Goal: Task Accomplishment & Management: Manage account settings

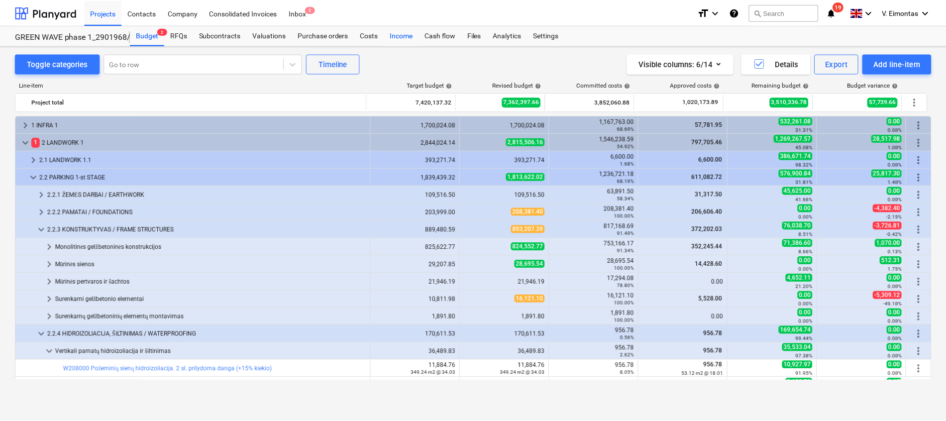
scroll to position [149, 0]
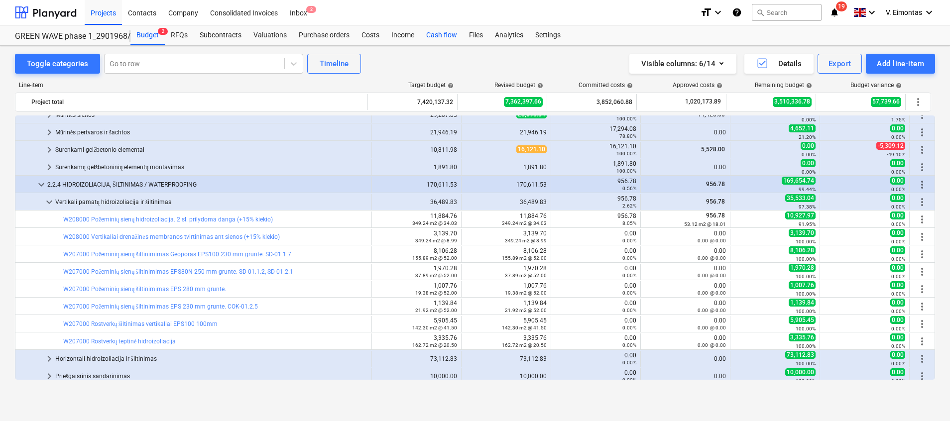
click at [447, 28] on div "Cash flow" at bounding box center [441, 35] width 43 height 20
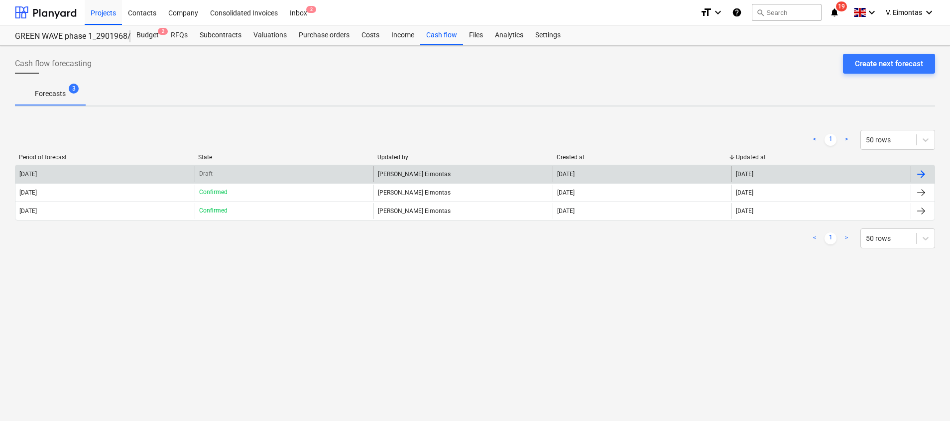
click at [96, 166] on div "[DATE]" at bounding box center [104, 174] width 179 height 16
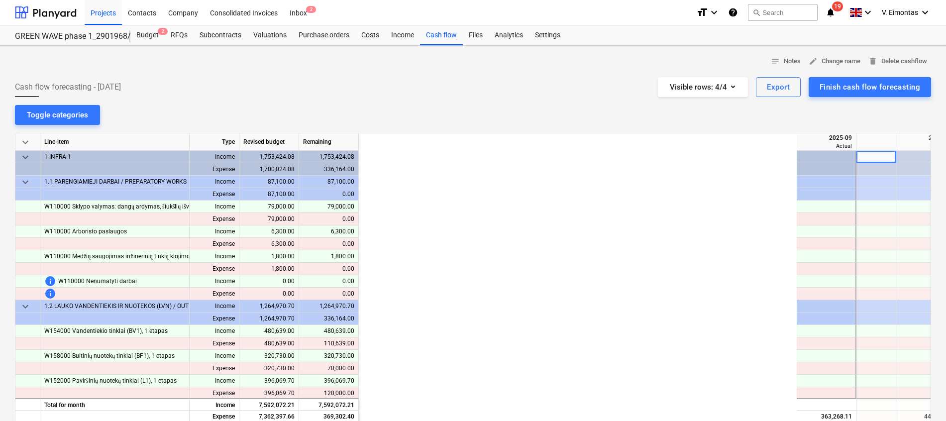
scroll to position [0, 498]
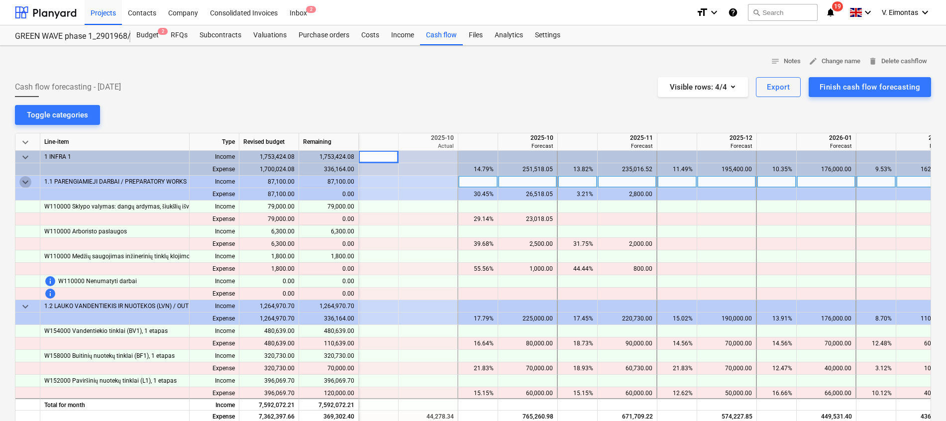
click at [25, 183] on span "keyboard_arrow_down" at bounding box center [25, 182] width 12 height 12
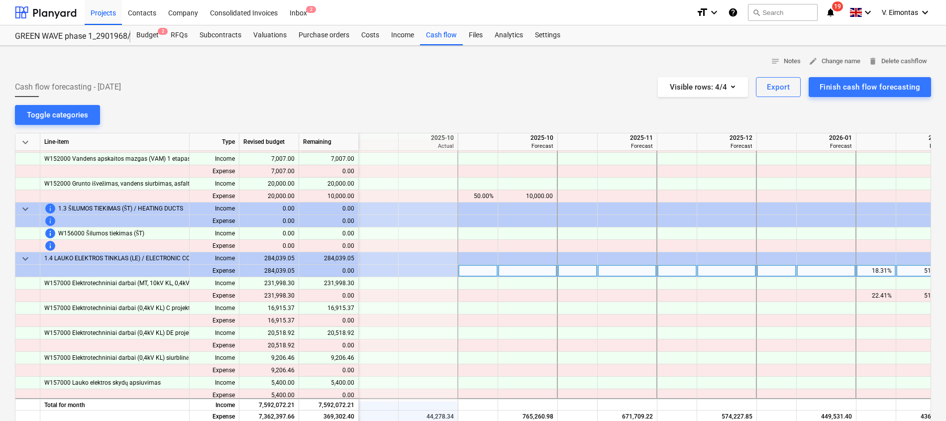
scroll to position [149, 498]
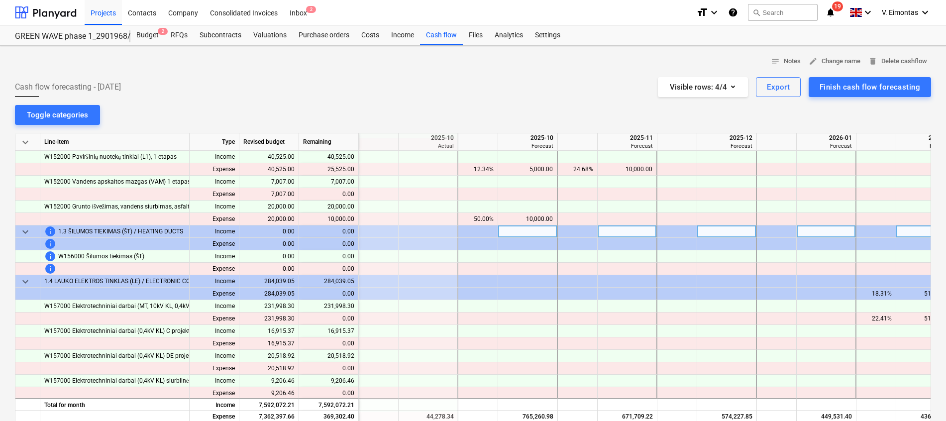
click at [21, 230] on span "keyboard_arrow_down" at bounding box center [25, 232] width 12 height 12
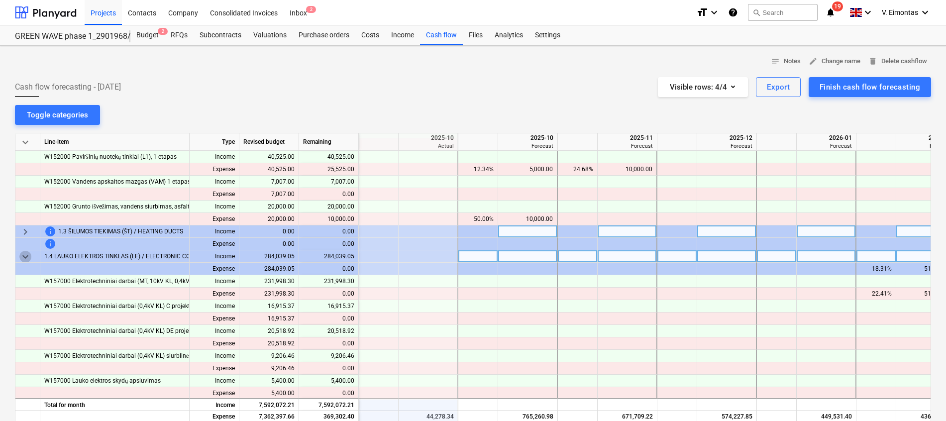
click at [25, 254] on span "keyboard_arrow_down" at bounding box center [25, 257] width 12 height 12
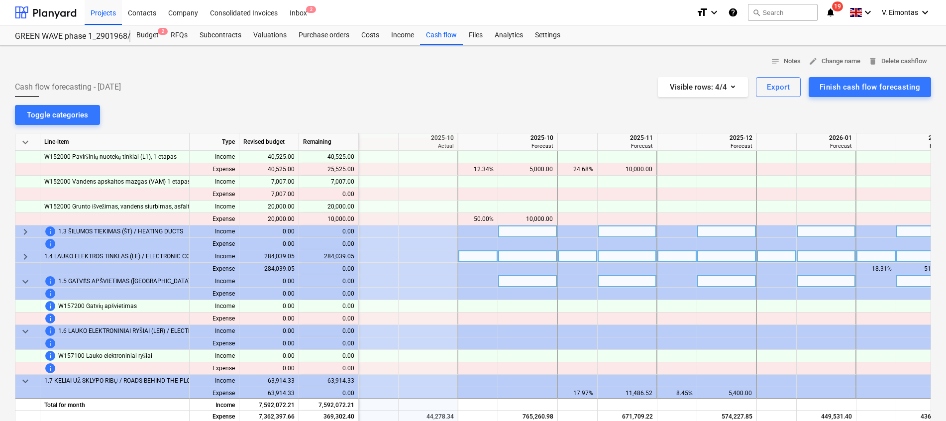
click at [28, 282] on span "keyboard_arrow_down" at bounding box center [25, 282] width 12 height 12
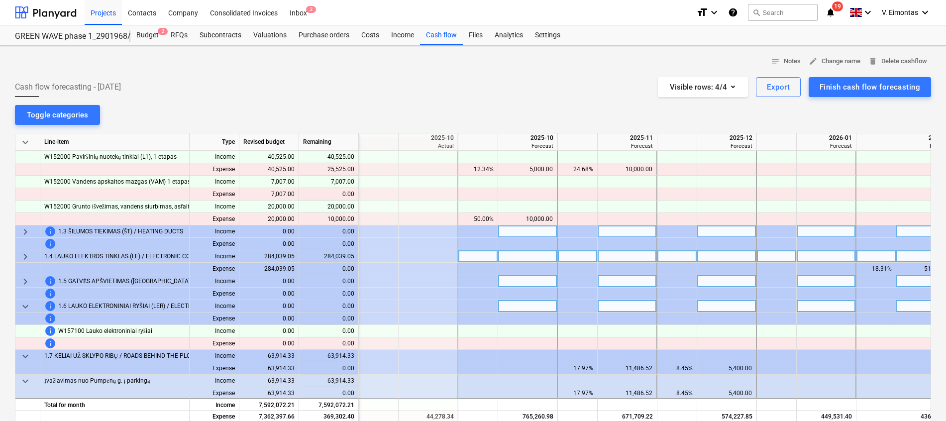
click at [24, 310] on span "keyboard_arrow_down" at bounding box center [25, 307] width 12 height 12
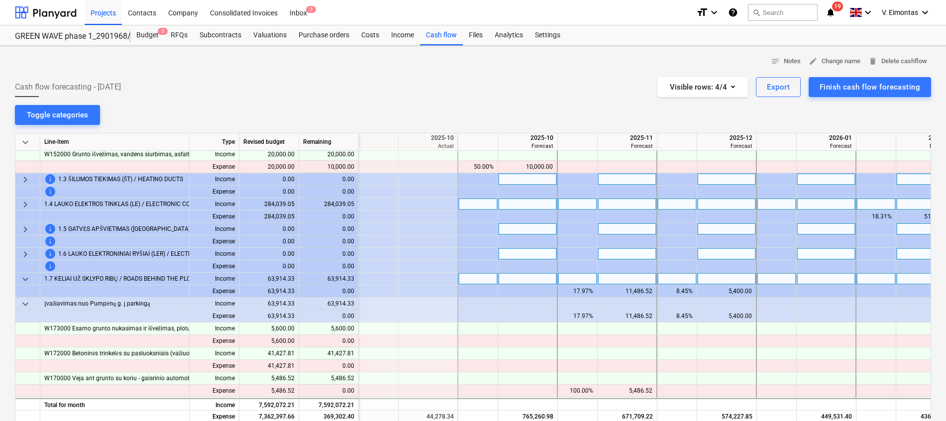
scroll to position [224, 498]
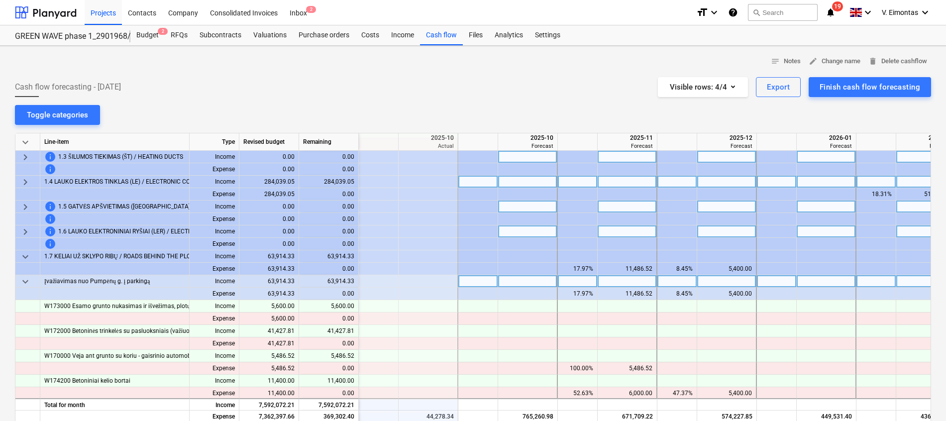
click at [24, 278] on span "keyboard_arrow_down" at bounding box center [25, 282] width 12 height 12
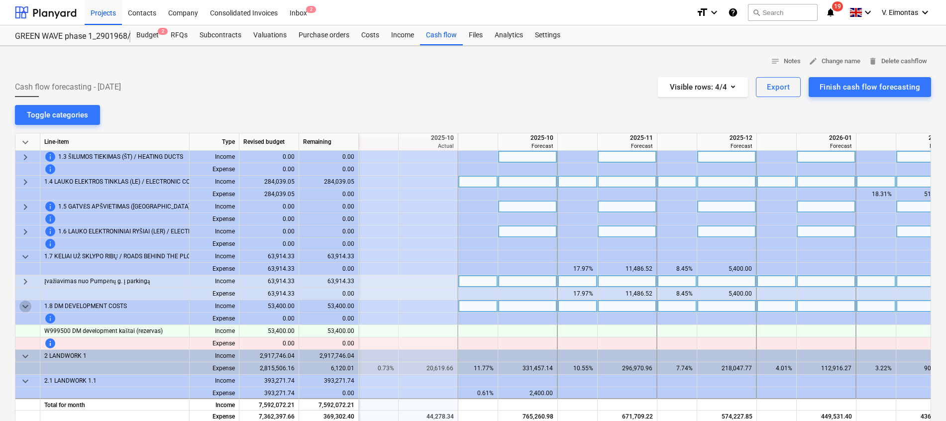
click at [25, 309] on span "keyboard_arrow_down" at bounding box center [25, 307] width 12 height 12
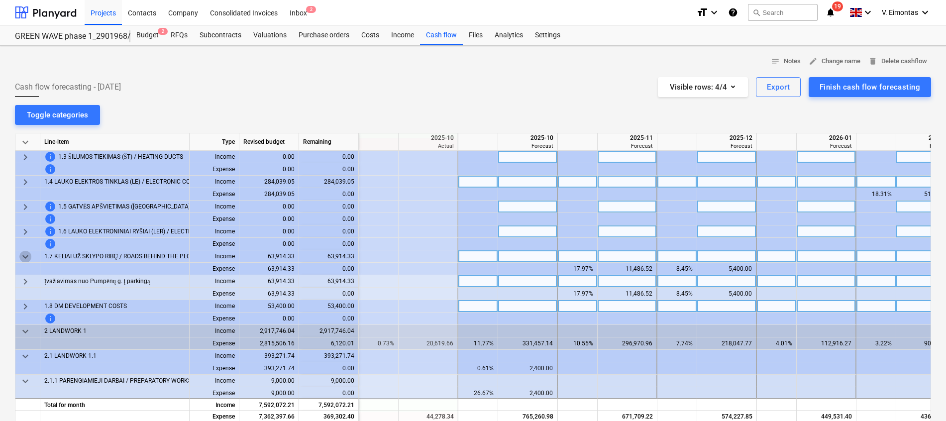
click at [27, 252] on span "keyboard_arrow_down" at bounding box center [25, 257] width 12 height 12
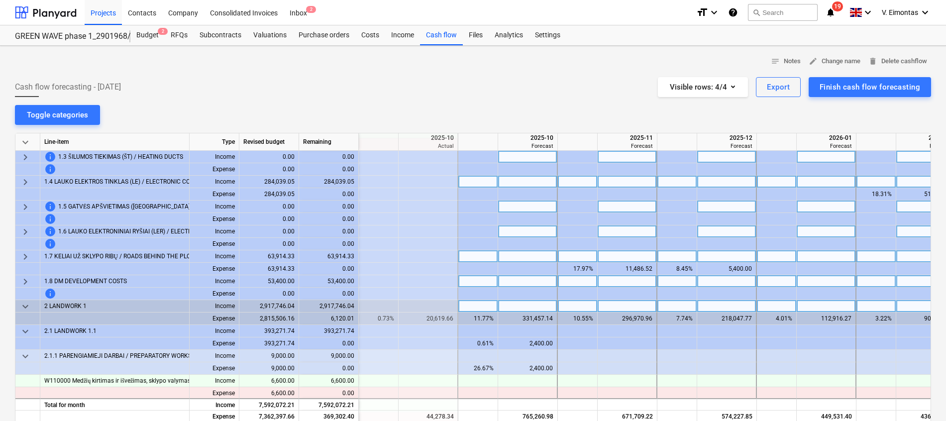
scroll to position [373, 498]
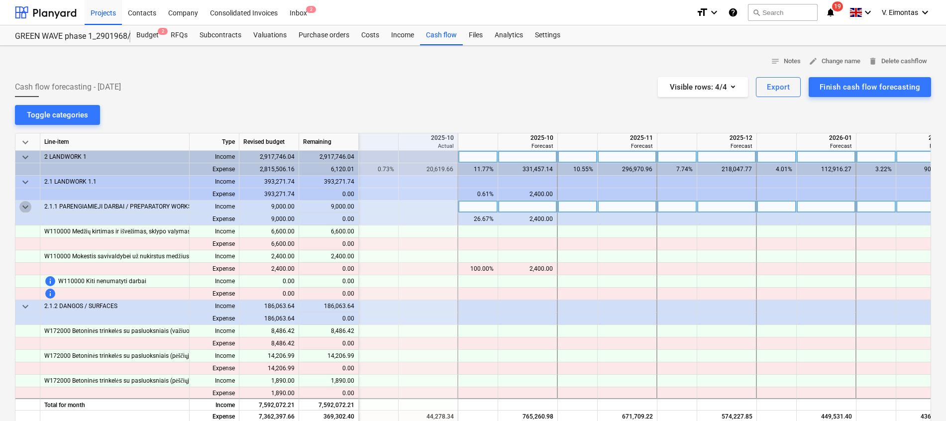
click at [24, 203] on span "keyboard_arrow_down" at bounding box center [25, 207] width 12 height 12
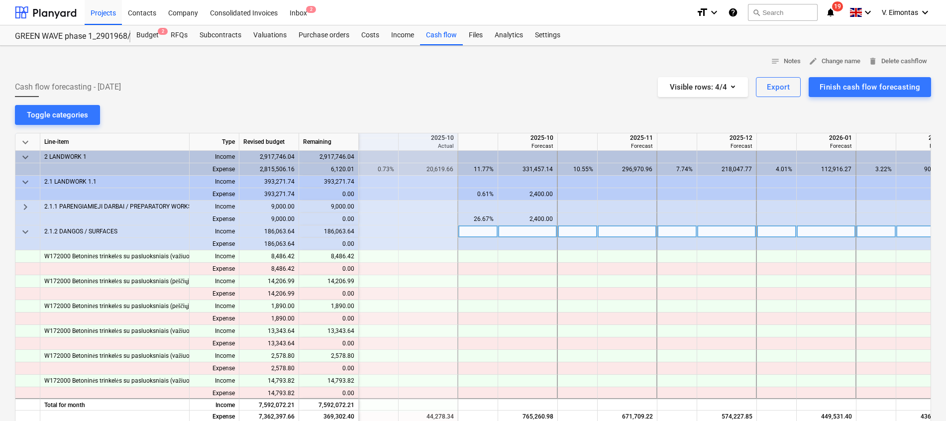
click at [25, 232] on span "keyboard_arrow_down" at bounding box center [25, 232] width 12 height 12
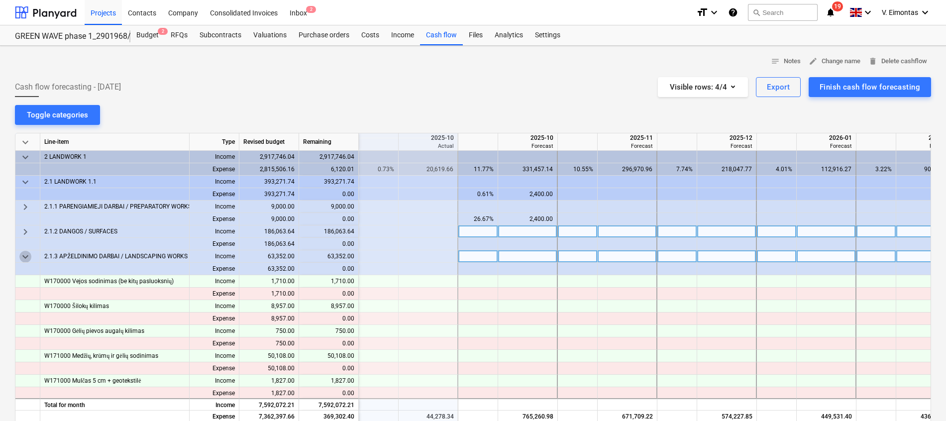
click at [24, 257] on span "keyboard_arrow_down" at bounding box center [25, 257] width 12 height 12
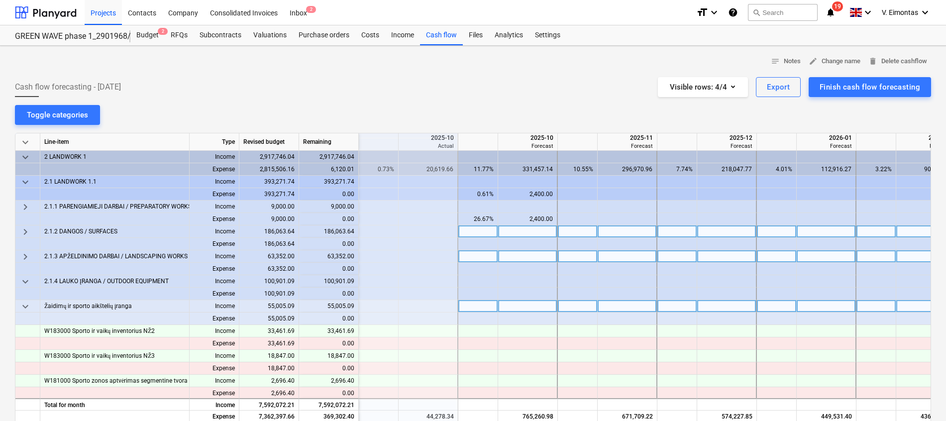
click at [28, 304] on span "keyboard_arrow_down" at bounding box center [25, 307] width 12 height 12
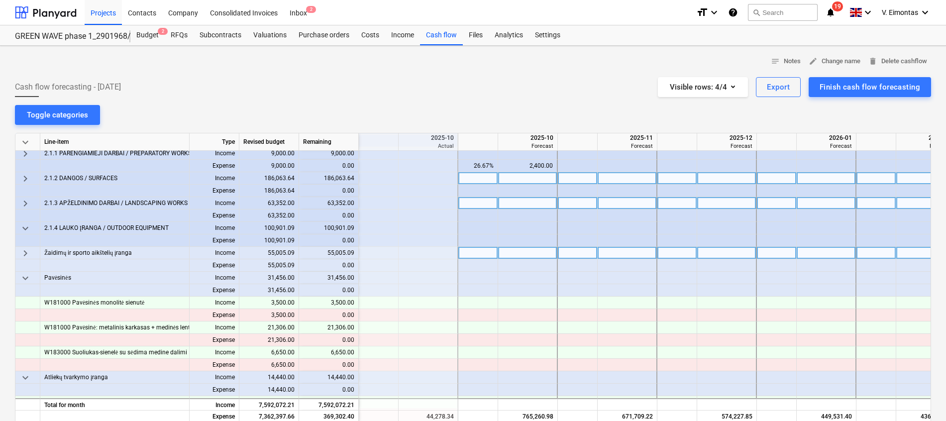
scroll to position [448, 498]
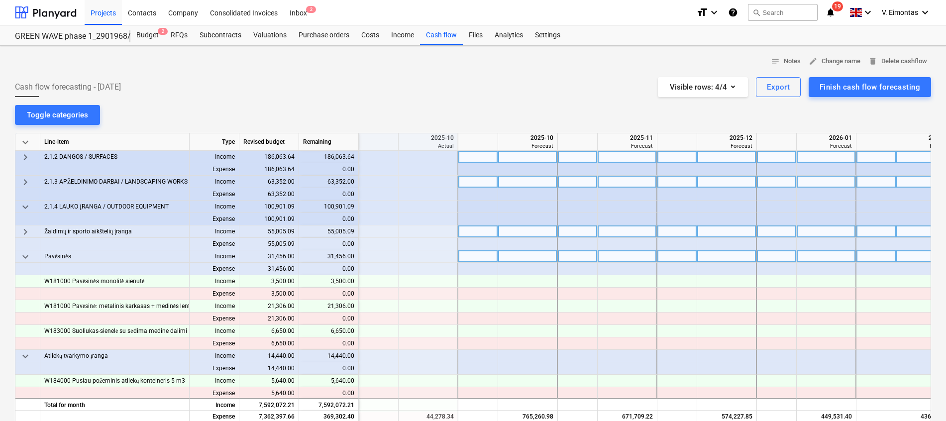
click at [24, 253] on span "keyboard_arrow_down" at bounding box center [25, 257] width 12 height 12
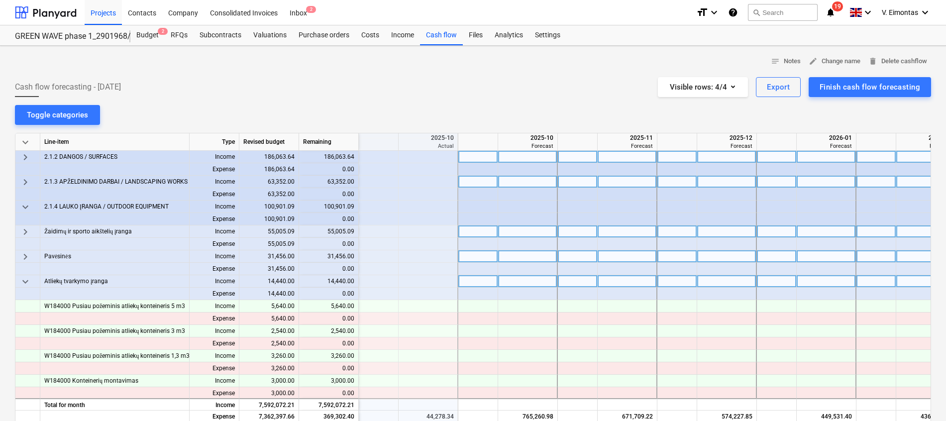
click at [22, 285] on span "keyboard_arrow_down" at bounding box center [25, 282] width 12 height 12
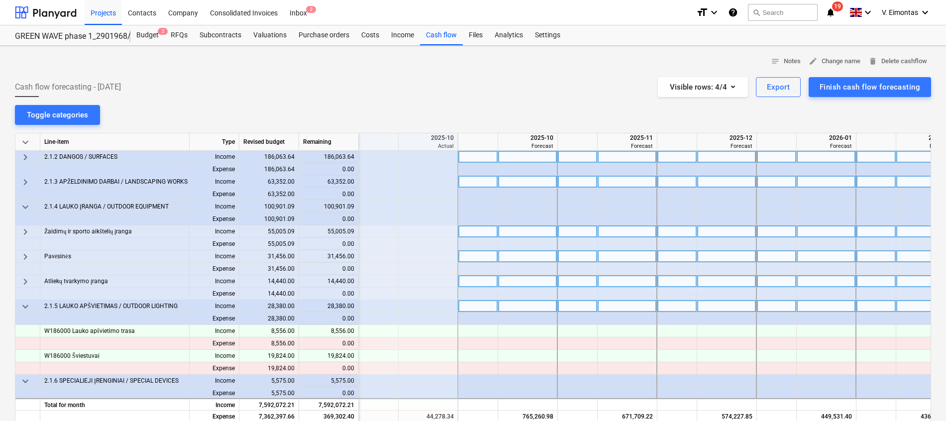
click at [22, 307] on span "keyboard_arrow_down" at bounding box center [25, 307] width 12 height 12
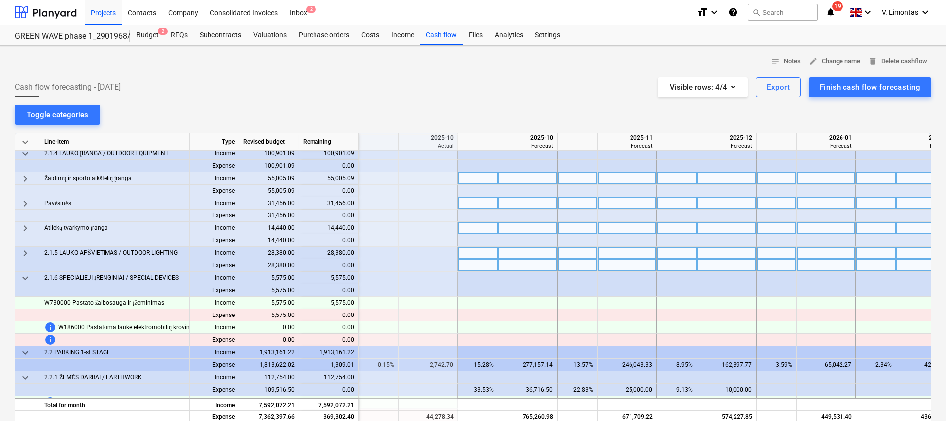
scroll to position [523, 498]
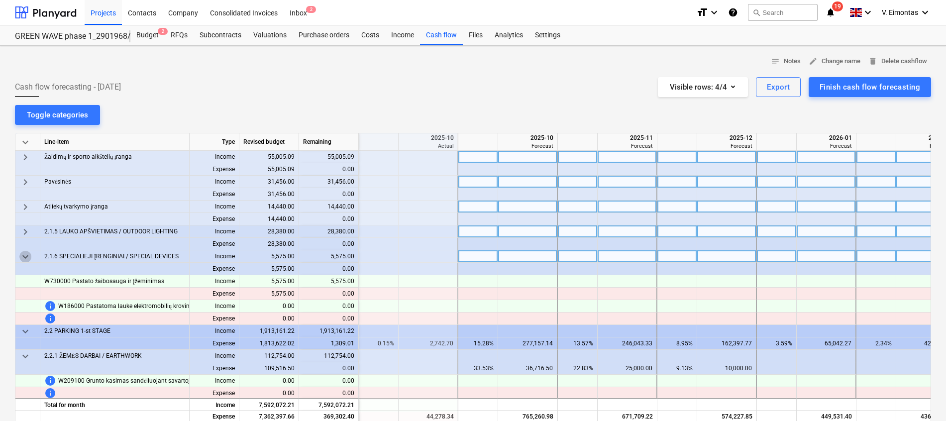
click at [26, 259] on span "keyboard_arrow_down" at bounding box center [25, 257] width 12 height 12
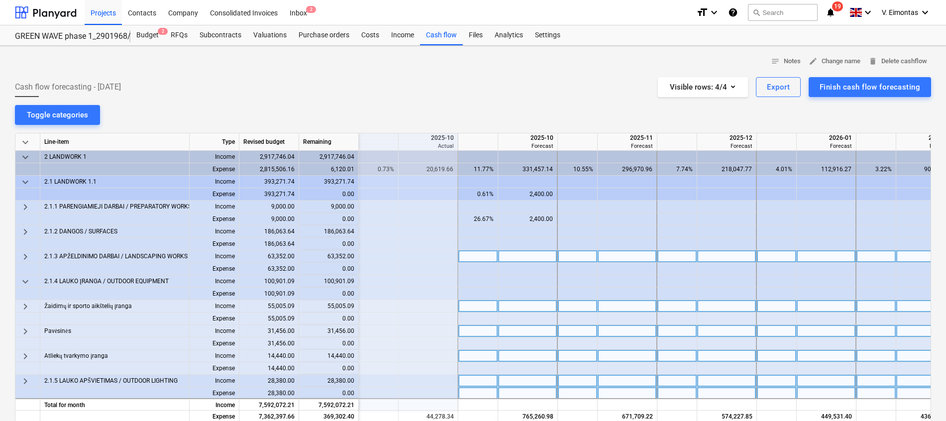
scroll to position [299, 498]
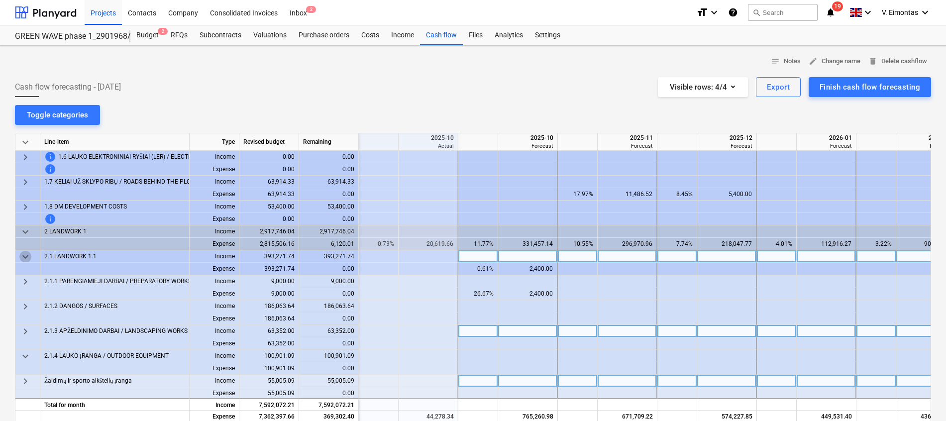
click at [25, 259] on span "keyboard_arrow_down" at bounding box center [25, 257] width 12 height 12
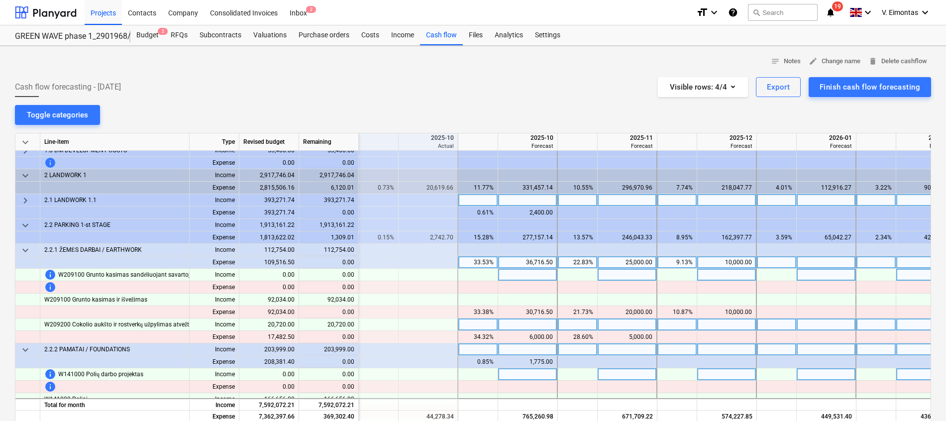
scroll to position [373, 498]
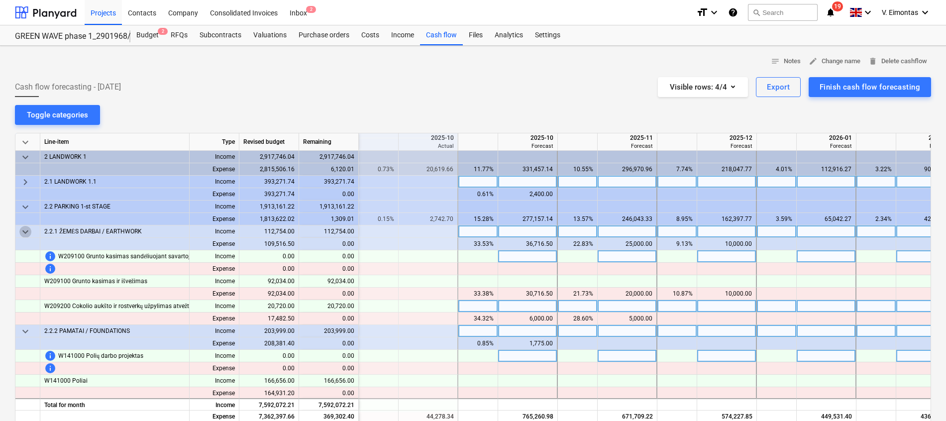
click at [24, 234] on span "keyboard_arrow_down" at bounding box center [25, 232] width 12 height 12
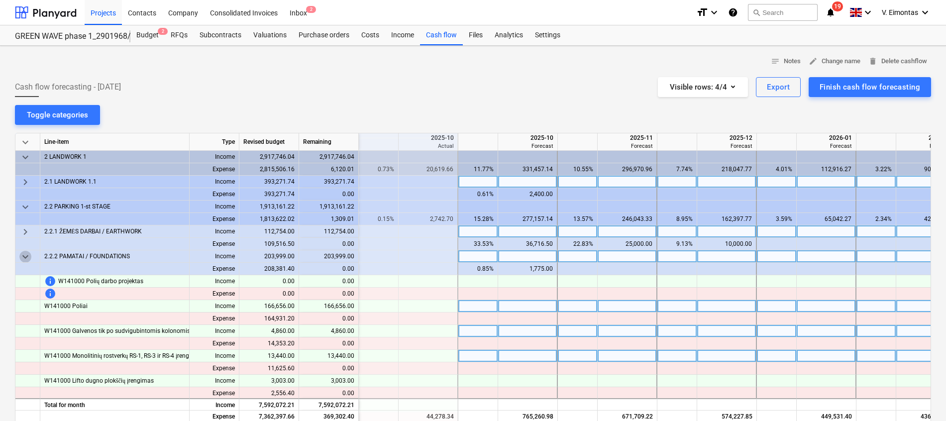
click at [24, 255] on span "keyboard_arrow_down" at bounding box center [25, 257] width 12 height 12
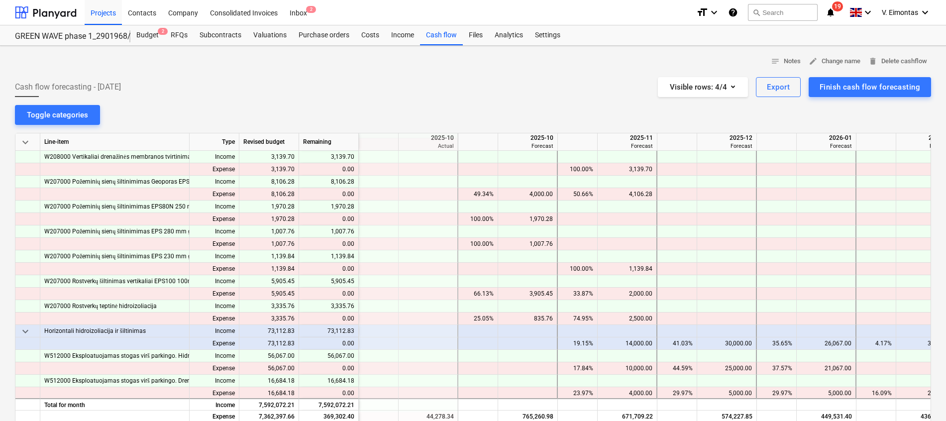
scroll to position [1717, 498]
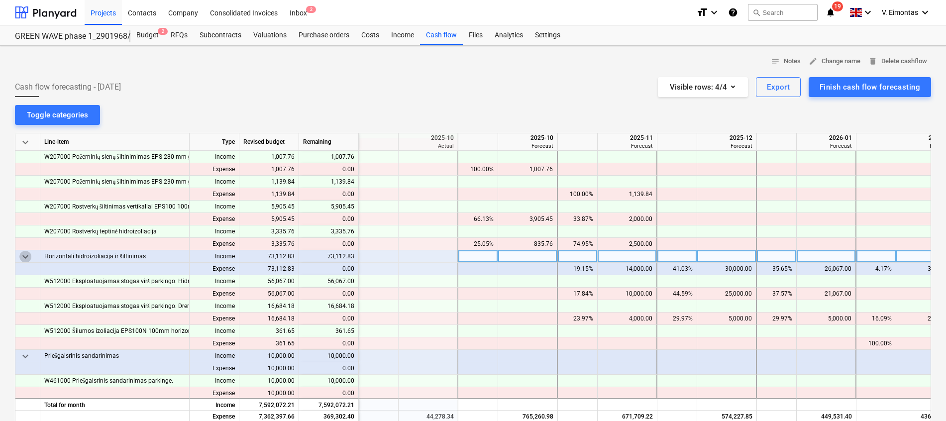
click at [25, 258] on span "keyboard_arrow_down" at bounding box center [25, 257] width 12 height 12
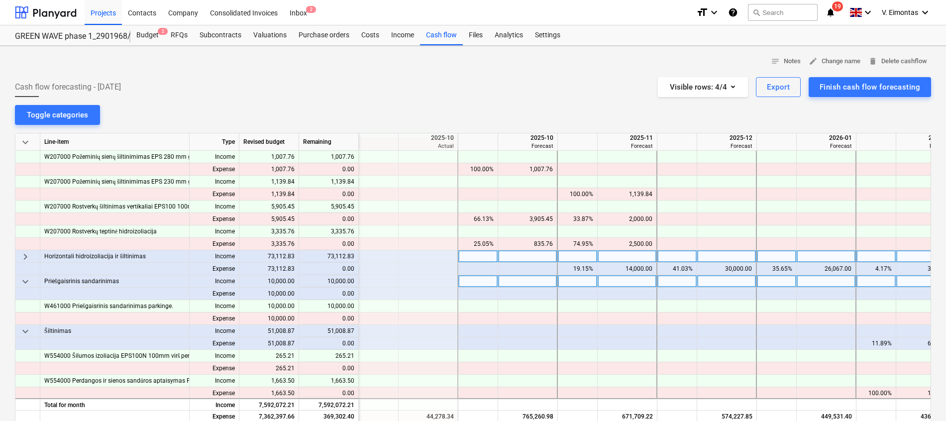
click at [24, 280] on span "keyboard_arrow_down" at bounding box center [25, 282] width 12 height 12
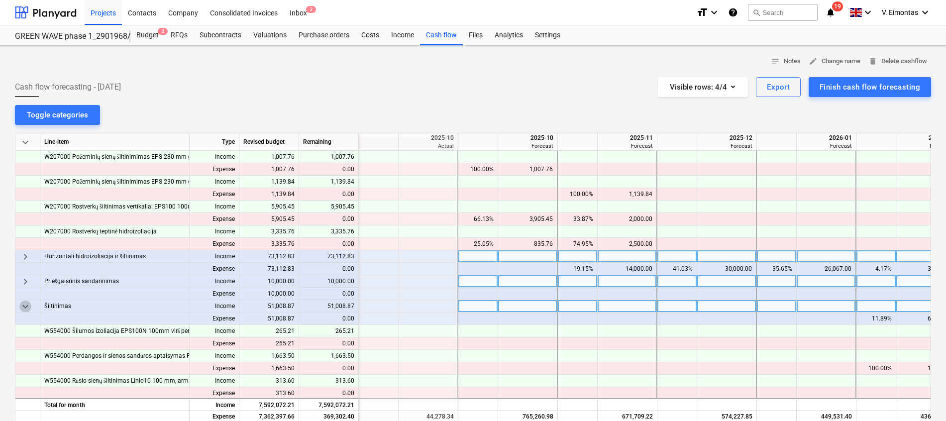
click at [25, 307] on span "keyboard_arrow_down" at bounding box center [25, 307] width 12 height 12
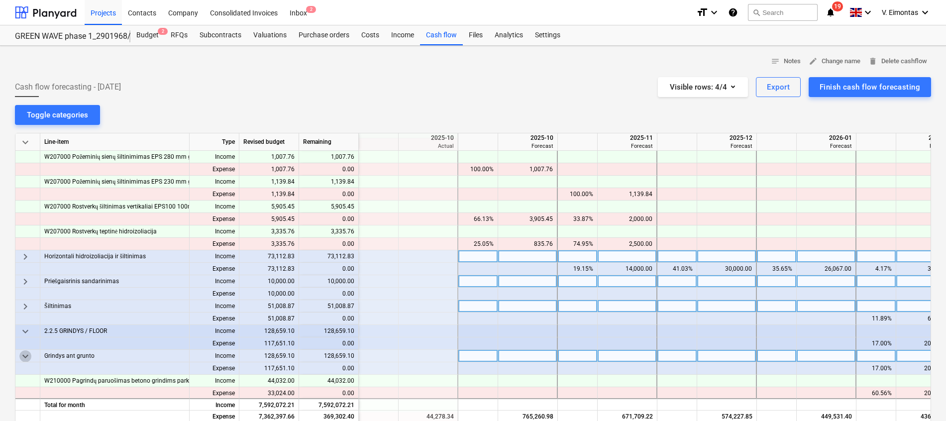
click at [27, 359] on span "keyboard_arrow_down" at bounding box center [25, 356] width 12 height 12
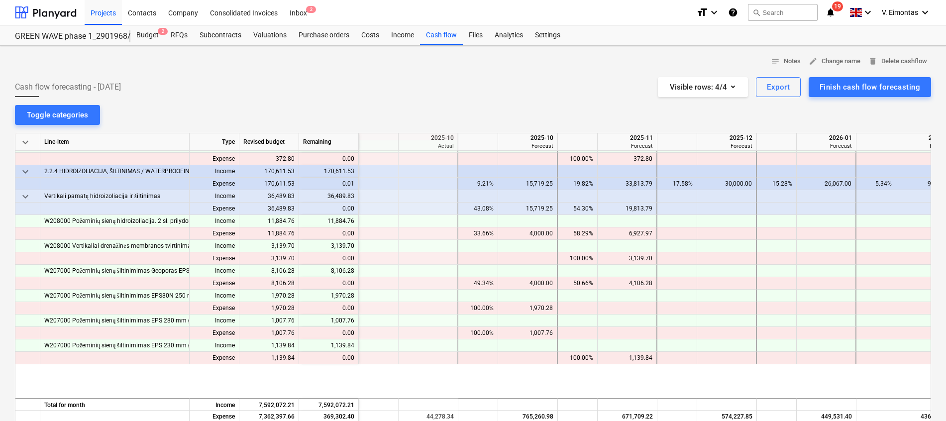
scroll to position [1418, 498]
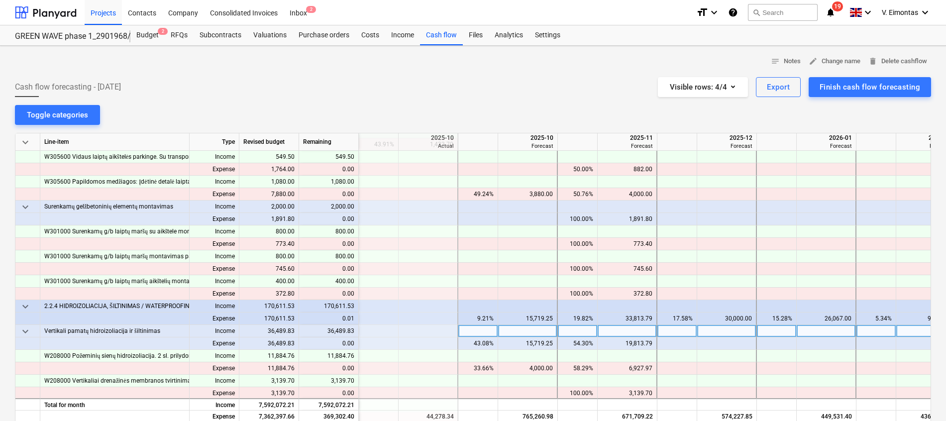
click at [23, 331] on span "keyboard_arrow_down" at bounding box center [25, 331] width 12 height 12
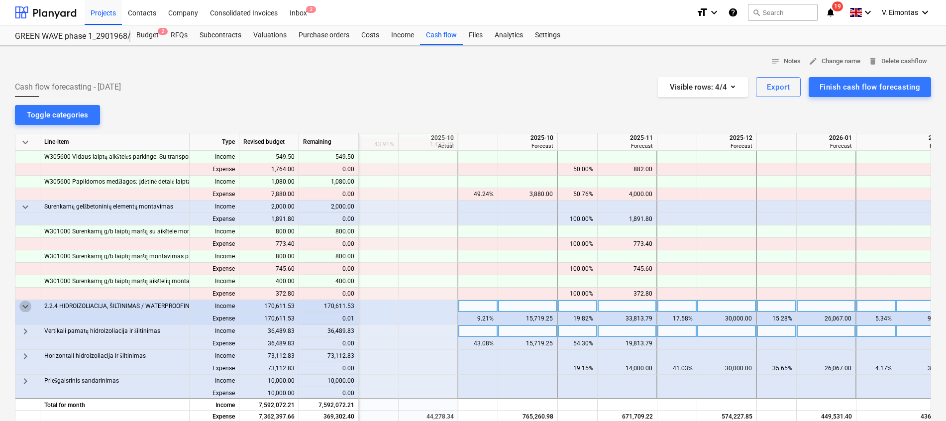
click at [28, 305] on span "keyboard_arrow_down" at bounding box center [25, 307] width 12 height 12
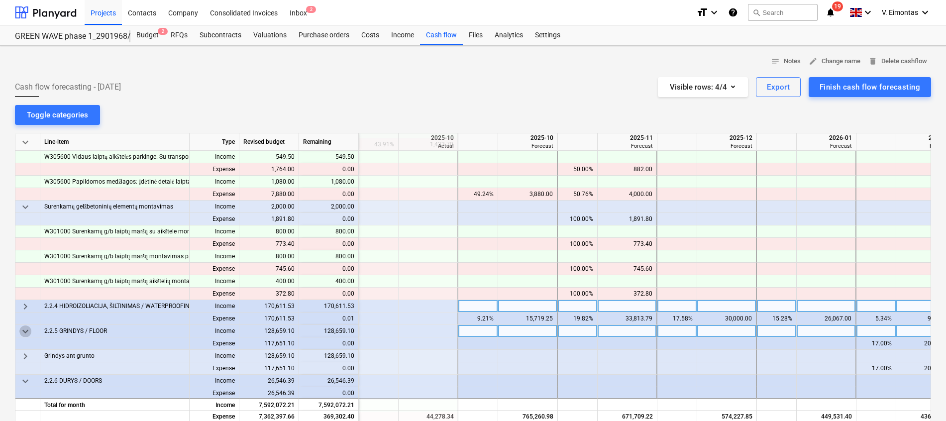
click at [27, 332] on span "keyboard_arrow_down" at bounding box center [25, 331] width 12 height 12
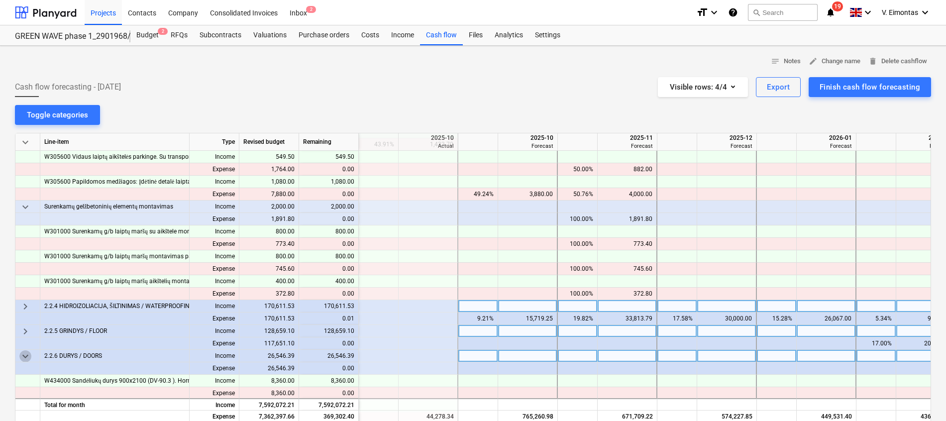
click at [26, 353] on span "keyboard_arrow_down" at bounding box center [25, 356] width 12 height 12
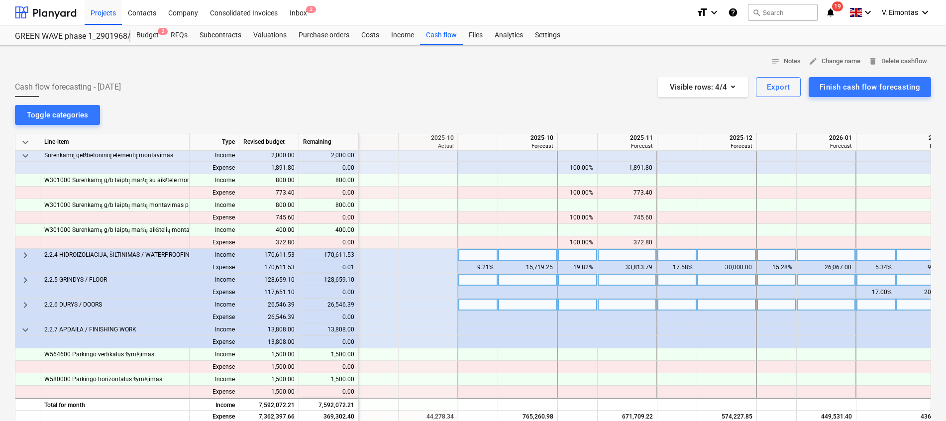
scroll to position [1493, 498]
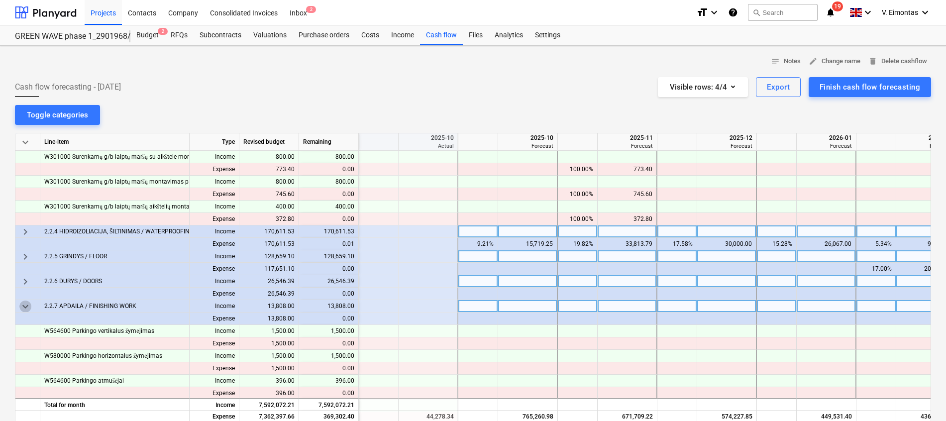
click at [23, 305] on span "keyboard_arrow_down" at bounding box center [25, 307] width 12 height 12
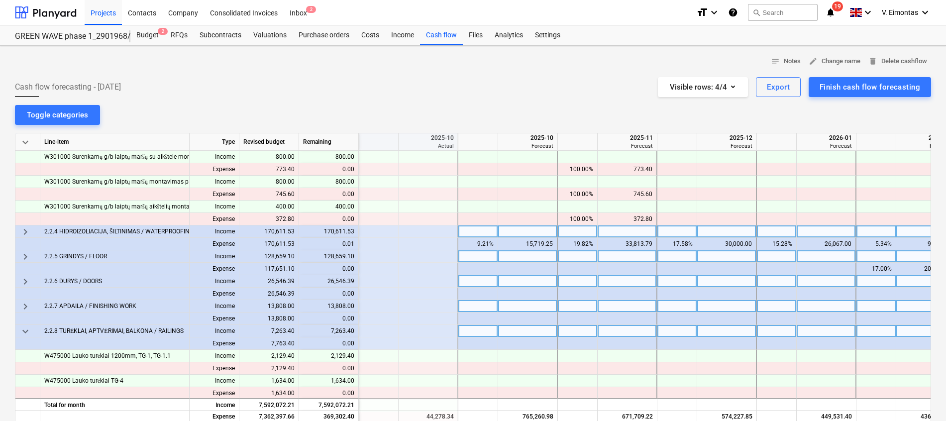
click at [24, 326] on span "keyboard_arrow_down" at bounding box center [25, 331] width 12 height 12
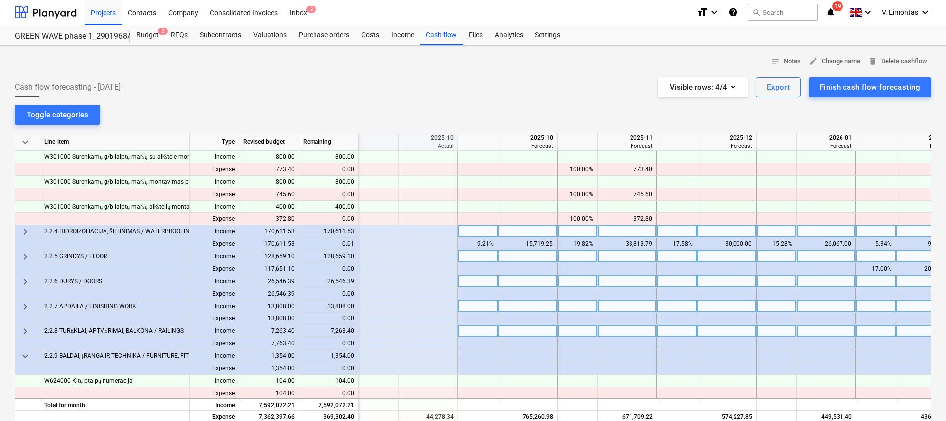
scroll to position [1568, 498]
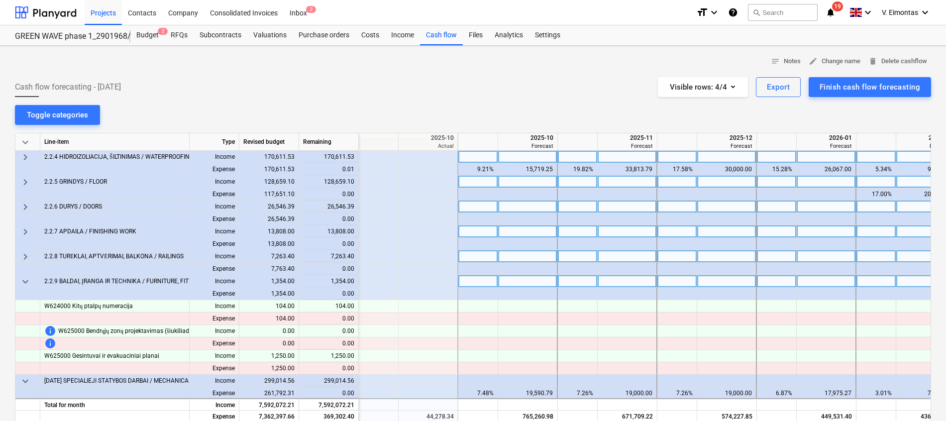
click at [28, 276] on span "keyboard_arrow_down" at bounding box center [25, 282] width 12 height 12
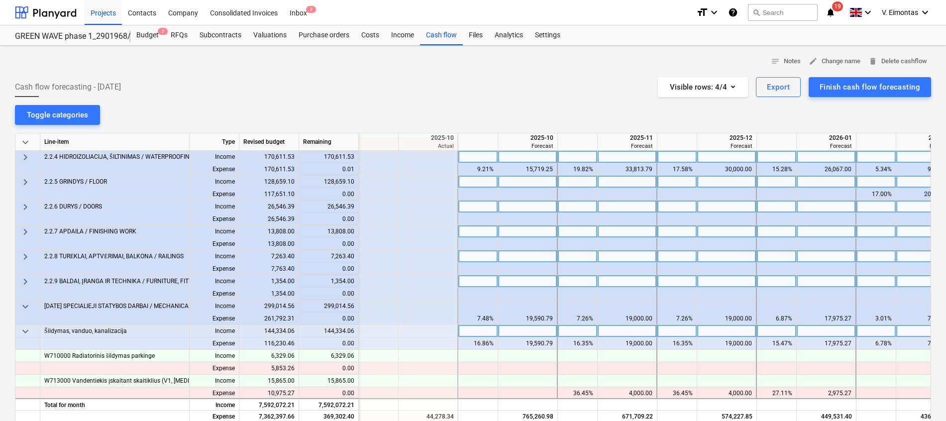
click at [24, 333] on span "keyboard_arrow_down" at bounding box center [25, 331] width 12 height 12
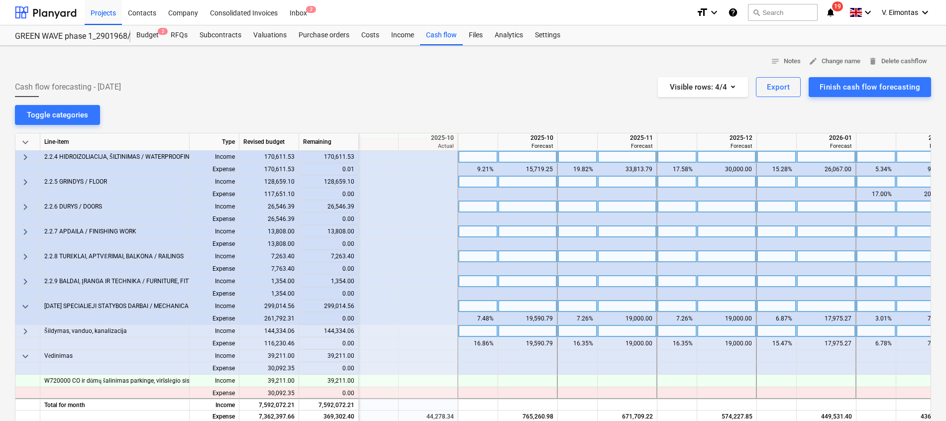
click at [27, 307] on span "keyboard_arrow_down" at bounding box center [25, 307] width 12 height 12
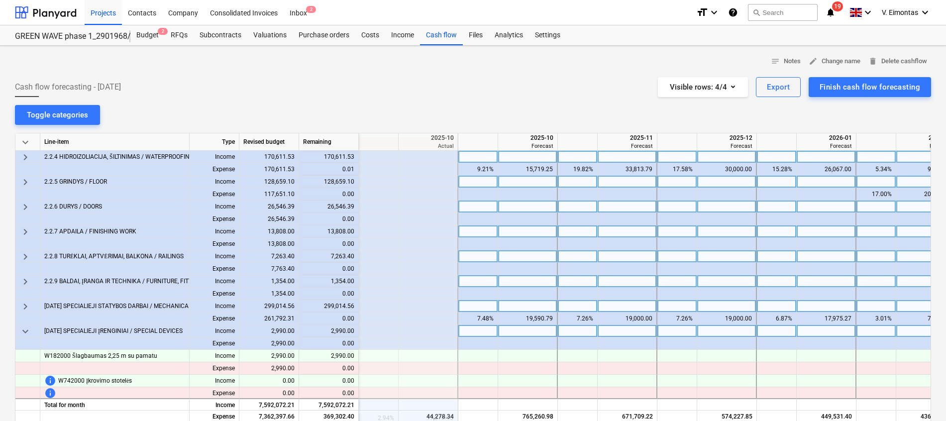
click at [22, 327] on span "keyboard_arrow_down" at bounding box center [25, 331] width 12 height 12
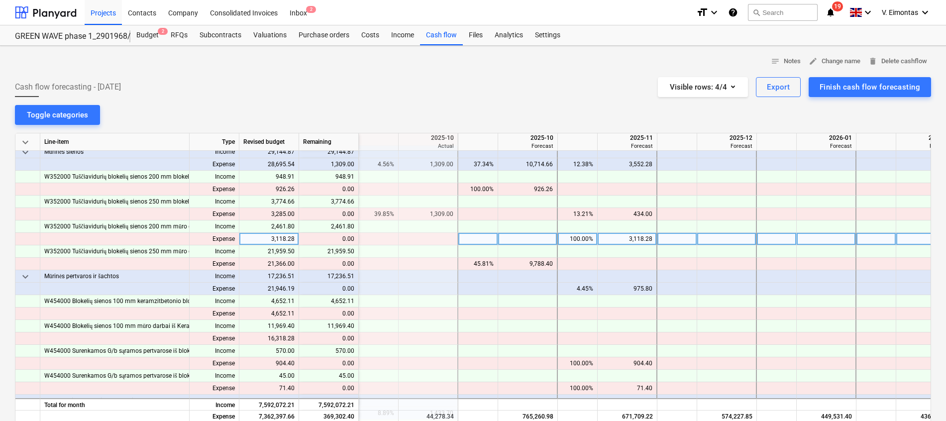
scroll to position [1120, 498]
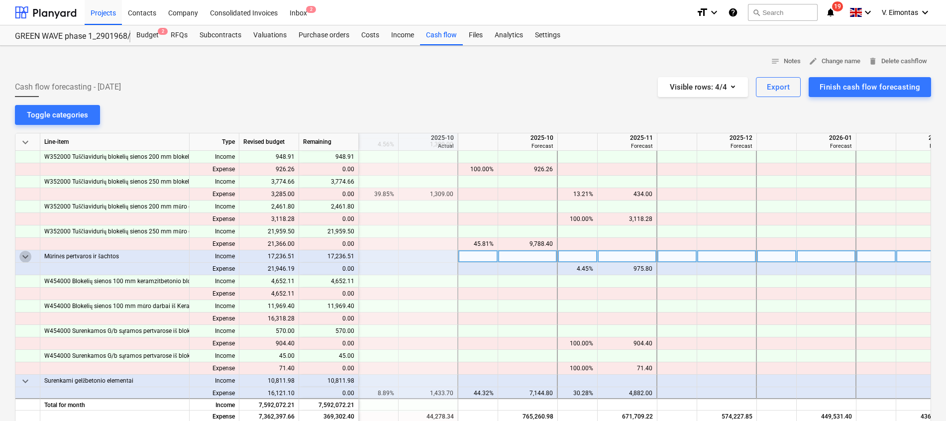
click at [23, 255] on span "keyboard_arrow_down" at bounding box center [25, 257] width 12 height 12
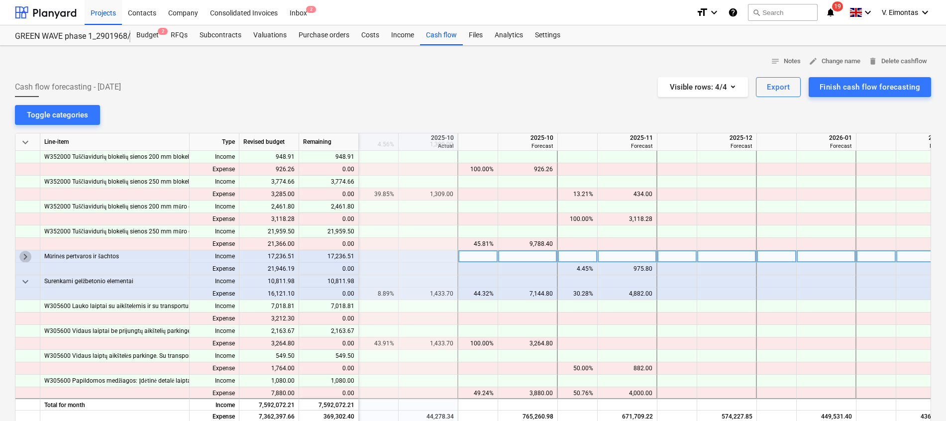
click at [23, 255] on span "keyboard_arrow_right" at bounding box center [25, 257] width 12 height 12
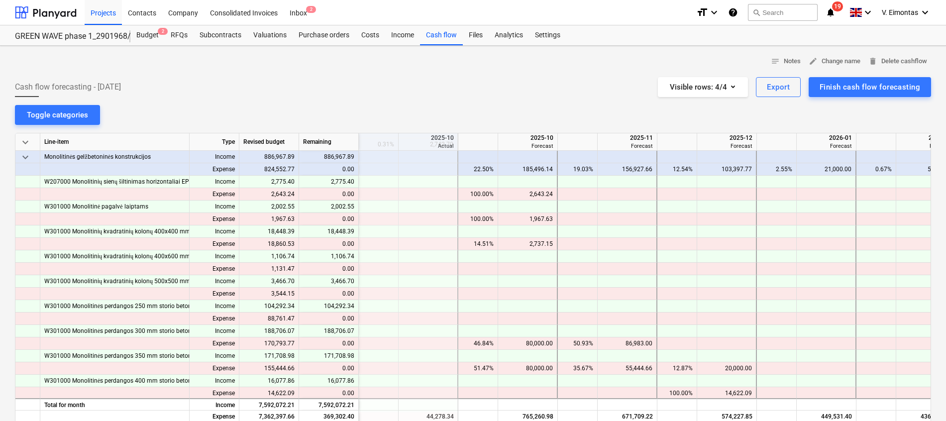
scroll to position [448, 498]
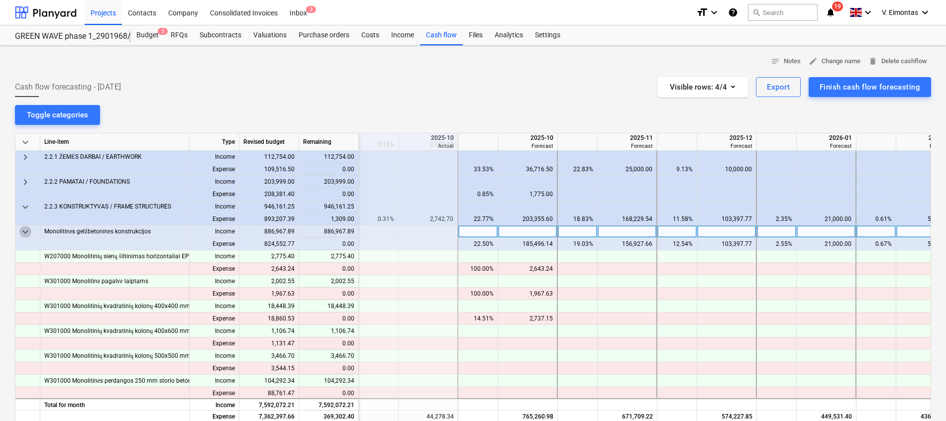
click at [25, 230] on span "keyboard_arrow_down" at bounding box center [25, 232] width 12 height 12
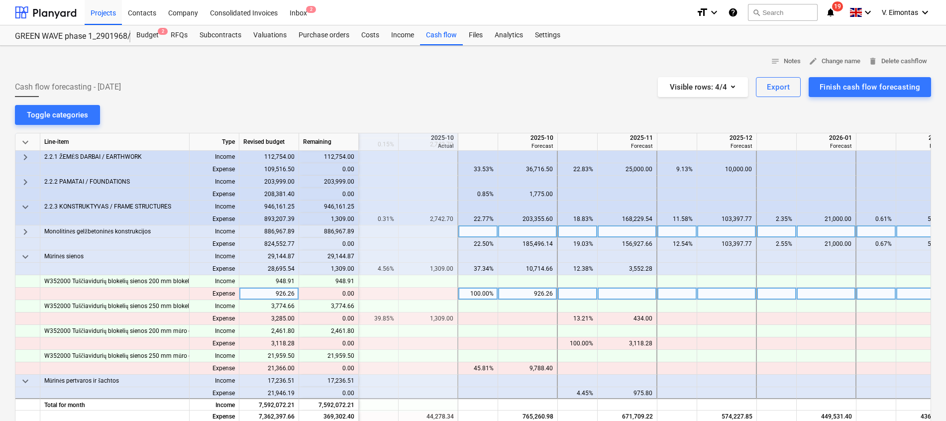
click at [513, 299] on div "926.26" at bounding box center [527, 294] width 51 height 12
click at [539, 291] on div at bounding box center [528, 294] width 60 height 12
type input "926.26"
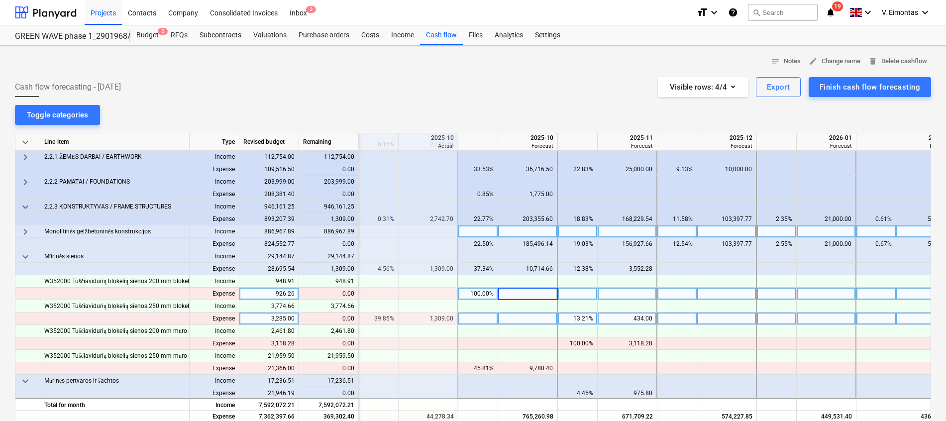
click at [528, 322] on div at bounding box center [528, 319] width 60 height 12
click at [651, 319] on div "434.00" at bounding box center [627, 319] width 51 height 12
click at [636, 320] on div at bounding box center [628, 319] width 60 height 12
type input "434"
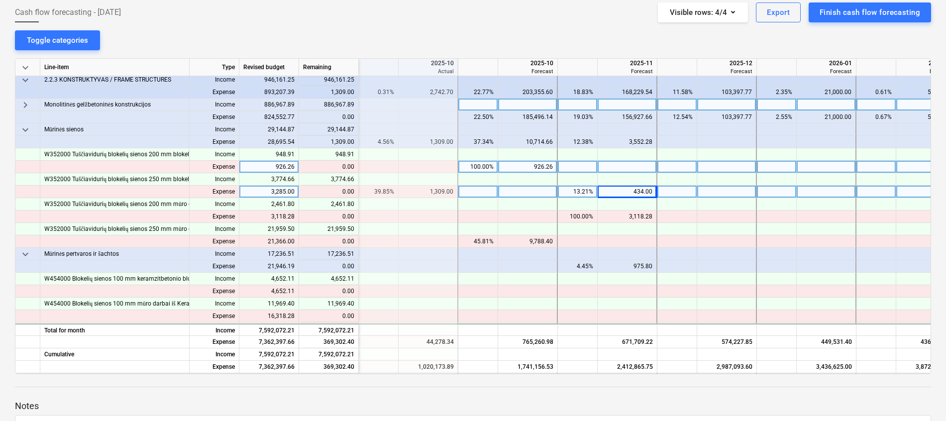
scroll to position [523, 498]
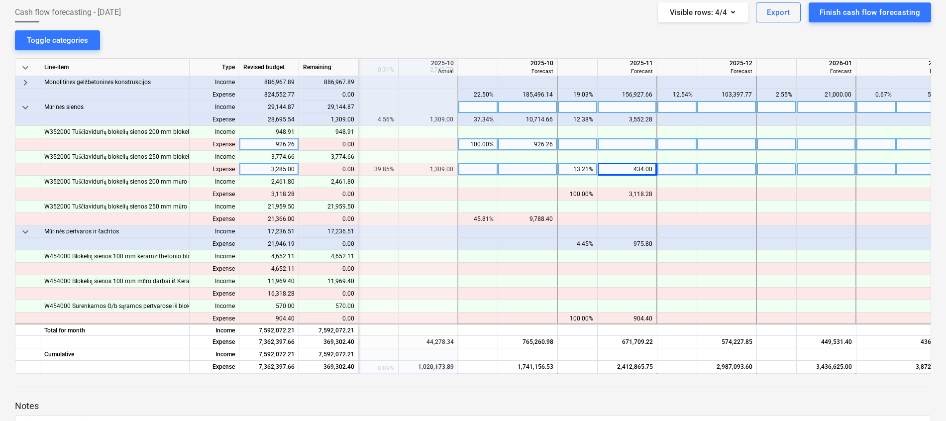
click at [25, 109] on span "keyboard_arrow_down" at bounding box center [25, 108] width 12 height 12
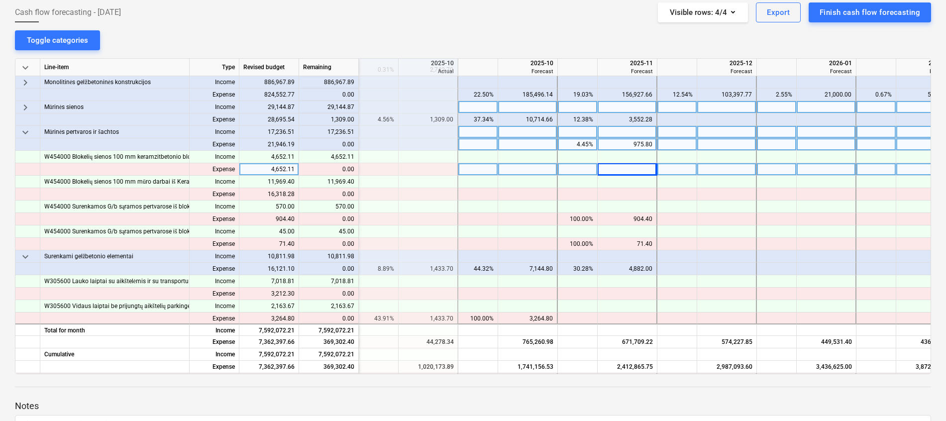
click at [27, 134] on span "keyboard_arrow_down" at bounding box center [25, 132] width 12 height 12
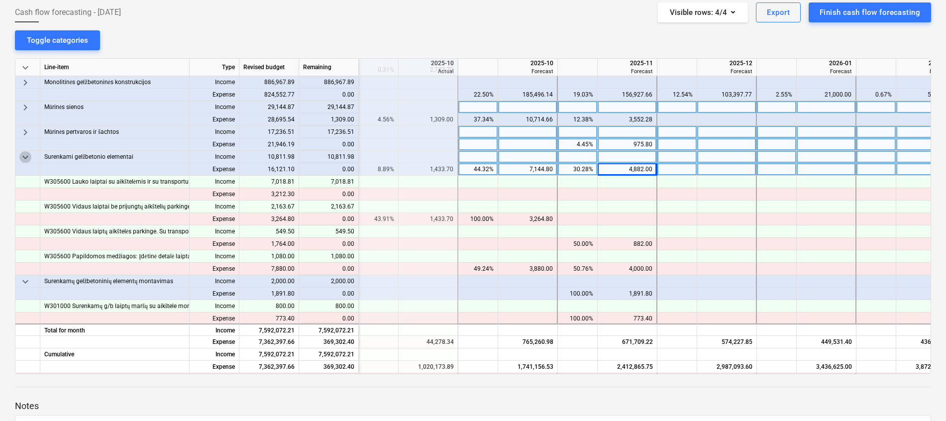
click at [28, 158] on span "keyboard_arrow_down" at bounding box center [25, 157] width 12 height 12
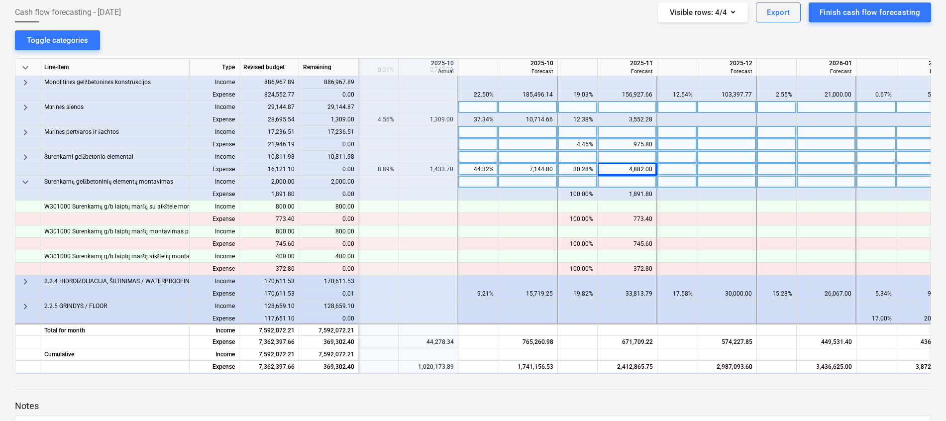
click at [26, 182] on span "keyboard_arrow_down" at bounding box center [25, 182] width 12 height 12
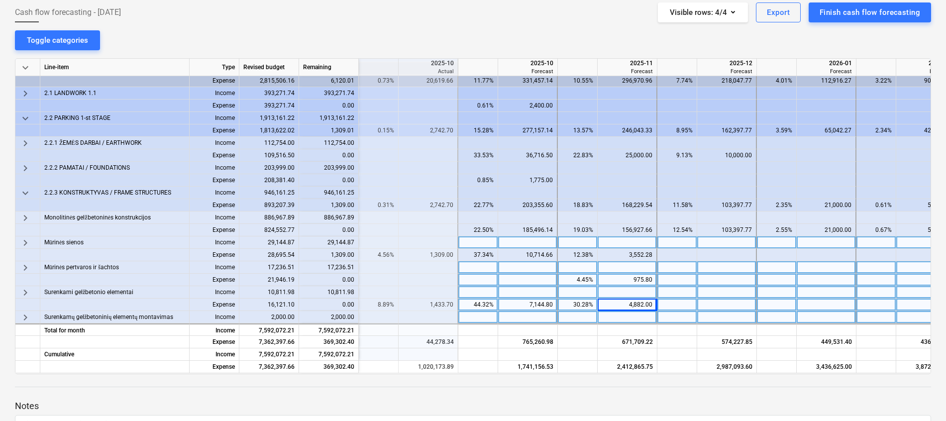
scroll to position [373, 498]
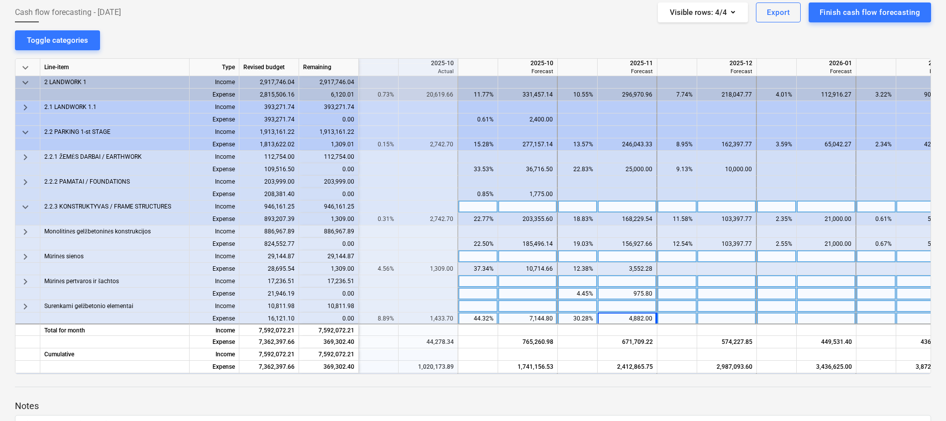
click at [26, 208] on span "keyboard_arrow_down" at bounding box center [25, 207] width 12 height 12
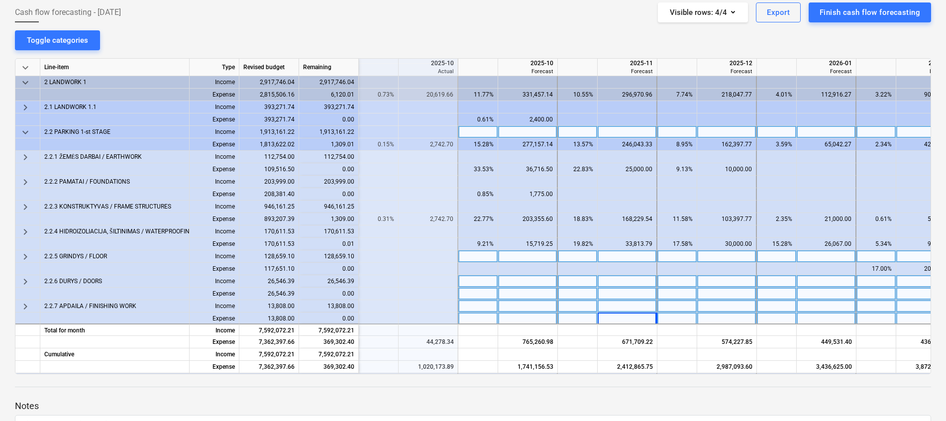
click at [29, 128] on span "keyboard_arrow_down" at bounding box center [25, 132] width 12 height 12
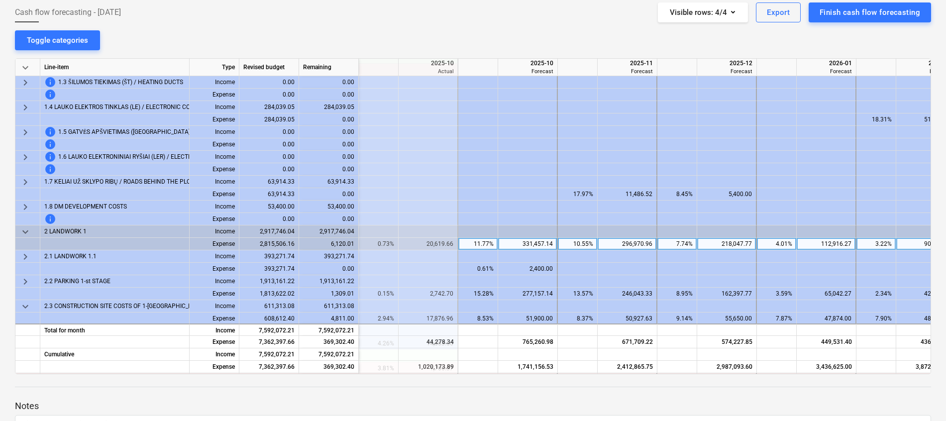
scroll to position [299, 498]
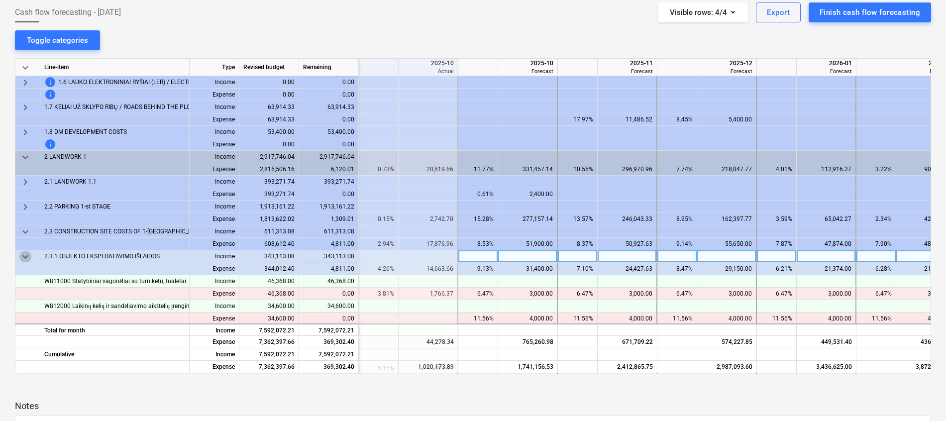
click at [29, 256] on span "keyboard_arrow_down" at bounding box center [25, 257] width 12 height 12
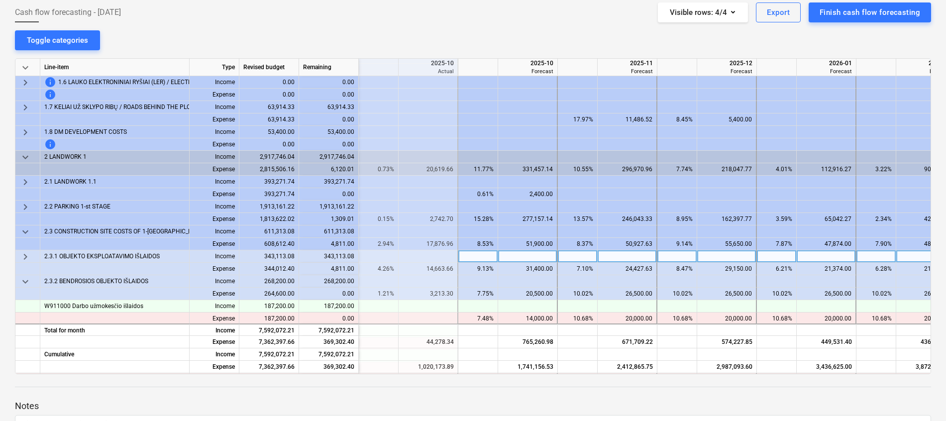
scroll to position [373, 498]
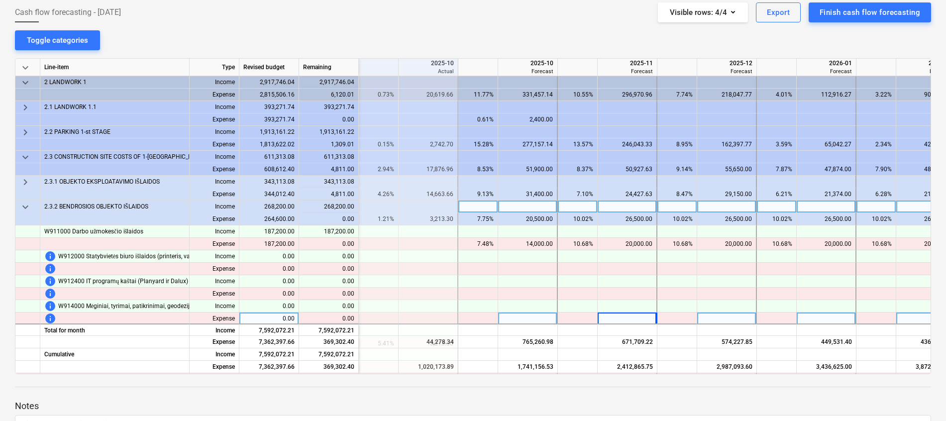
click at [19, 206] on span "keyboard_arrow_down" at bounding box center [25, 207] width 12 height 12
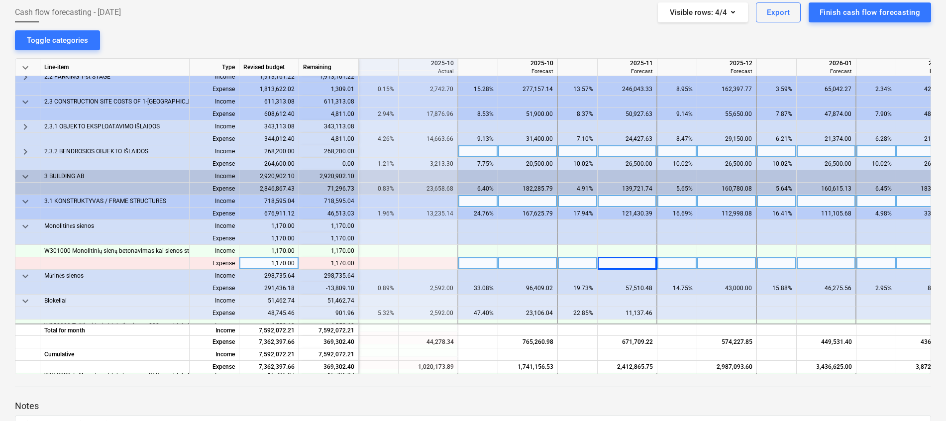
scroll to position [448, 498]
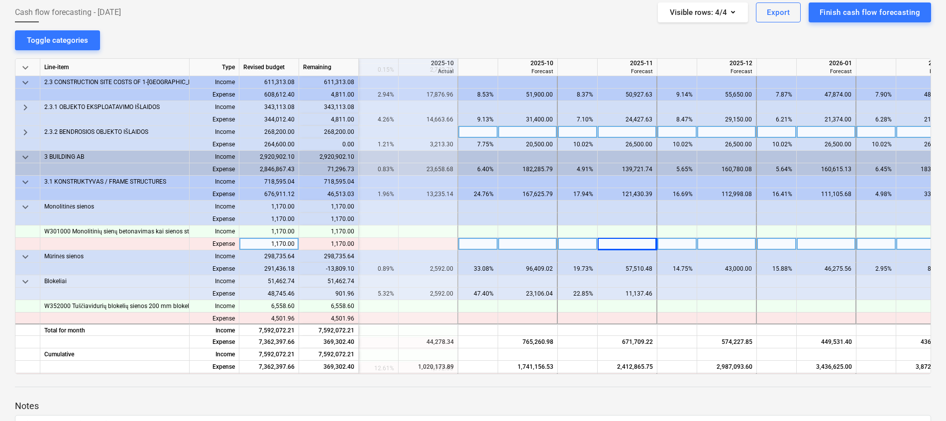
click at [541, 242] on div at bounding box center [528, 244] width 60 height 12
type input "1170"
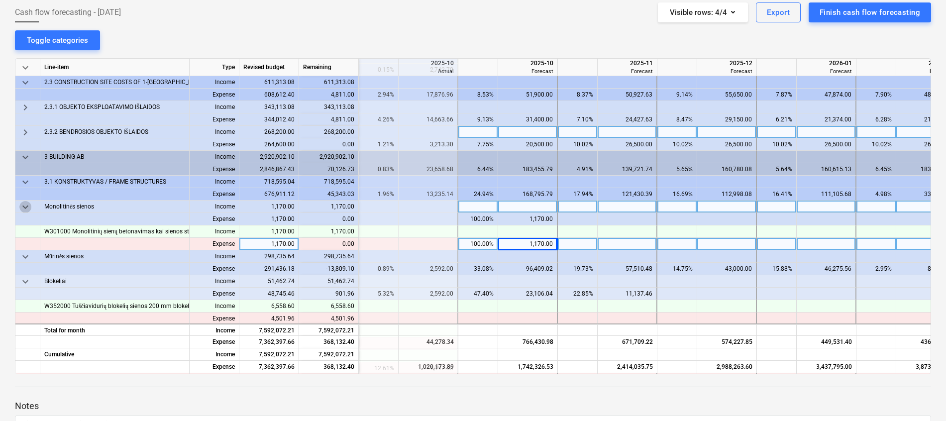
click at [20, 205] on span "keyboard_arrow_down" at bounding box center [25, 207] width 12 height 12
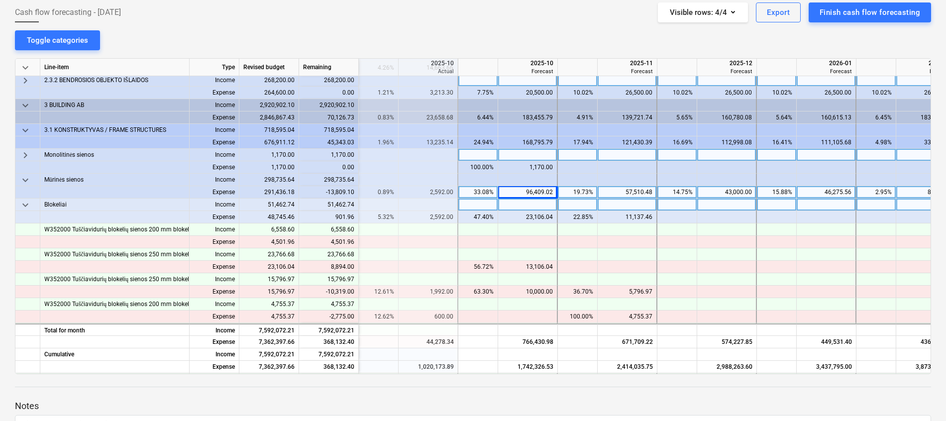
scroll to position [523, 498]
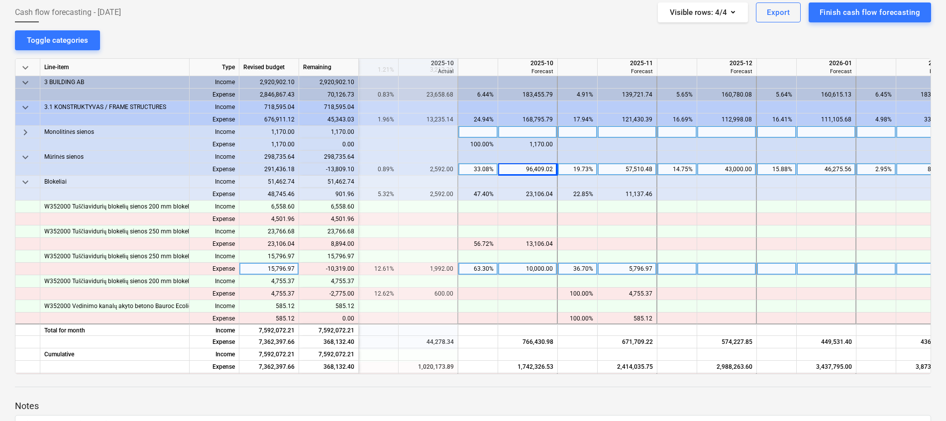
click at [536, 267] on div "10,000.00" at bounding box center [527, 269] width 51 height 12
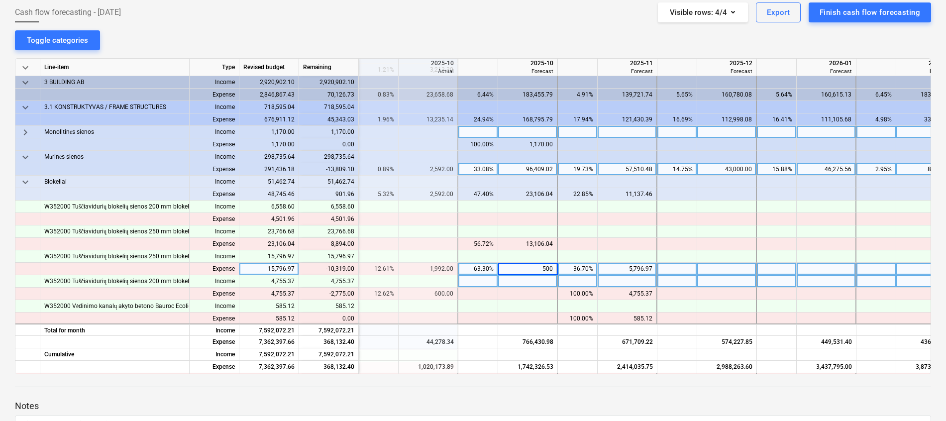
type input "5000"
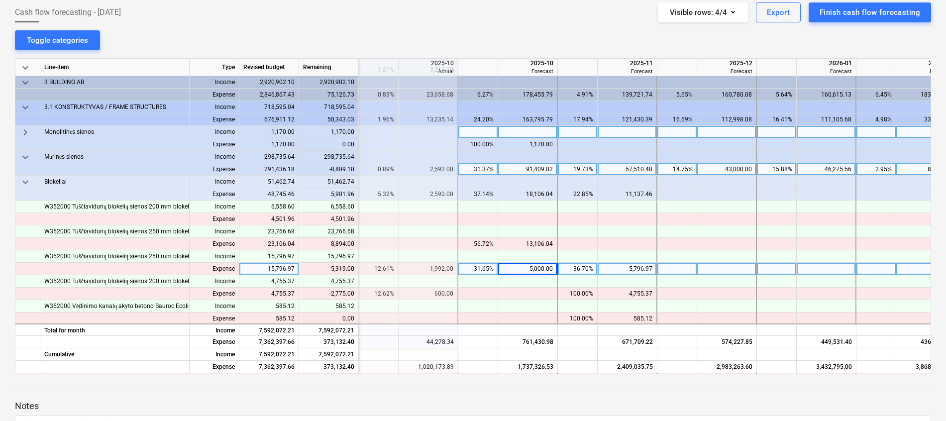
click at [631, 273] on div "5,796.97" at bounding box center [627, 269] width 51 height 12
click at [626, 266] on div at bounding box center [628, 269] width 60 height 12
type input "477.97"
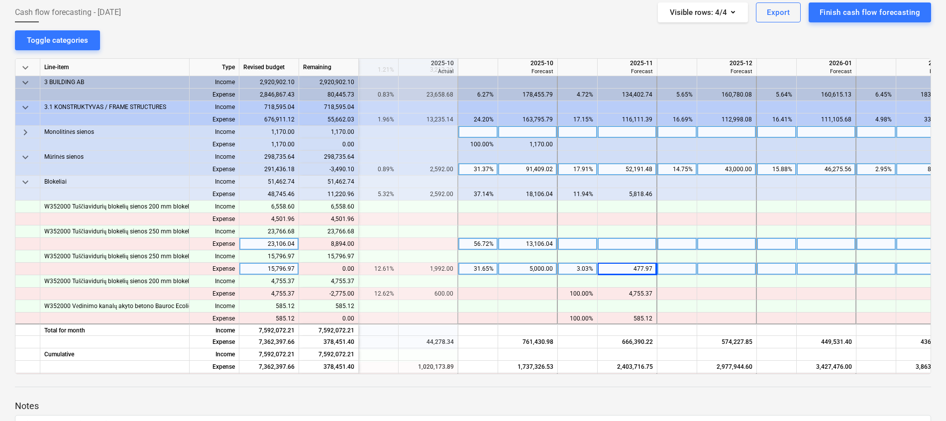
click at [619, 242] on div at bounding box center [628, 244] width 60 height 12
type input "8894"
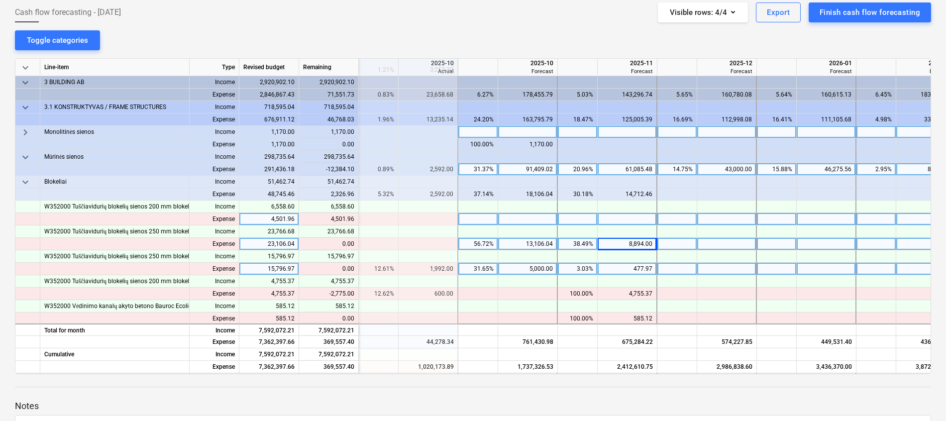
click at [622, 215] on div at bounding box center [628, 219] width 60 height 12
type input "4501.96"
click at [738, 249] on div at bounding box center [727, 244] width 60 height 12
click at [738, 219] on div at bounding box center [727, 219] width 60 height 12
click at [738, 242] on div at bounding box center [727, 244] width 60 height 12
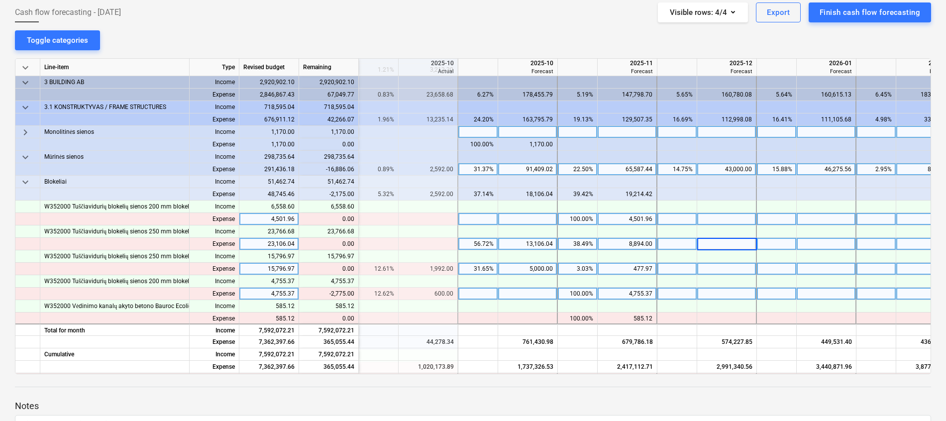
click at [618, 297] on div "4,755.37" at bounding box center [627, 294] width 51 height 12
click at [617, 297] on div at bounding box center [628, 294] width 60 height 12
type input "1980.37"
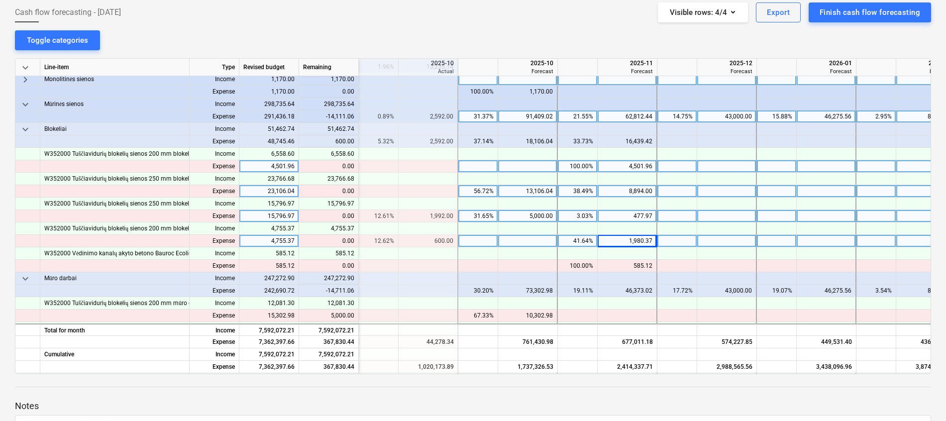
scroll to position [597, 498]
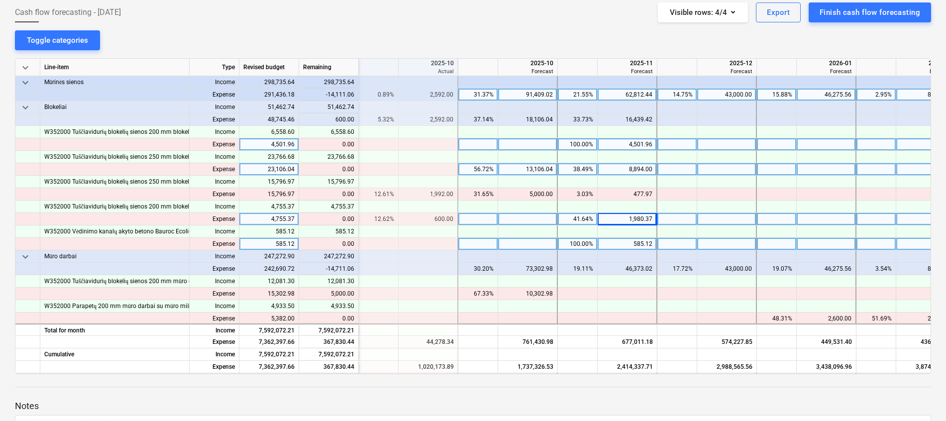
click at [509, 247] on div at bounding box center [528, 244] width 60 height 12
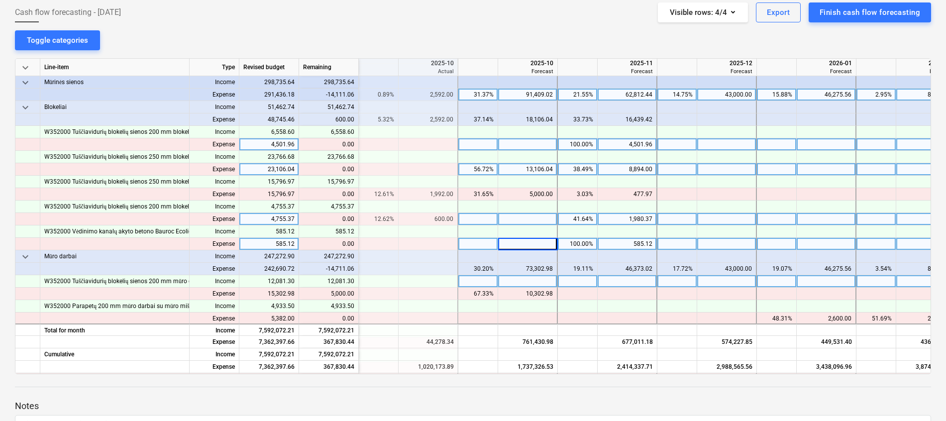
scroll to position [672, 498]
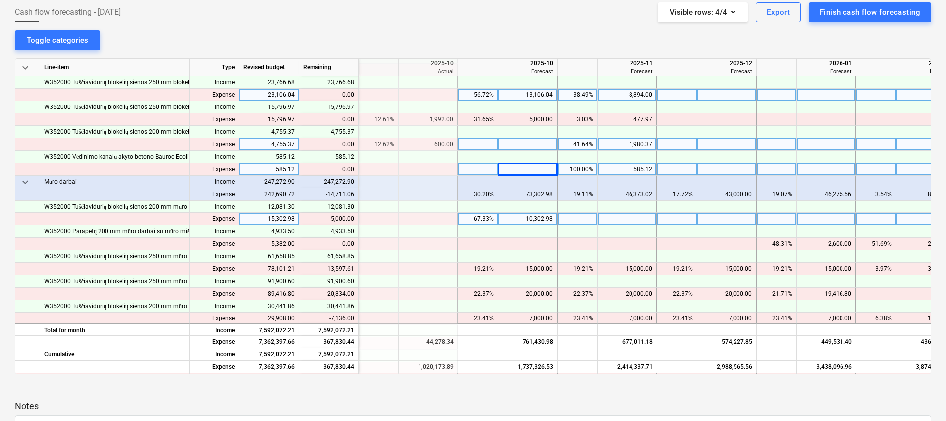
click at [628, 219] on div at bounding box center [628, 219] width 60 height 12
type input "500"
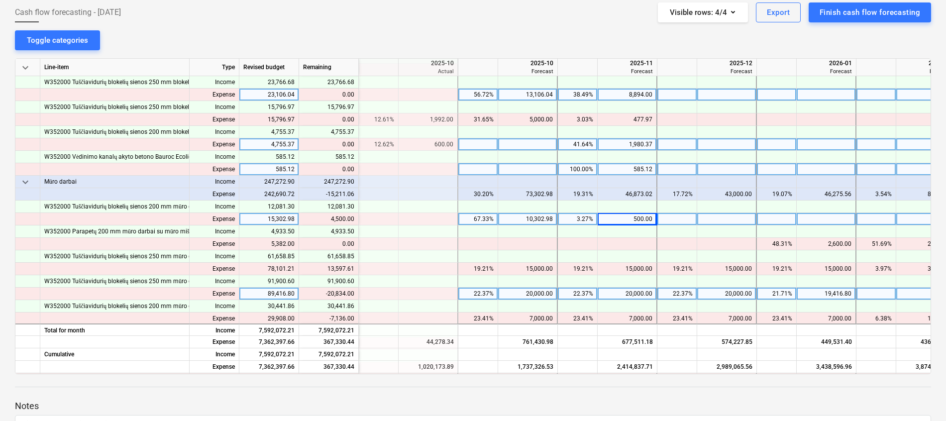
click at [510, 294] on div "20,000.00" at bounding box center [527, 294] width 51 height 12
type input "10000"
click at [732, 295] on div "20,000.00" at bounding box center [726, 294] width 51 height 12
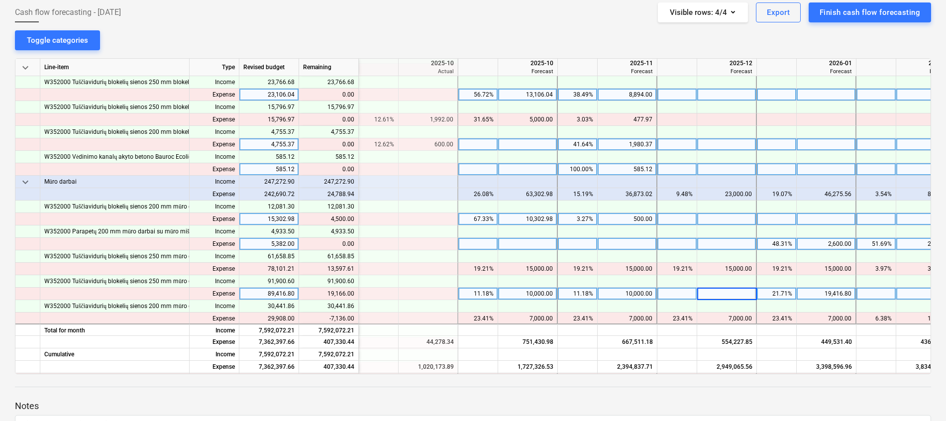
click at [528, 247] on div at bounding box center [528, 244] width 60 height 12
click at [696, 297] on div at bounding box center [677, 294] width 40 height 12
type input "0"
type input "9166"
click at [732, 290] on div "8,195,943.89" at bounding box center [726, 294] width 51 height 12
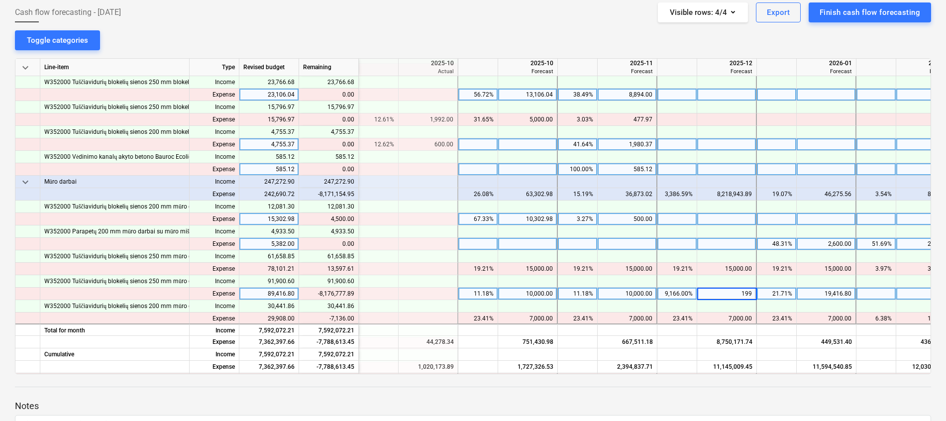
type input "1996"
click at [734, 291] on div "1,996.00" at bounding box center [726, 294] width 51 height 12
click at [744, 290] on div at bounding box center [727, 294] width 60 height 12
type input "19166"
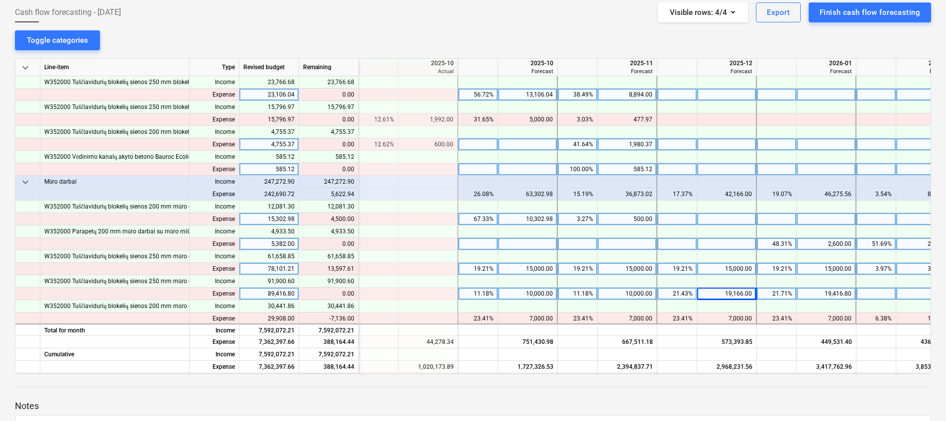
scroll to position [746, 498]
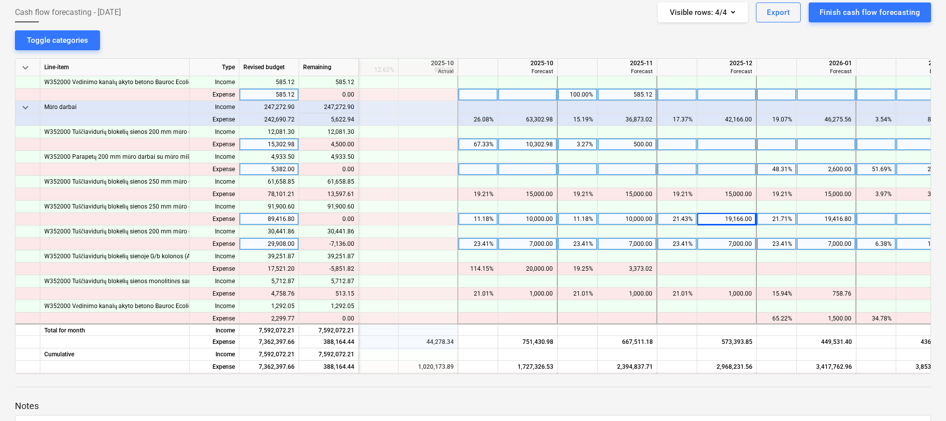
click at [636, 242] on div "7,000.00" at bounding box center [627, 244] width 51 height 12
type input "5000"
click at [732, 242] on div "7,000.00" at bounding box center [726, 244] width 51 height 12
type input "5000"
click at [840, 244] on div "7,000.00" at bounding box center [826, 244] width 51 height 12
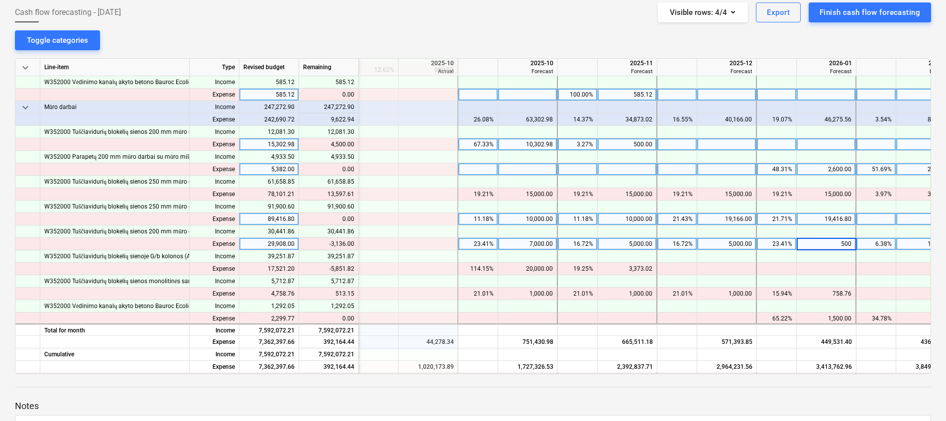
type input "5000"
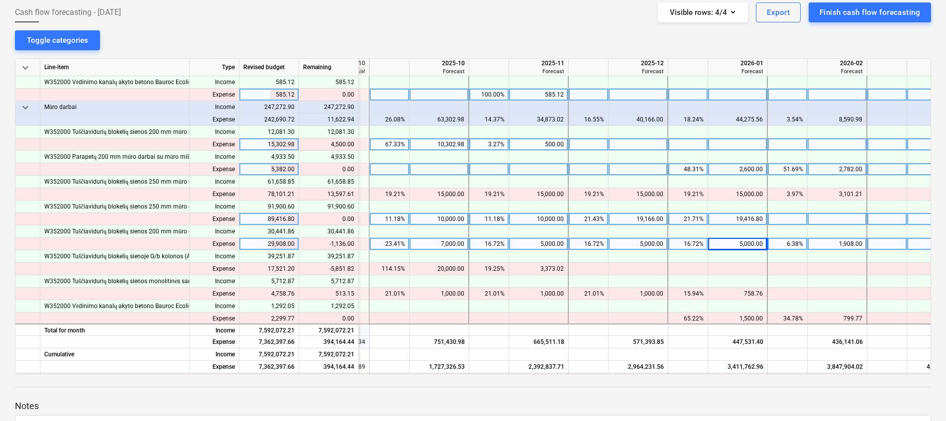
scroll to position [746, 594]
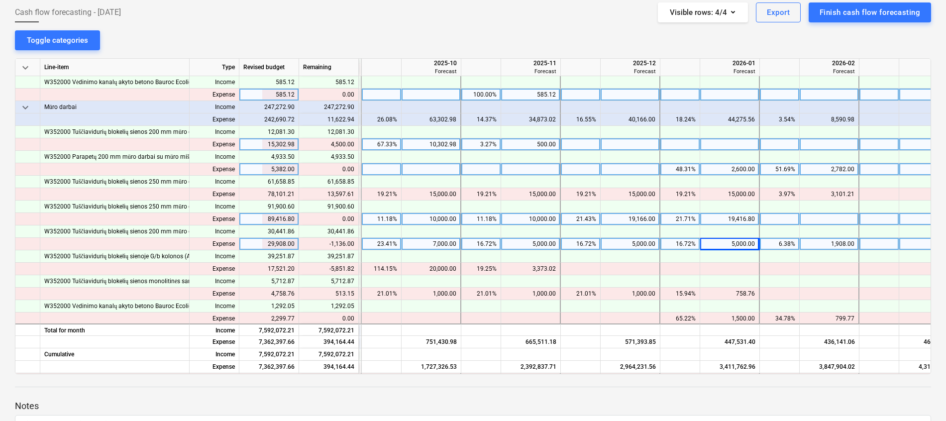
click at [455, 245] on div "7,000.00" at bounding box center [431, 244] width 51 height 12
click at [437, 245] on div at bounding box center [432, 244] width 60 height 12
type input "5864"
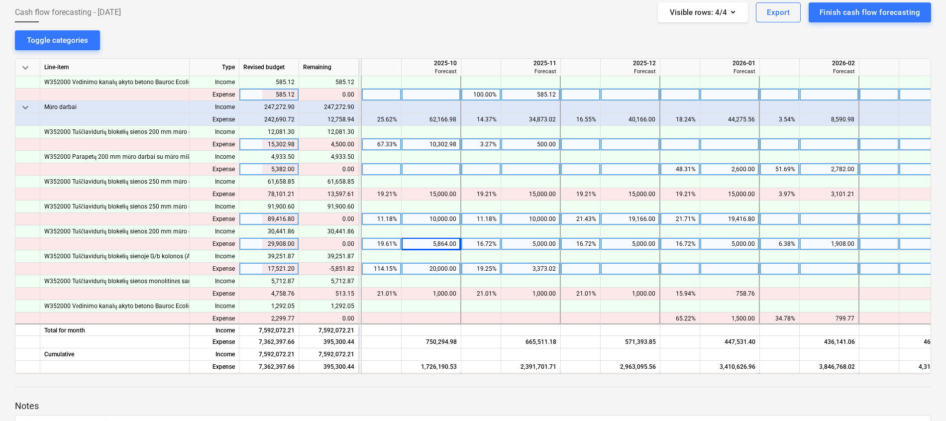
click at [439, 268] on div "20,000.00" at bounding box center [431, 269] width 51 height 12
click at [439, 268] on div at bounding box center [432, 269] width 60 height 12
type input "14148.18"
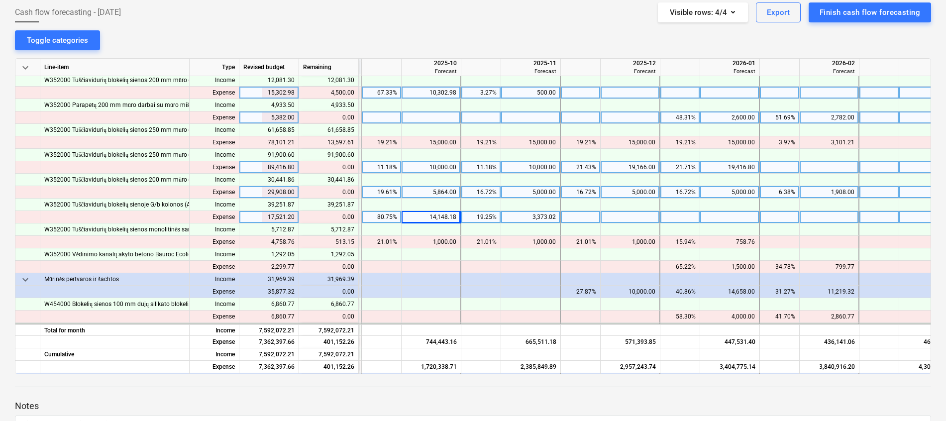
scroll to position [821, 594]
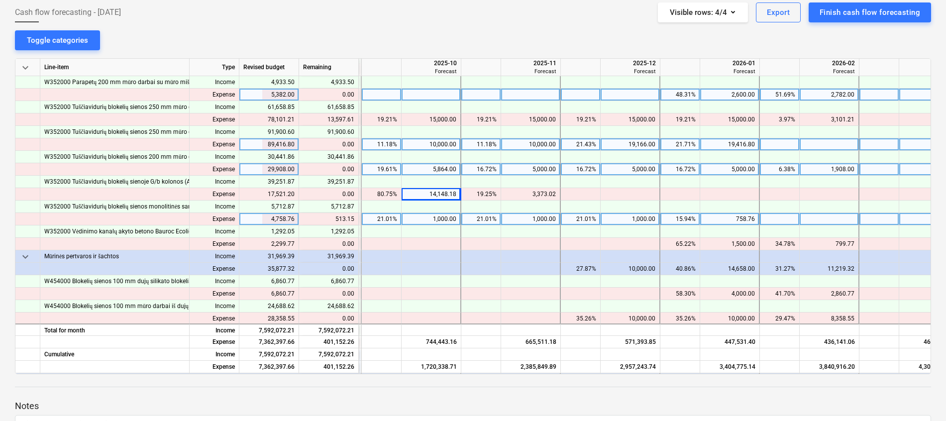
click at [744, 215] on div "758.76" at bounding box center [729, 219] width 51 height 12
click at [744, 215] on div at bounding box center [730, 219] width 60 height 12
type input "1271.91"
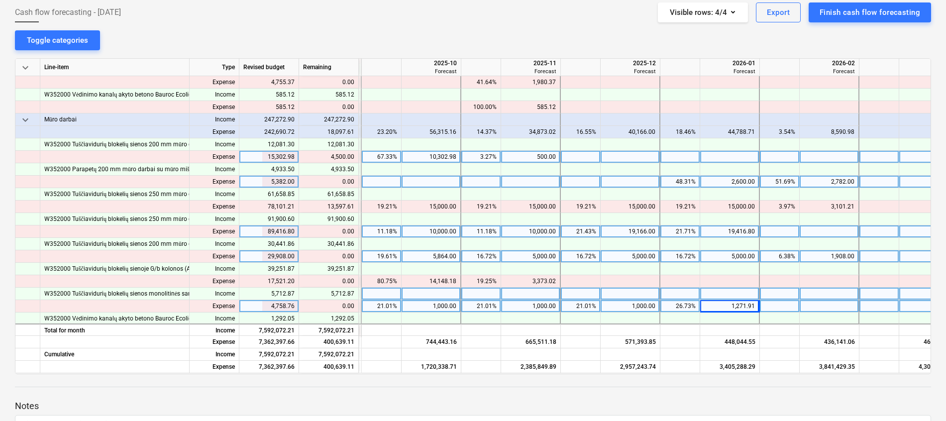
scroll to position [672, 594]
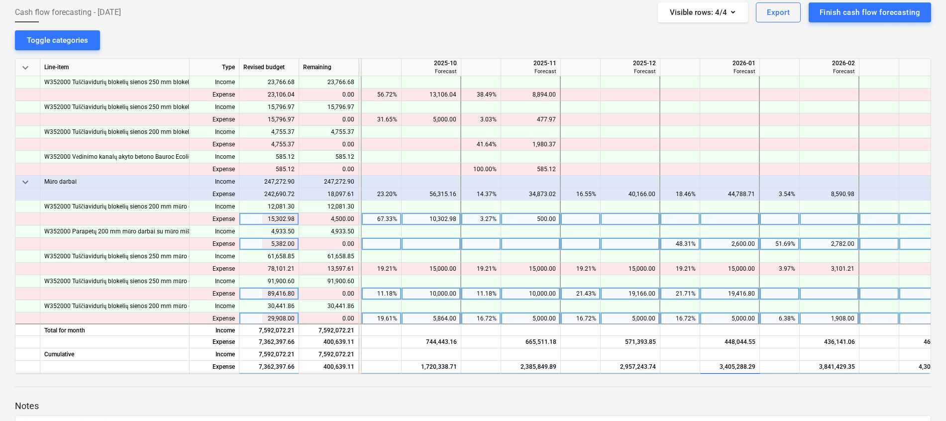
click at [538, 220] on div "500.00" at bounding box center [530, 219] width 51 height 12
type input "5000"
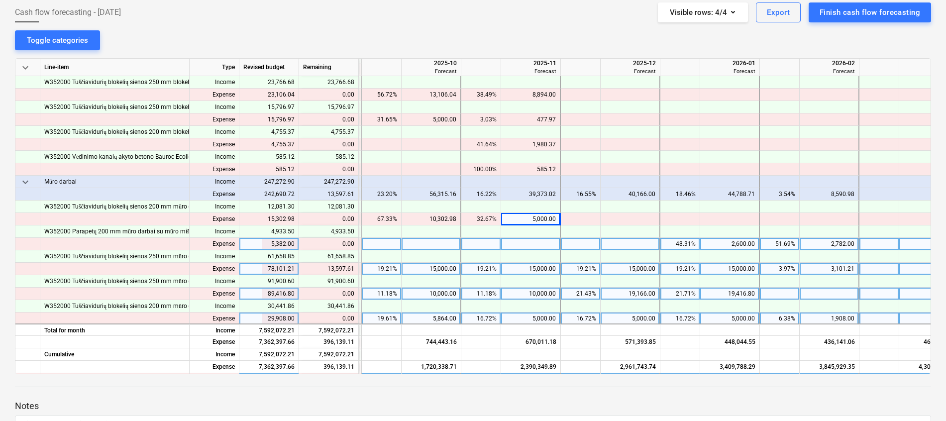
click at [829, 270] on div "3,101.21" at bounding box center [829, 269] width 51 height 12
click at [829, 270] on div at bounding box center [830, 269] width 60 height 12
type input "15000"
click at [907, 268] on div at bounding box center [929, 269] width 60 height 12
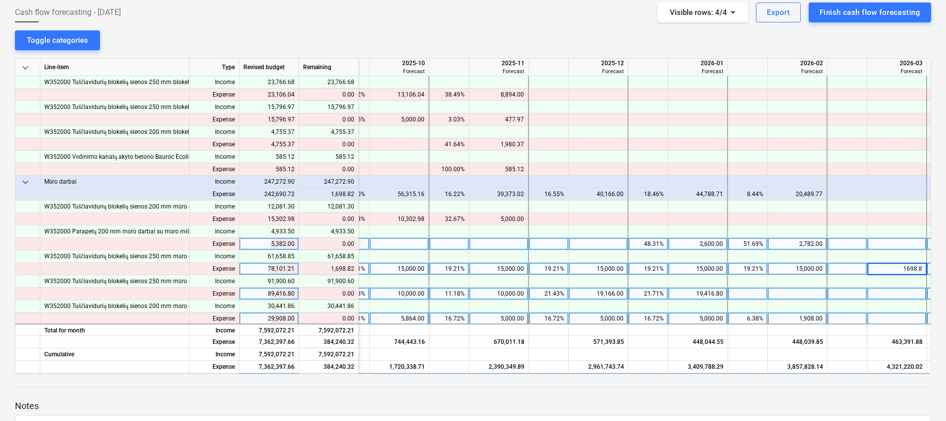
type input "1698.82"
click at [21, 184] on span "keyboard_arrow_down" at bounding box center [25, 182] width 12 height 12
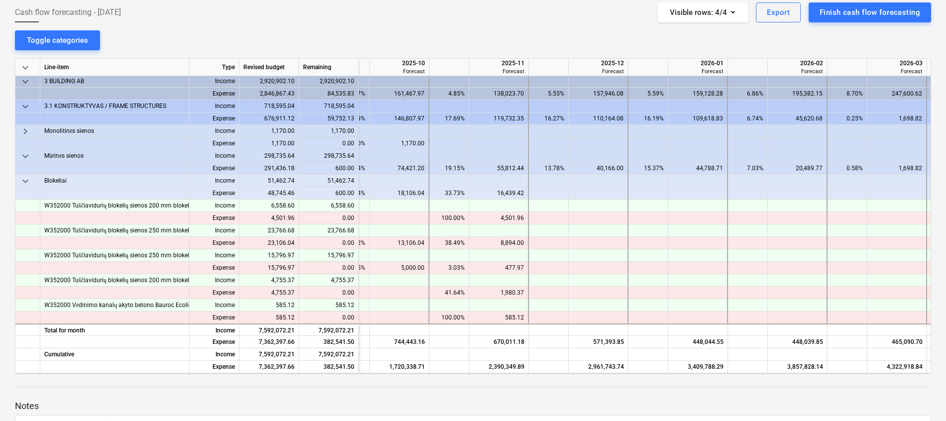
scroll to position [523, 626]
click at [24, 182] on span "keyboard_arrow_down" at bounding box center [25, 182] width 12 height 12
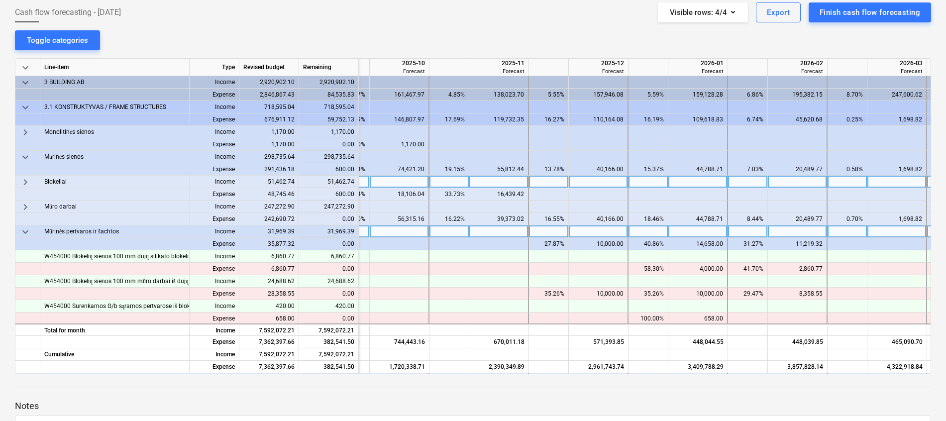
click at [29, 231] on span "keyboard_arrow_down" at bounding box center [25, 232] width 12 height 12
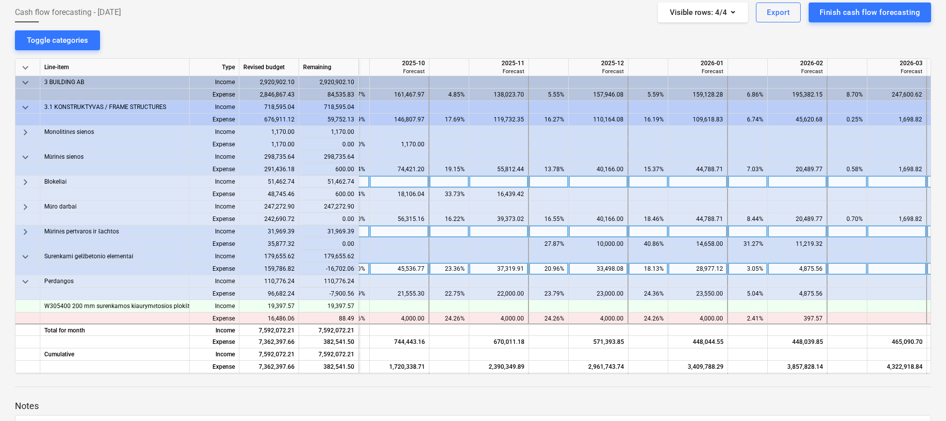
scroll to position [597, 626]
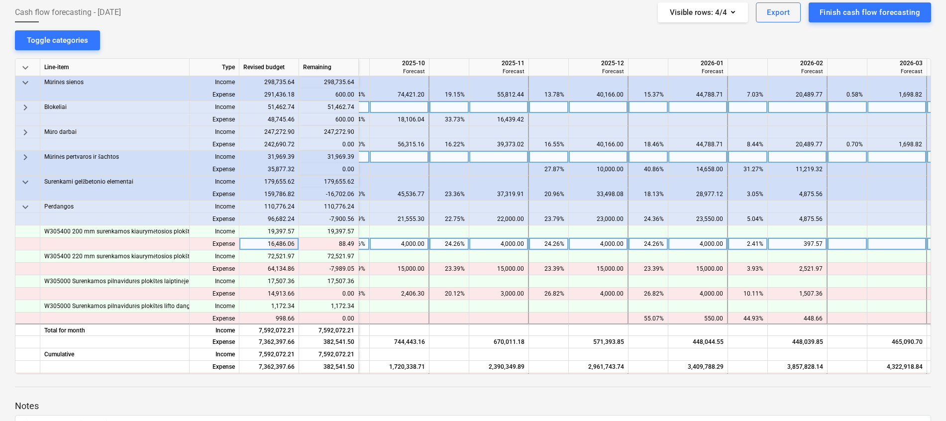
click at [802, 246] on div "397.57" at bounding box center [797, 244] width 51 height 12
click at [796, 240] on div at bounding box center [798, 244] width 60 height 12
type input "486.06"
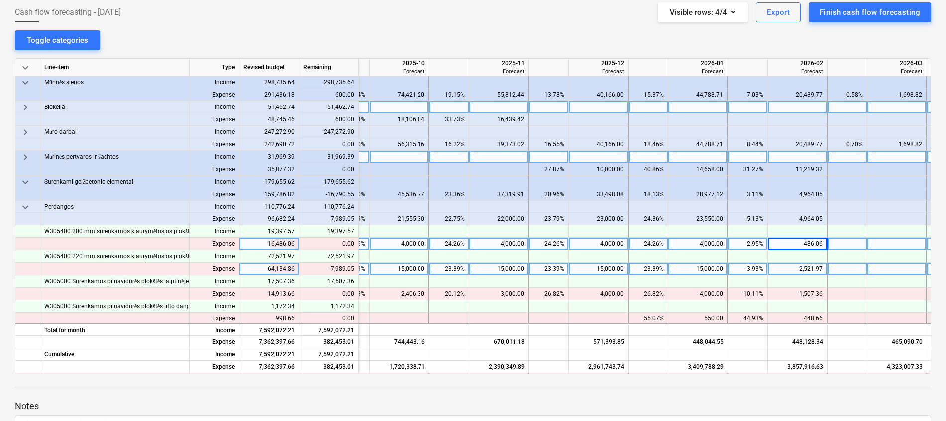
click at [422, 268] on div "15,000.00" at bounding box center [399, 269] width 51 height 12
type input "12000"
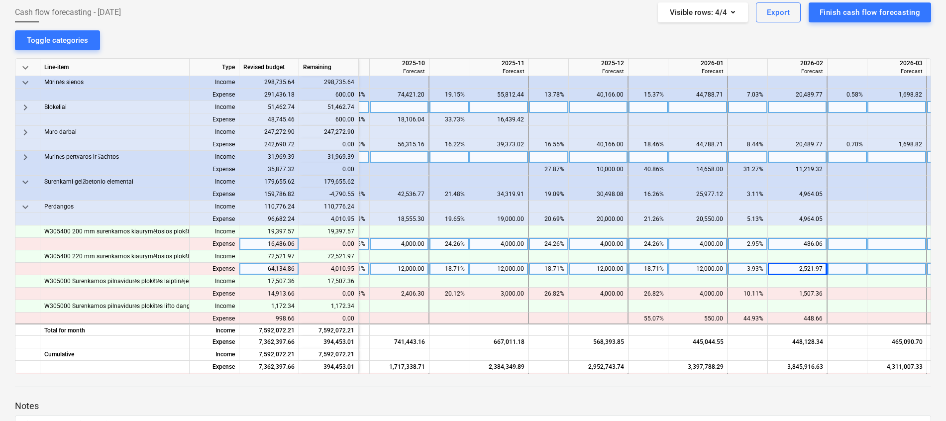
click at [801, 271] on div "2,521.97" at bounding box center [797, 269] width 51 height 12
click at [802, 266] on div at bounding box center [798, 269] width 60 height 12
type input "6532.92"
click at [24, 207] on span "keyboard_arrow_down" at bounding box center [25, 207] width 12 height 12
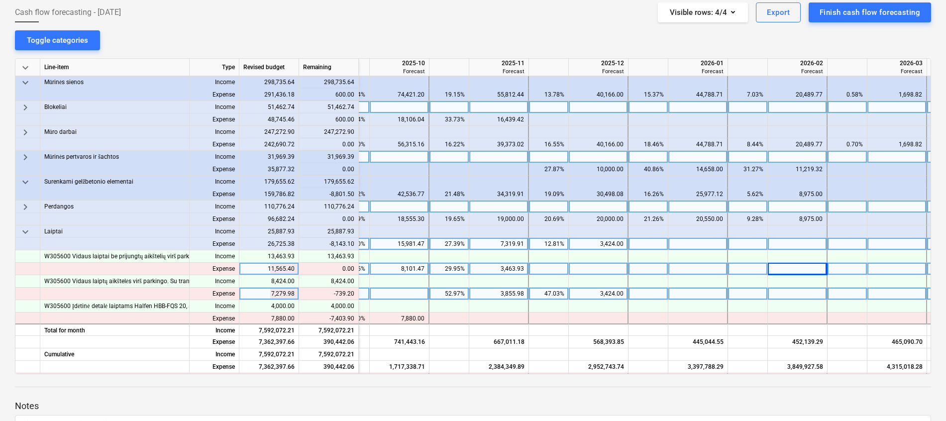
click at [610, 292] on div "3,424.00" at bounding box center [598, 294] width 51 height 12
click at [615, 293] on div at bounding box center [599, 294] width 60 height 12
type input "2684.8"
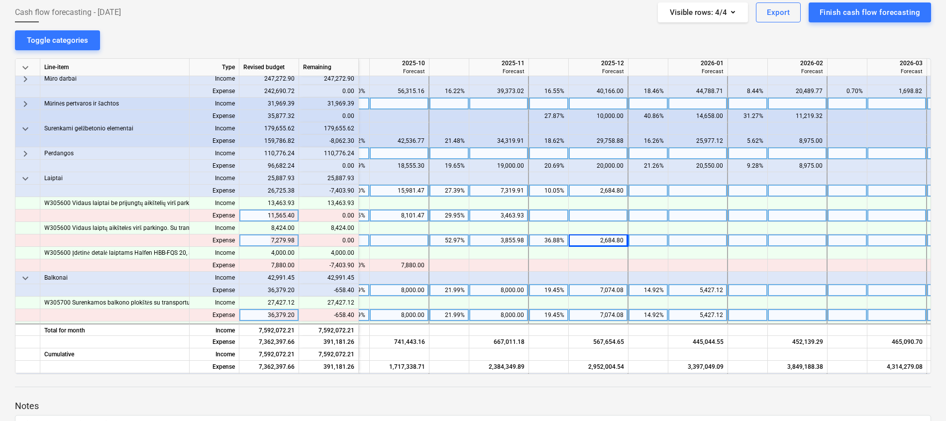
scroll to position [672, 626]
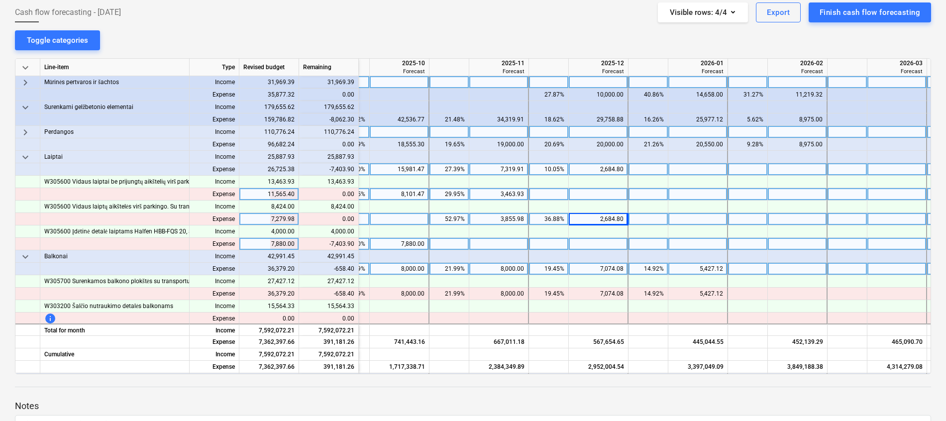
click at [415, 244] on div "7,880.00" at bounding box center [399, 244] width 51 height 12
click at [419, 242] on div at bounding box center [400, 244] width 60 height 12
click at [496, 245] on div at bounding box center [499, 244] width 60 height 12
type input "476.1"
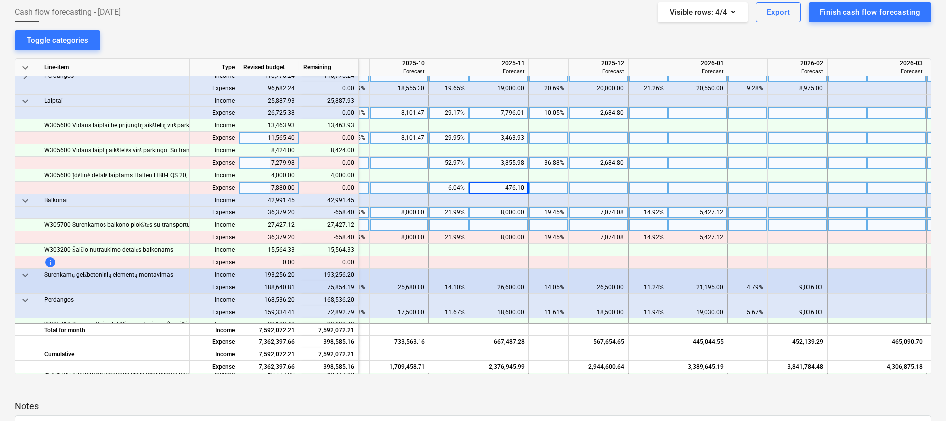
scroll to position [746, 626]
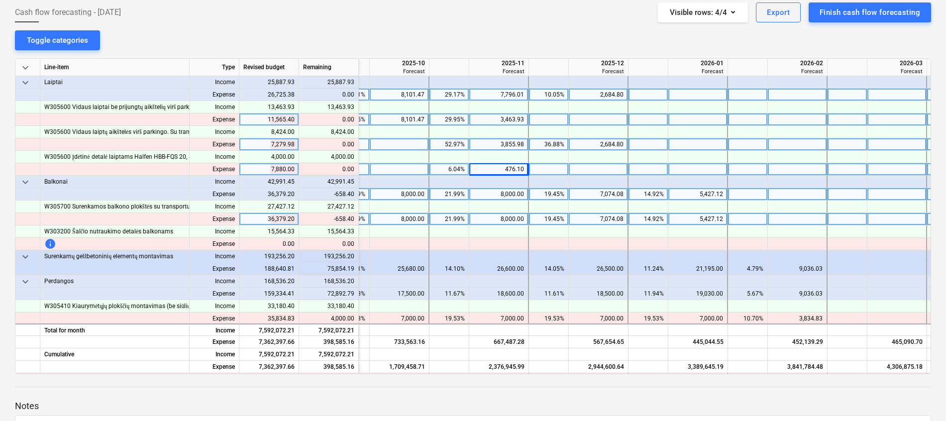
click at [417, 218] on div "8,000.00" at bounding box center [399, 219] width 51 height 12
click at [415, 218] on div at bounding box center [400, 219] width 60 height 12
type input "7341.6"
click at [26, 179] on span "keyboard_arrow_down" at bounding box center [25, 182] width 12 height 12
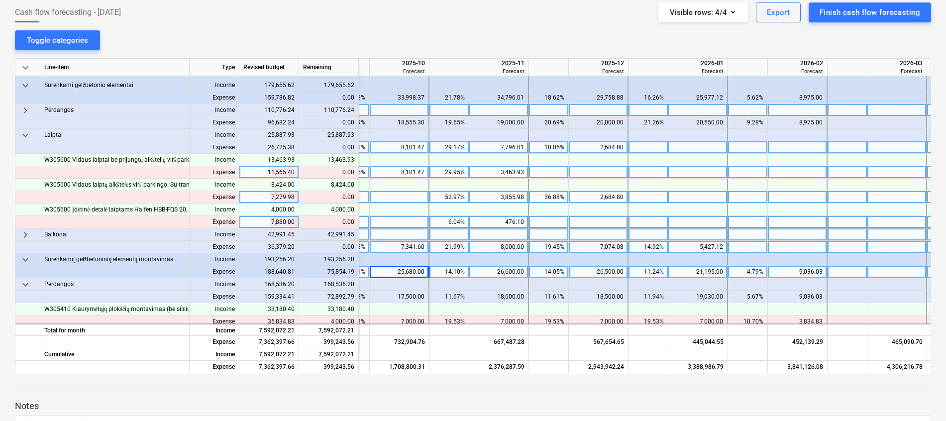
scroll to position [672, 626]
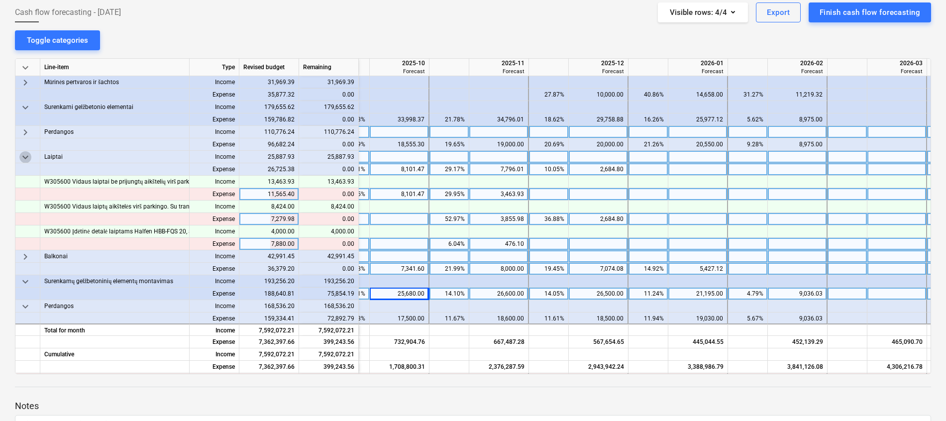
click at [29, 151] on span "keyboard_arrow_down" at bounding box center [25, 157] width 12 height 12
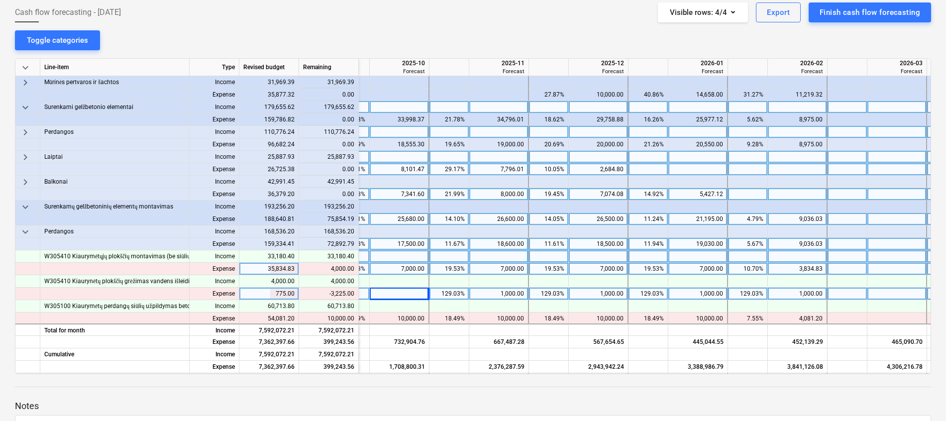
click at [28, 105] on span "keyboard_arrow_down" at bounding box center [25, 108] width 12 height 12
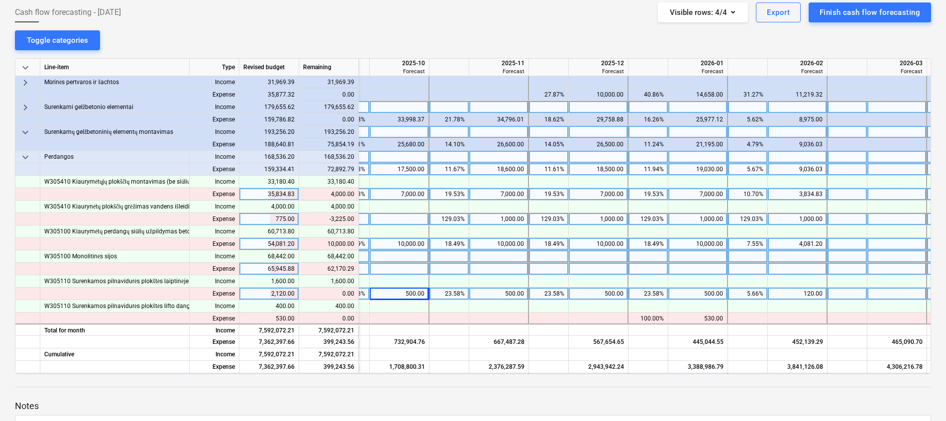
click at [806, 218] on div "1,000.00" at bounding box center [797, 219] width 51 height 12
click at [719, 216] on div "1,000.00" at bounding box center [697, 219] width 51 height 12
click at [612, 219] on div "1,000.00" at bounding box center [598, 219] width 51 height 12
click at [505, 218] on div "1,000.00" at bounding box center [498, 219] width 51 height 12
click at [612, 221] on div at bounding box center [599, 219] width 60 height 12
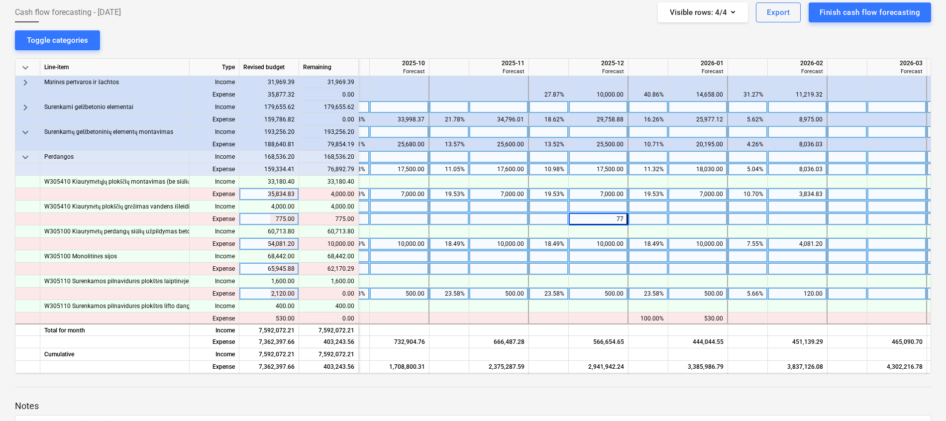
type input "775"
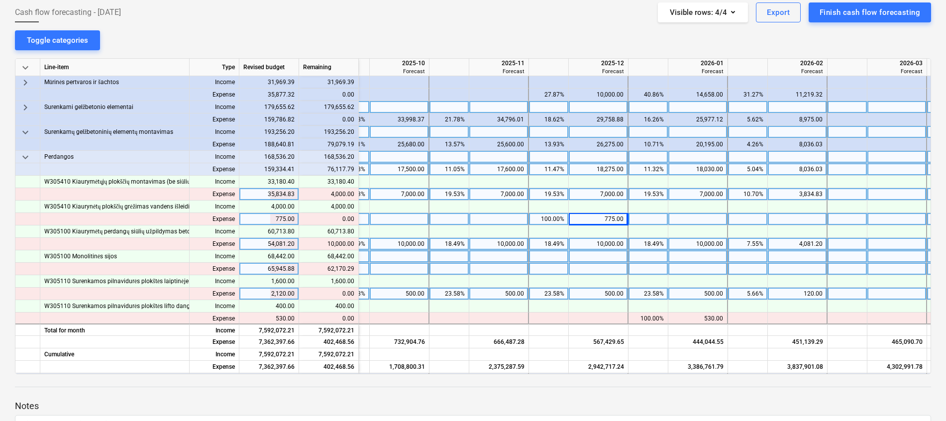
click at [410, 243] on div "10,000.00" at bounding box center [399, 244] width 51 height 12
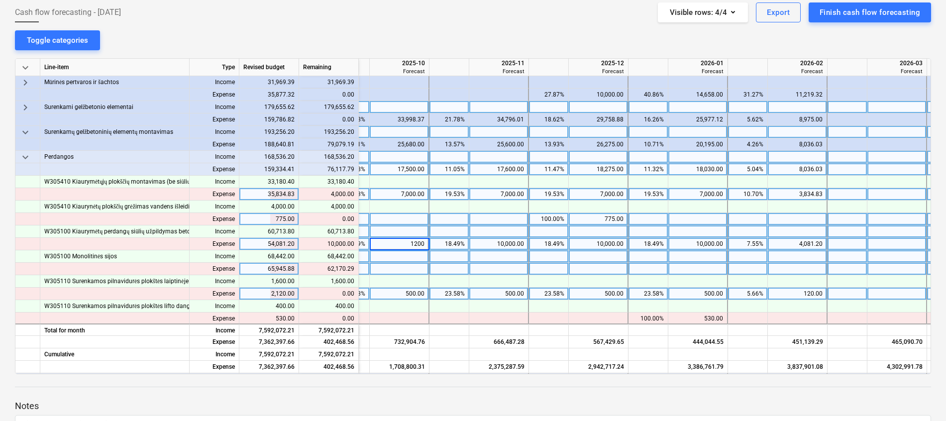
type input "12000"
type input "0"
type input "12000"
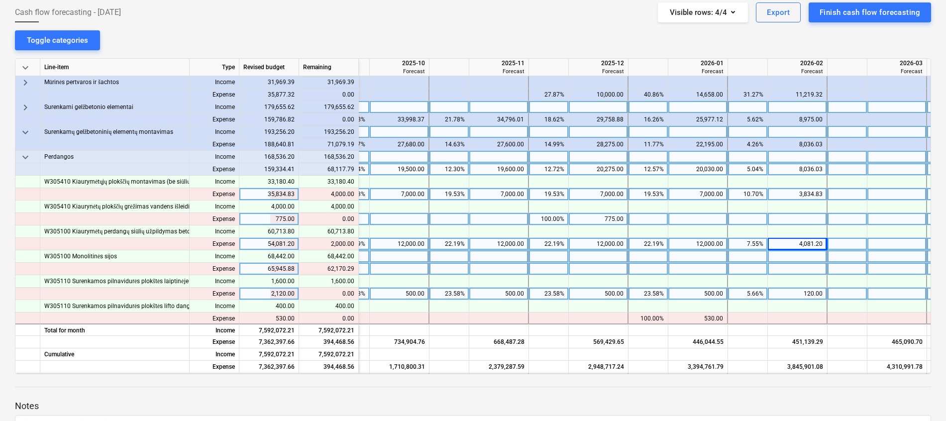
click at [816, 245] on div "4,081.20" at bounding box center [797, 244] width 51 height 12
click at [799, 245] on input "4081.2" at bounding box center [797, 244] width 59 height 12
type input "6081.2"
click at [819, 193] on div "3,834.83" at bounding box center [797, 194] width 51 height 12
click at [798, 195] on input "3834.83" at bounding box center [797, 194] width 59 height 12
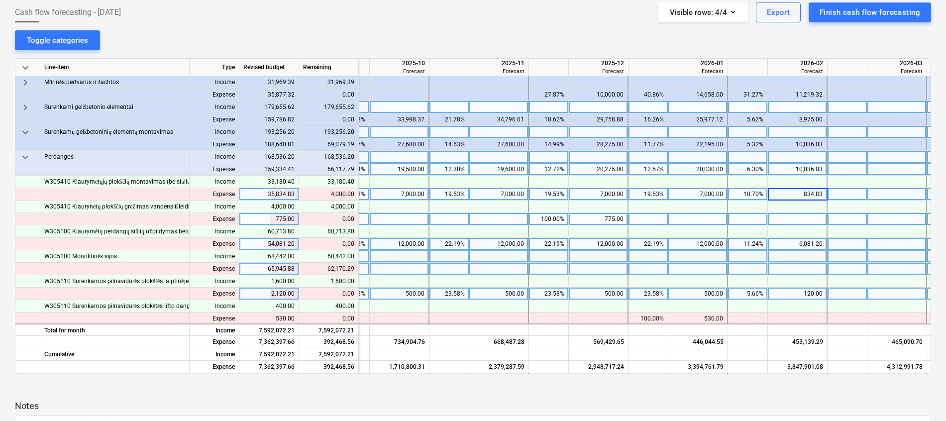
type input "7834.83"
click at [414, 269] on div at bounding box center [400, 269] width 60 height 12
type input "30000"
type input "2170.29"
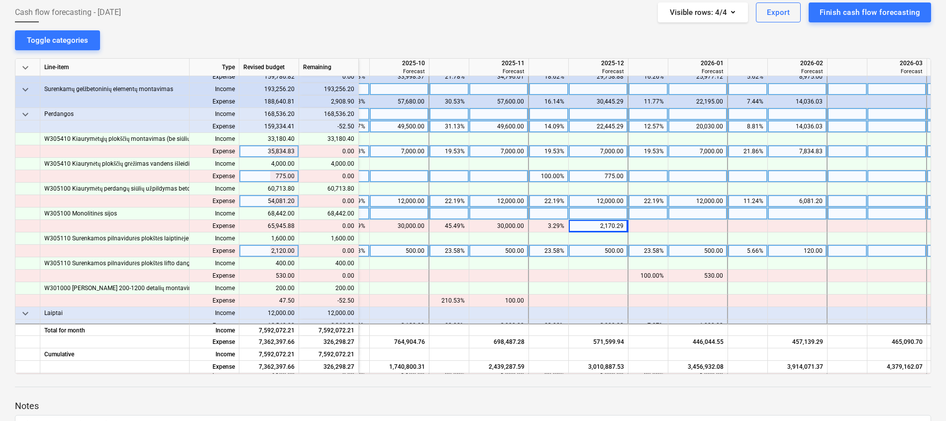
scroll to position [746, 626]
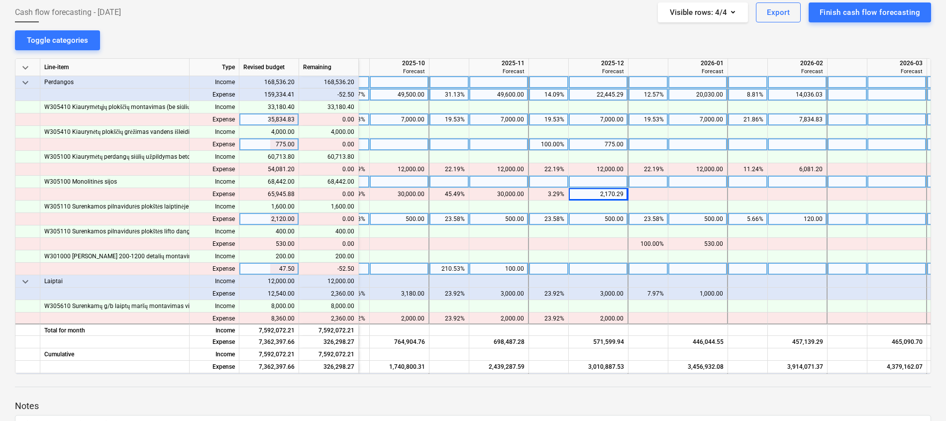
click at [512, 269] on div "100.00" at bounding box center [498, 269] width 51 height 12
click at [517, 268] on div at bounding box center [499, 269] width 60 height 12
type input "47.5"
click at [17, 81] on div "keyboard_arrow_down" at bounding box center [27, 82] width 25 height 12
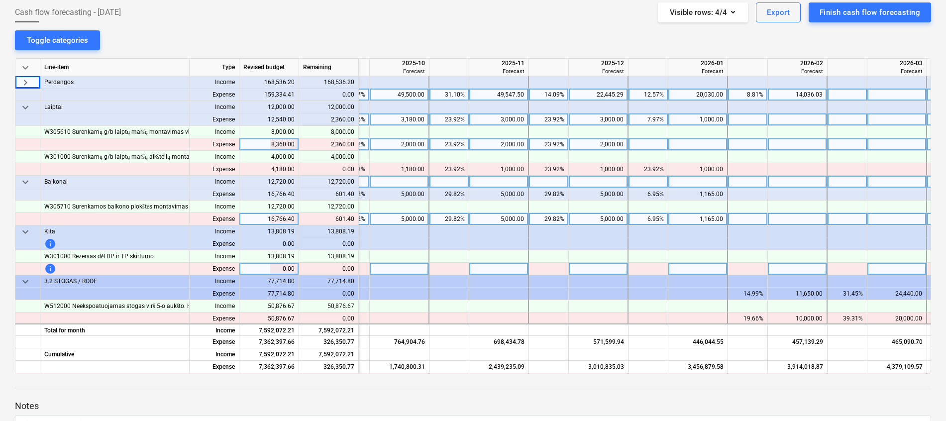
click at [697, 143] on div at bounding box center [698, 144] width 60 height 12
type input "2360"
click at [21, 108] on span "keyboard_arrow_down" at bounding box center [25, 108] width 12 height 12
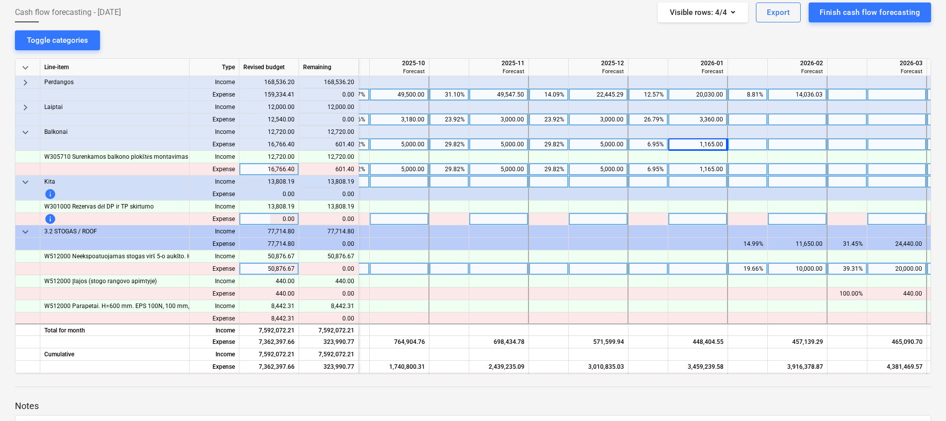
click at [710, 166] on div "1,165.00" at bounding box center [697, 169] width 51 height 12
click at [708, 169] on div at bounding box center [698, 169] width 60 height 12
type input "1766."
click at [30, 128] on span "keyboard_arrow_down" at bounding box center [25, 132] width 12 height 12
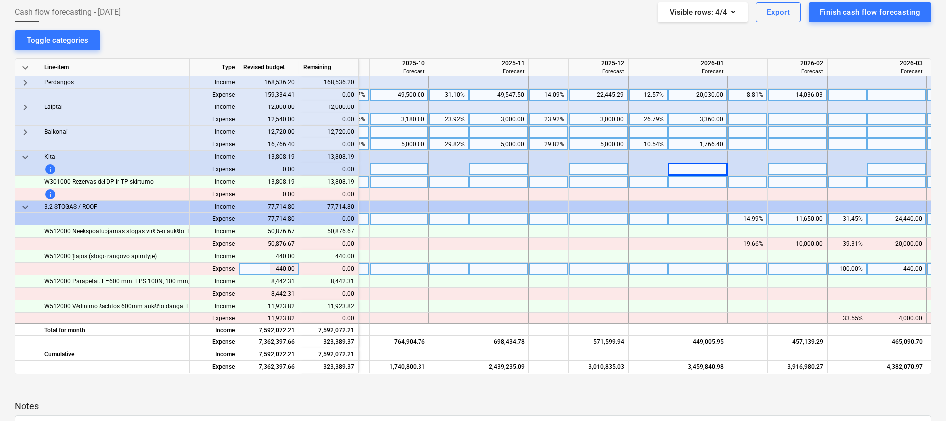
scroll to position [597, 626]
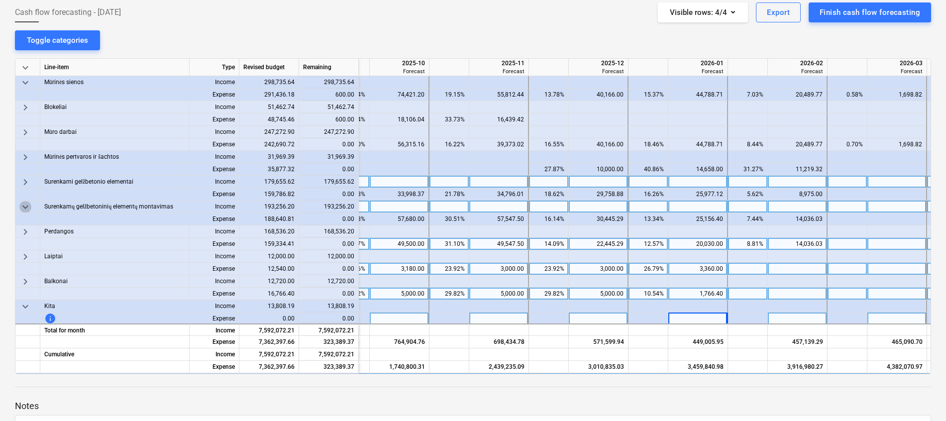
click at [25, 210] on span "keyboard_arrow_down" at bounding box center [25, 207] width 12 height 12
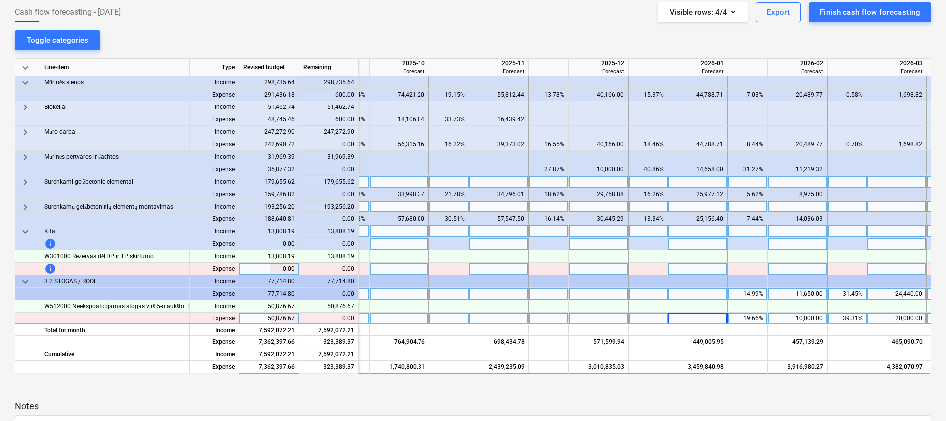
click at [26, 233] on span "keyboard_arrow_down" at bounding box center [25, 232] width 12 height 12
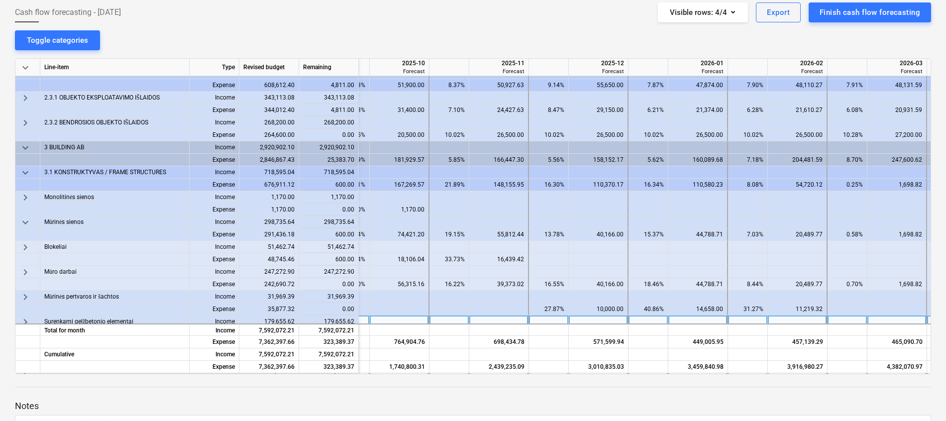
scroll to position [448, 626]
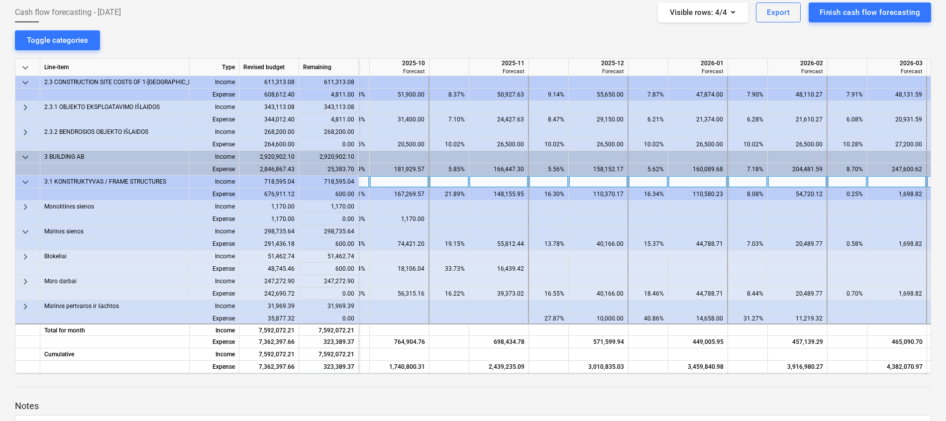
click at [23, 179] on span "keyboard_arrow_down" at bounding box center [25, 182] width 12 height 12
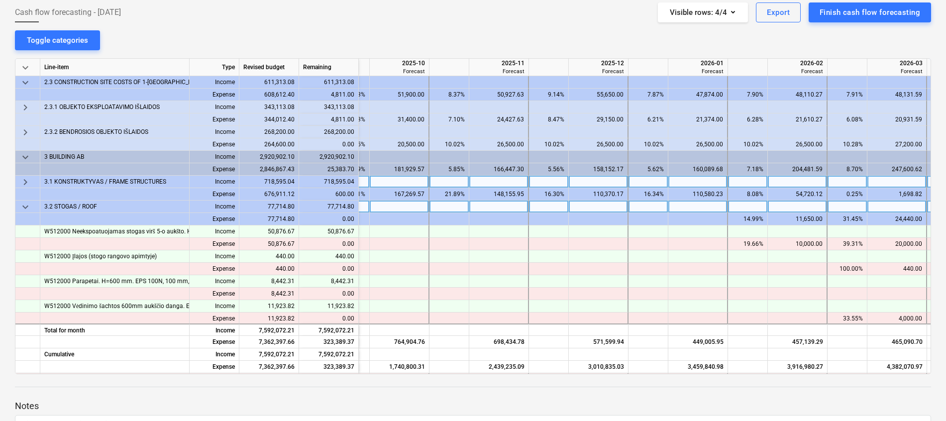
click at [22, 204] on span "keyboard_arrow_down" at bounding box center [25, 207] width 12 height 12
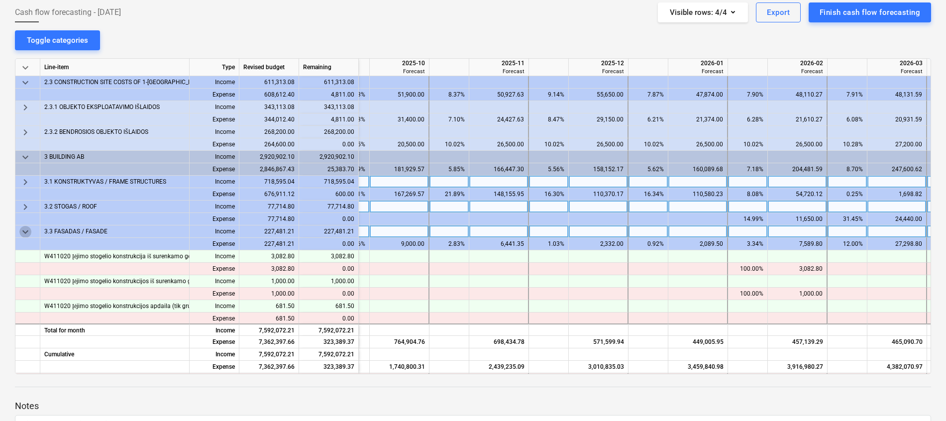
click at [23, 229] on span "keyboard_arrow_down" at bounding box center [25, 232] width 12 height 12
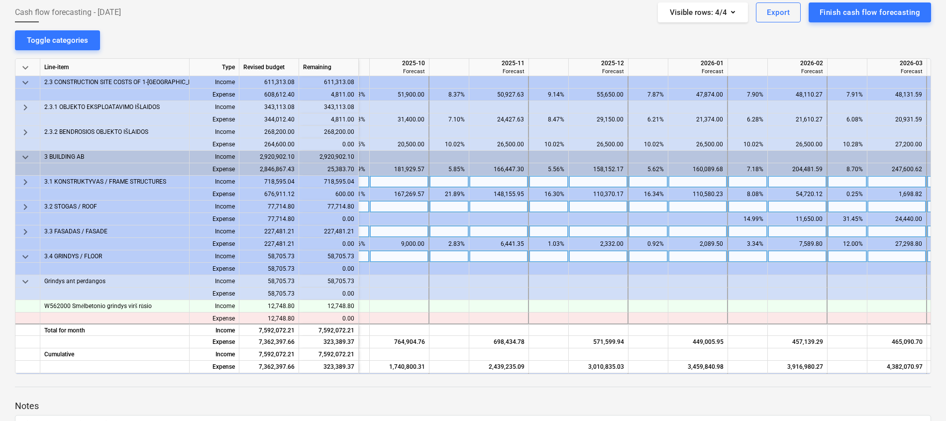
click at [23, 257] on span "keyboard_arrow_down" at bounding box center [25, 257] width 12 height 12
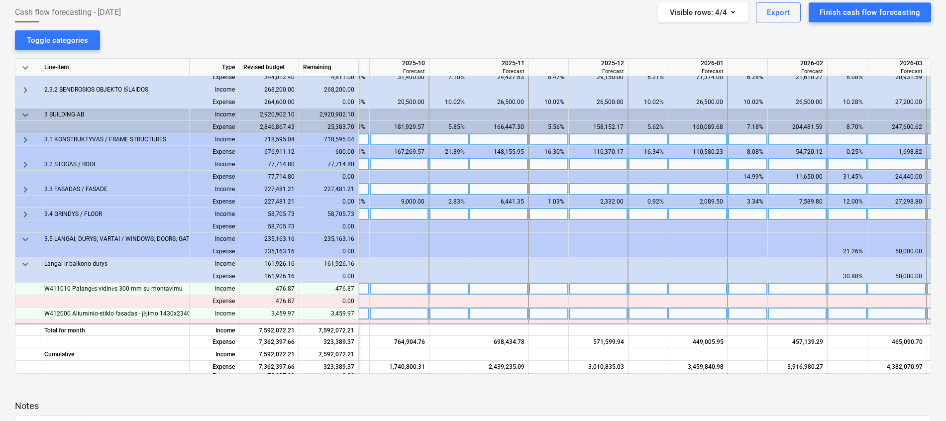
scroll to position [523, 626]
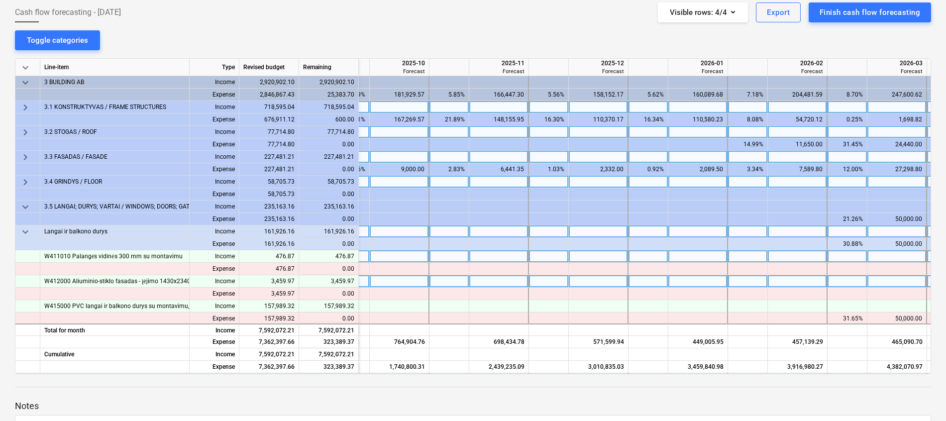
click at [28, 227] on span "keyboard_arrow_down" at bounding box center [25, 232] width 12 height 12
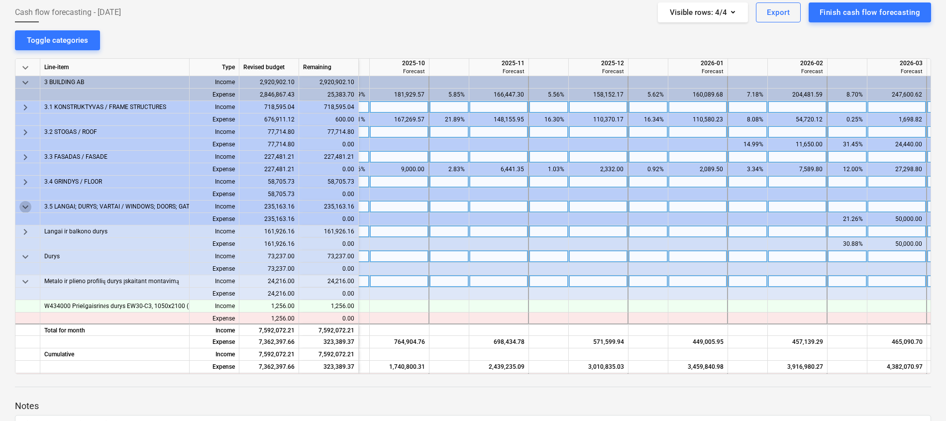
click at [24, 205] on span "keyboard_arrow_down" at bounding box center [25, 207] width 12 height 12
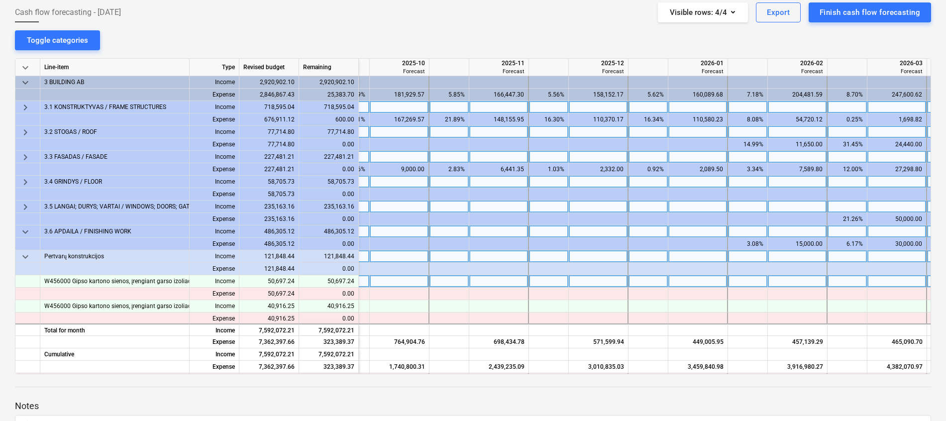
click at [26, 226] on span "keyboard_arrow_down" at bounding box center [25, 232] width 12 height 12
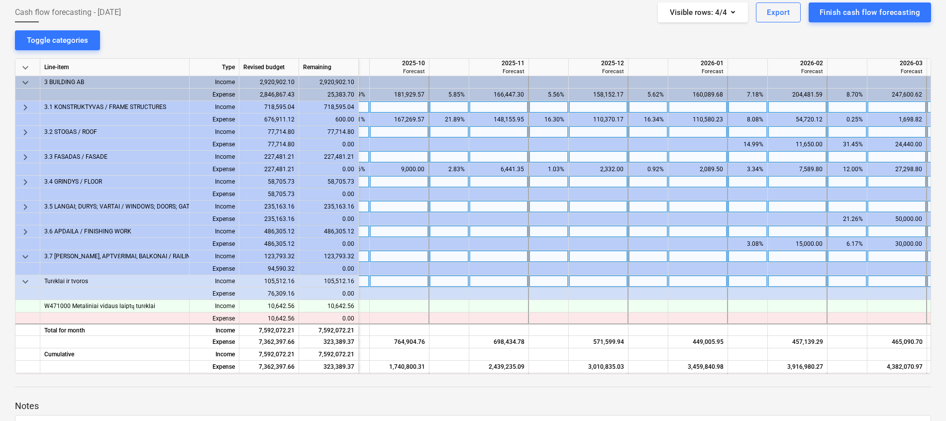
click at [29, 255] on span "keyboard_arrow_down" at bounding box center [25, 257] width 12 height 12
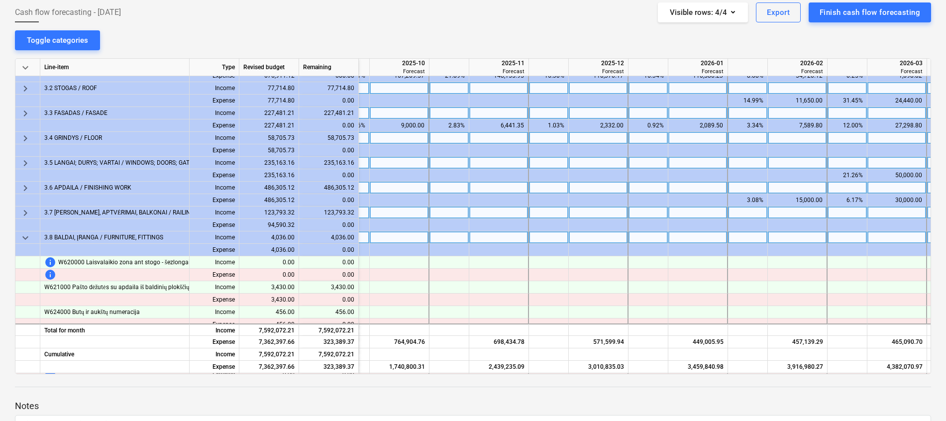
scroll to position [597, 626]
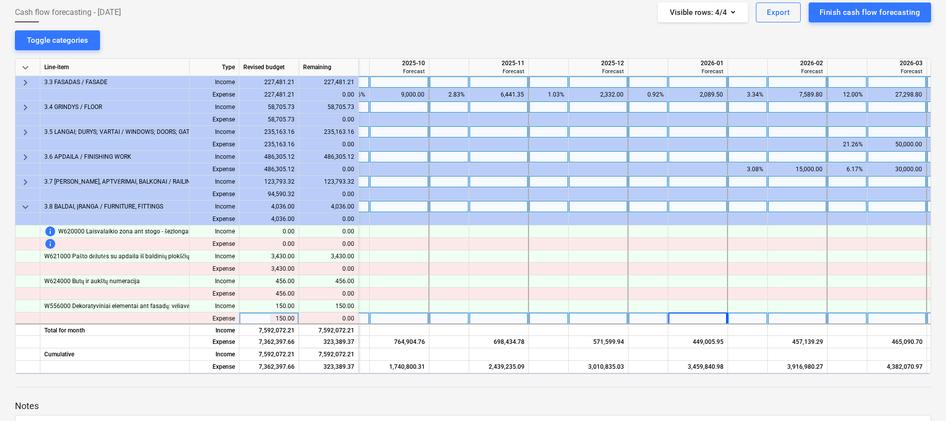
click at [22, 202] on span "keyboard_arrow_down" at bounding box center [25, 207] width 12 height 12
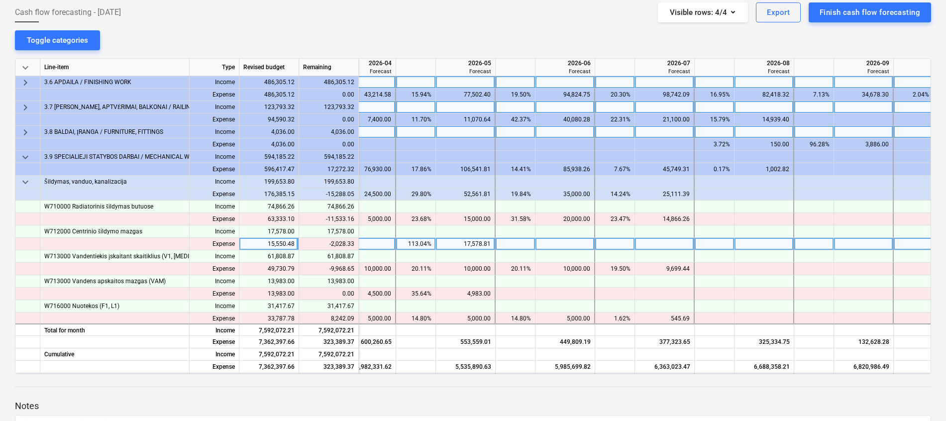
scroll to position [672, 1150]
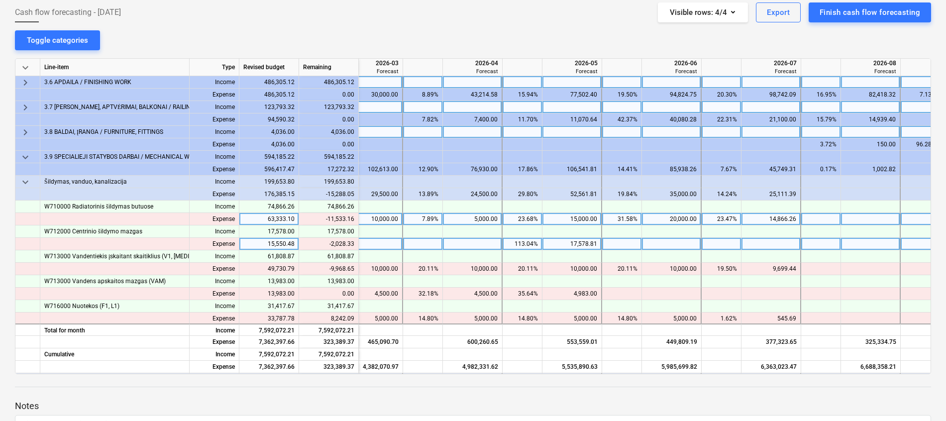
click at [673, 219] on div "20,000.00" at bounding box center [671, 219] width 51 height 12
type input "15000"
click at [383, 217] on div "10,000.00" at bounding box center [372, 219] width 51 height 12
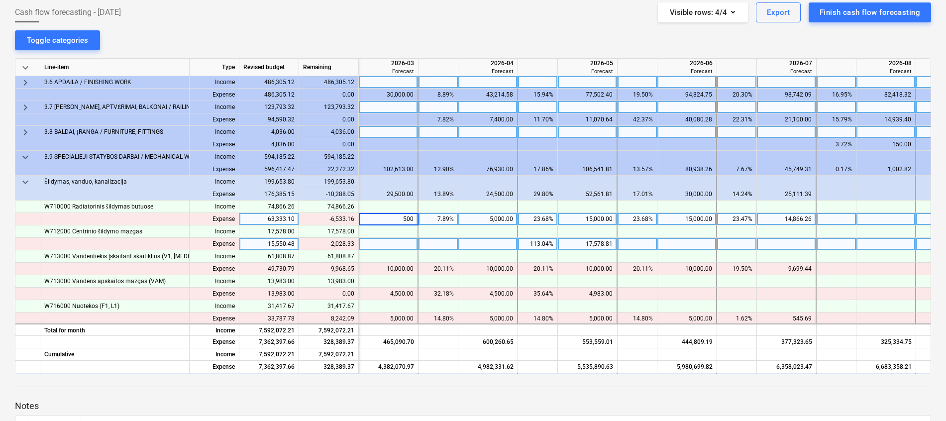
type input "5000"
type input "\"
click at [590, 219] on div at bounding box center [588, 219] width 60 height 12
type input "13466.84"
click at [597, 243] on div "17,578.81" at bounding box center [587, 244] width 51 height 12
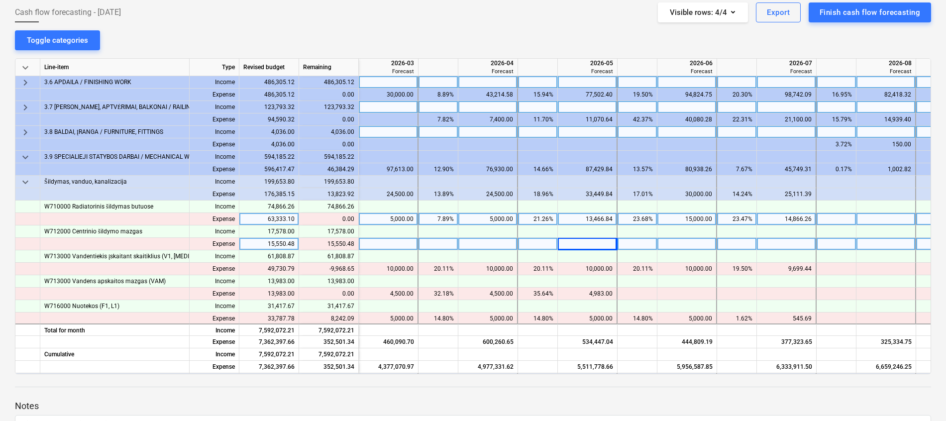
click at [597, 243] on div at bounding box center [588, 244] width 60 height 12
type input "15550.48"
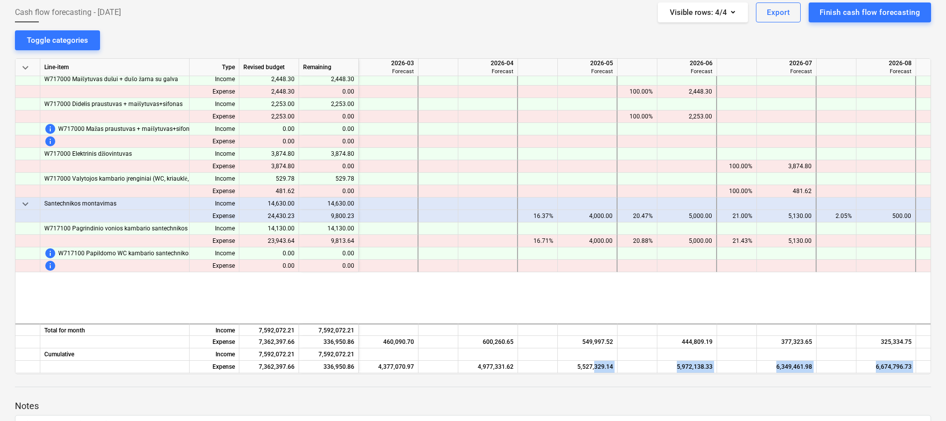
drag, startPoint x: 594, startPoint y: 370, endPoint x: 564, endPoint y: 375, distance: 30.8
click at [564, 375] on div "notes Notes edit Change name delete Delete cashflow Cash flow forecasting - [DA…" at bounding box center [473, 242] width 946 height 542
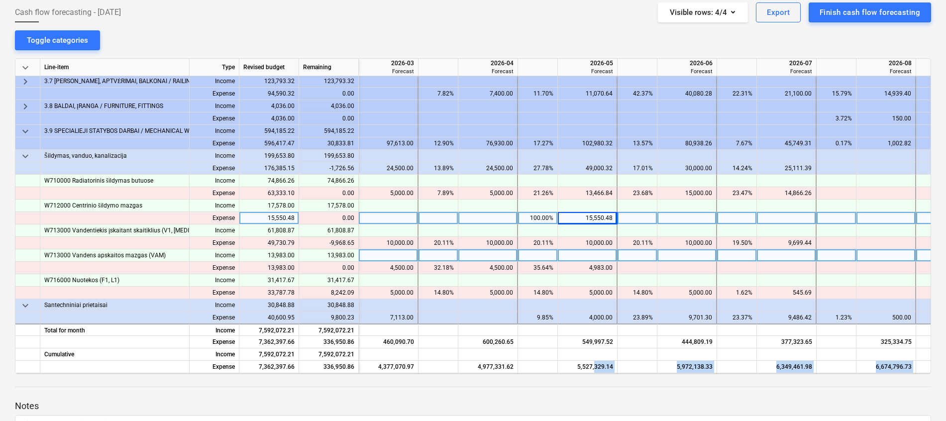
scroll to position [718, 1135]
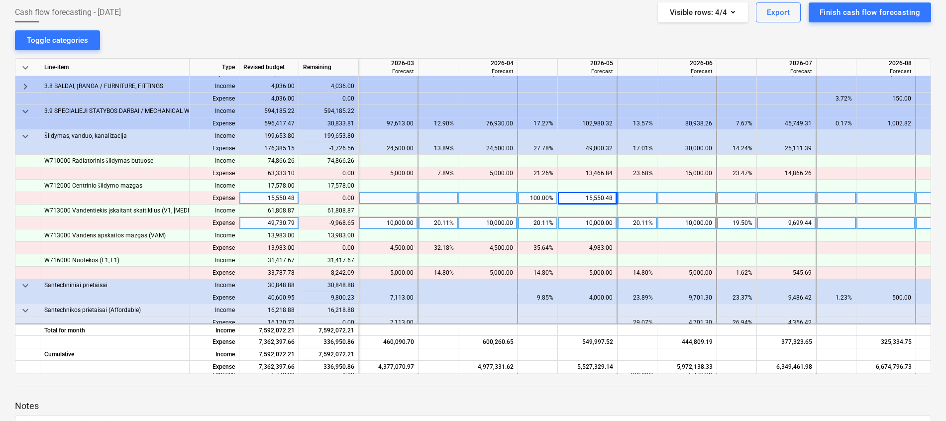
click at [603, 224] on div "10,000.00" at bounding box center [587, 223] width 51 height 12
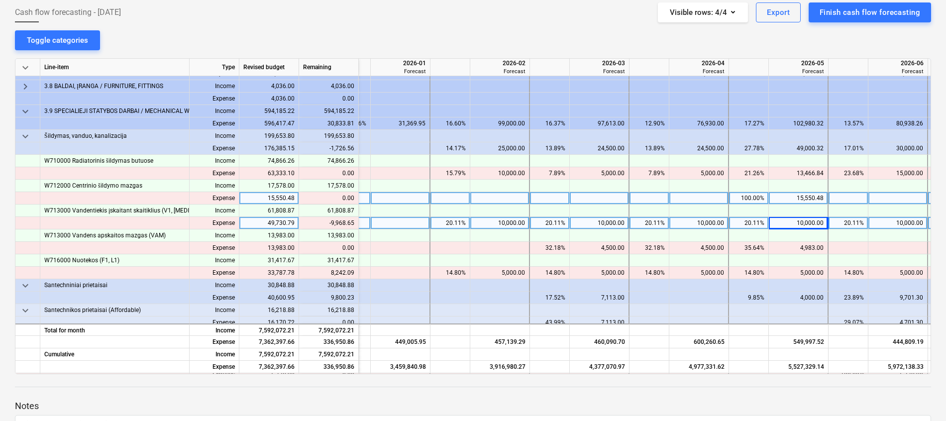
scroll to position [718, 1016]
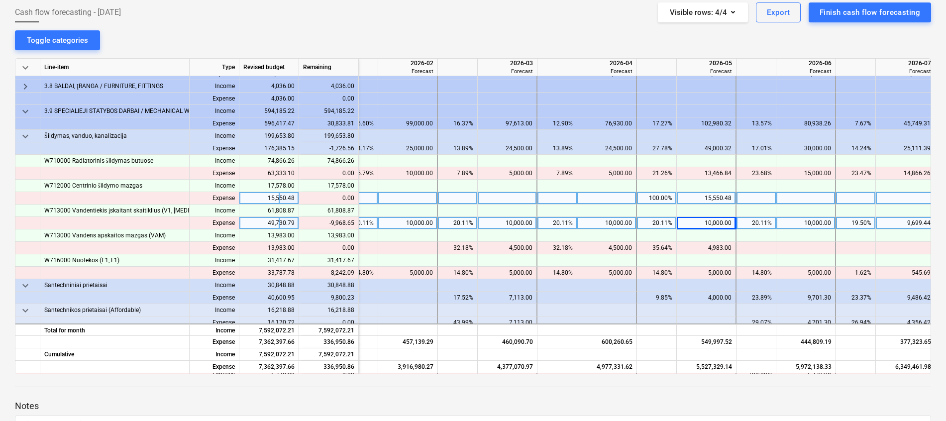
click at [413, 219] on div "10,000.00" at bounding box center [407, 223] width 51 height 12
type input "9000"
type input "0"
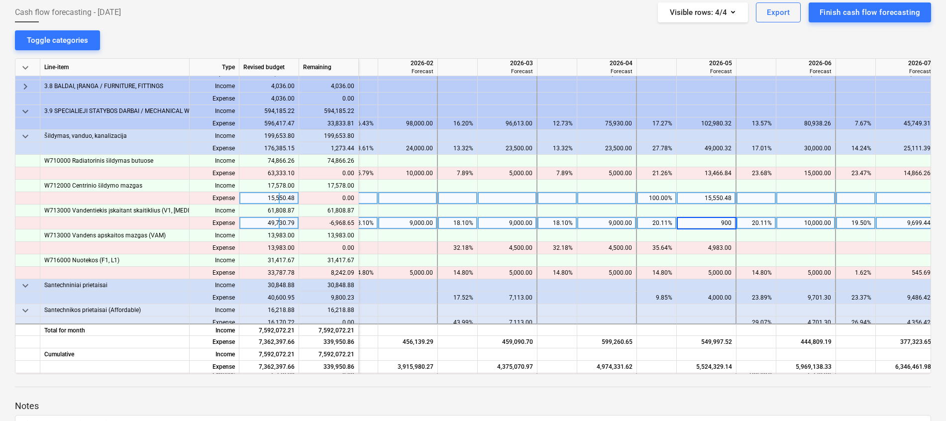
type input "9000"
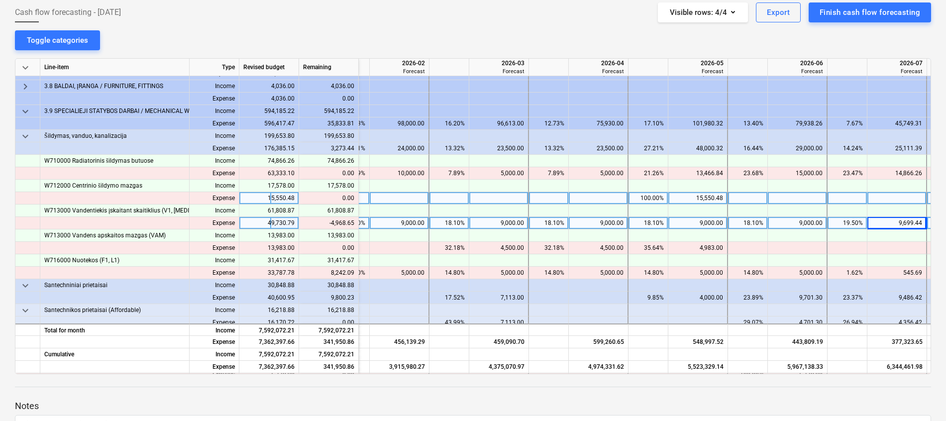
click at [887, 218] on div "9,699.44" at bounding box center [896, 223] width 51 height 12
click at [901, 219] on div at bounding box center [897, 223] width 60 height 12
type input "4730.79"
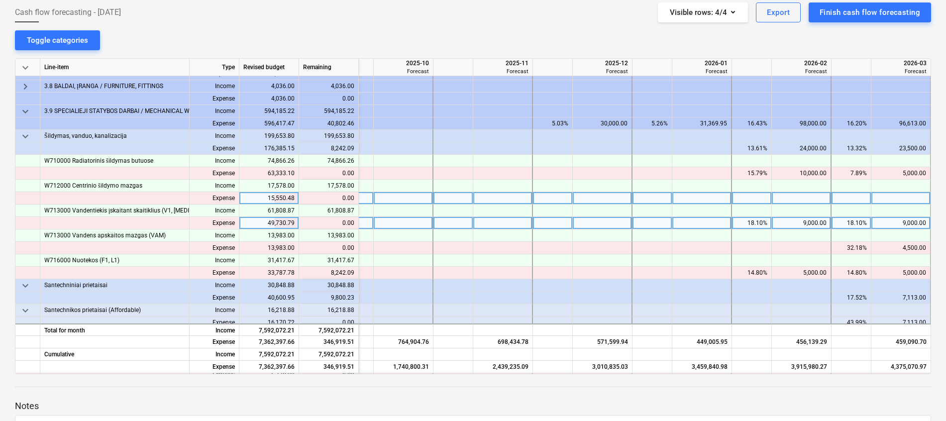
scroll to position [718, 620]
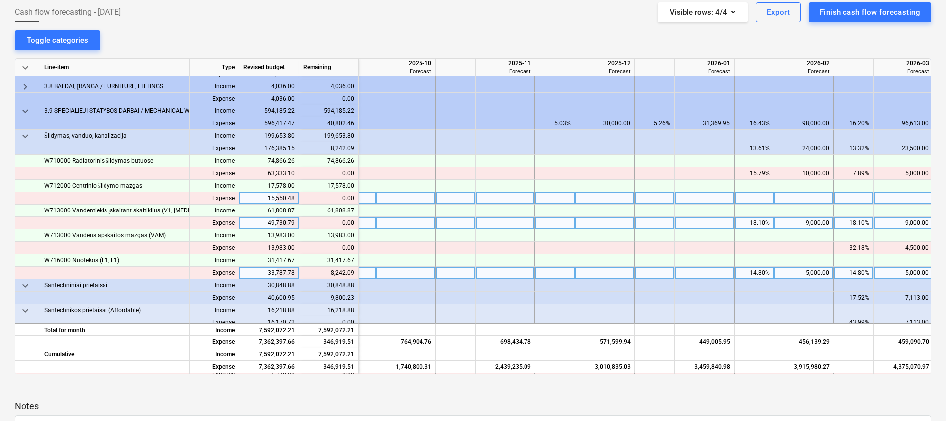
click at [414, 271] on div at bounding box center [406, 273] width 60 height 12
type input "5000"
type input "3242.09"
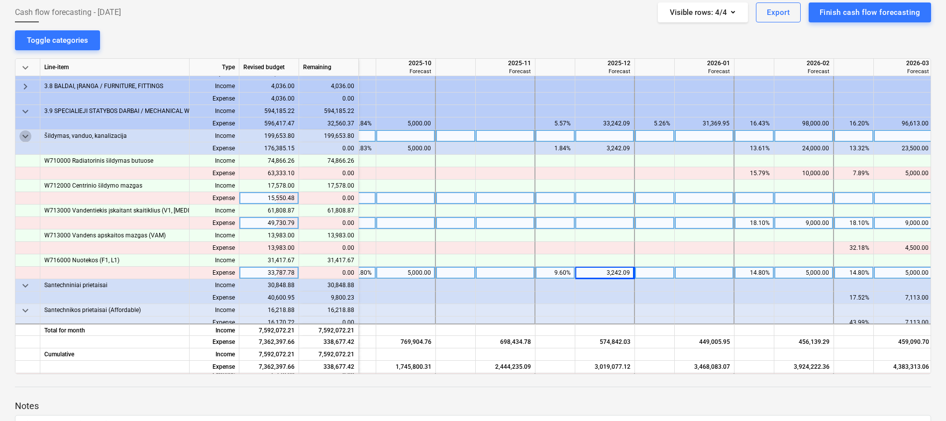
click at [29, 133] on span "keyboard_arrow_down" at bounding box center [25, 136] width 12 height 12
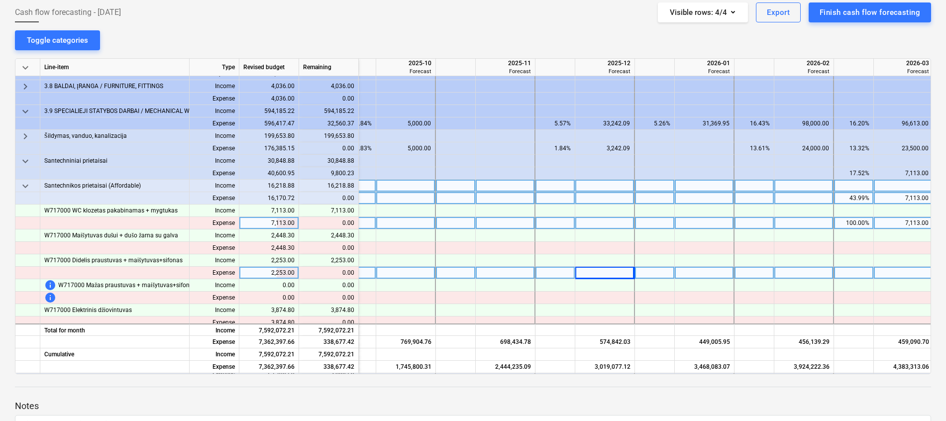
click at [28, 185] on span "keyboard_arrow_down" at bounding box center [25, 186] width 12 height 12
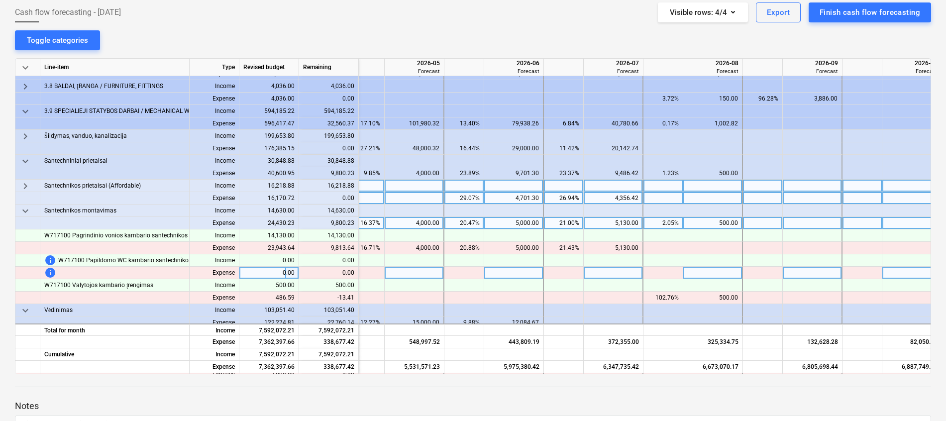
scroll to position [718, 1285]
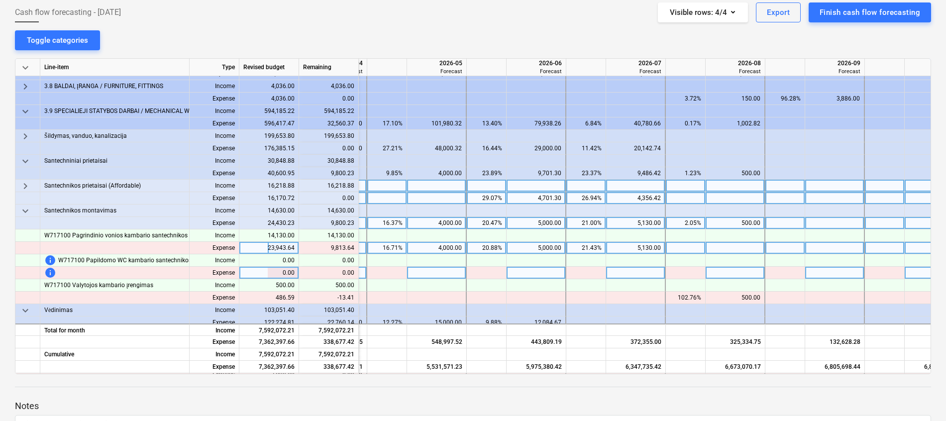
click at [452, 252] on div "4,000.00" at bounding box center [436, 248] width 51 height 12
type input "5000"
type input "6000"
type input "6943.64"
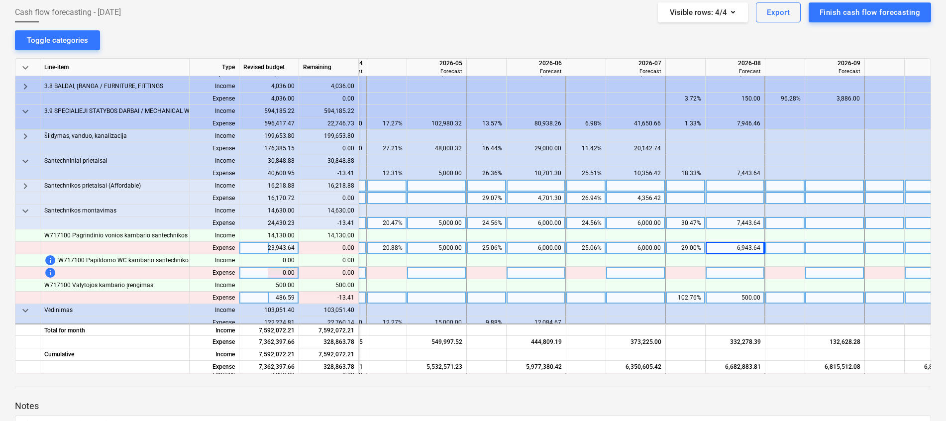
click at [757, 295] on div "500.00" at bounding box center [735, 298] width 51 height 12
click at [745, 299] on div at bounding box center [736, 298] width 60 height 12
type input "486.59"
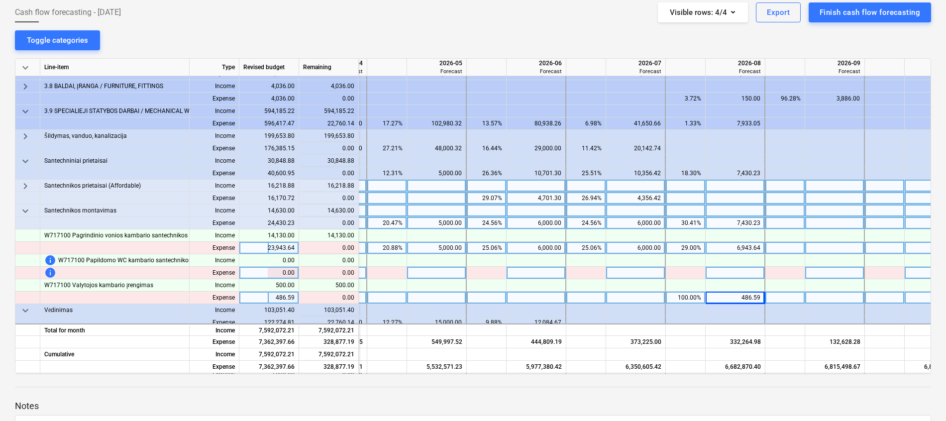
click at [28, 213] on span "keyboard_arrow_down" at bounding box center [25, 211] width 12 height 12
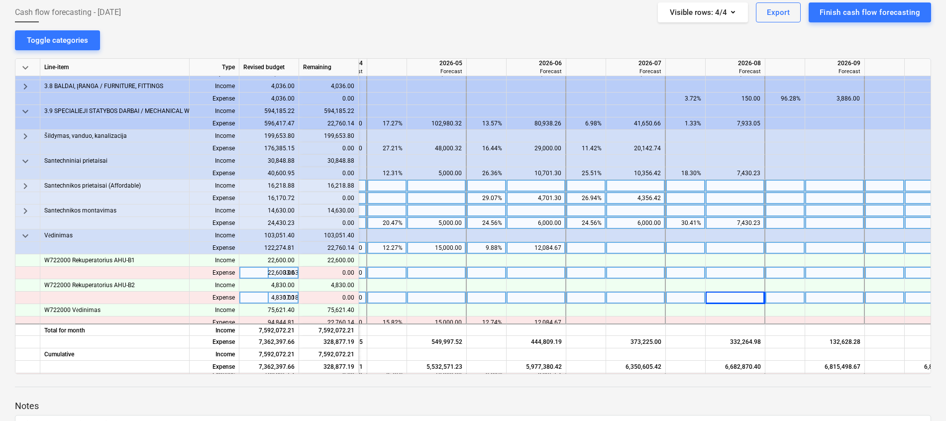
scroll to position [792, 1285]
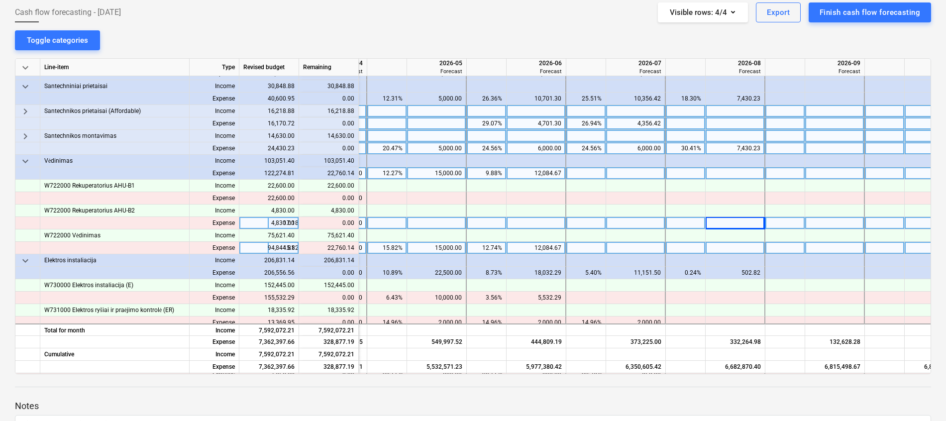
click at [545, 251] on div "12,084.67" at bounding box center [536, 248] width 51 height 12
type input "15000"
type input "4844.81"
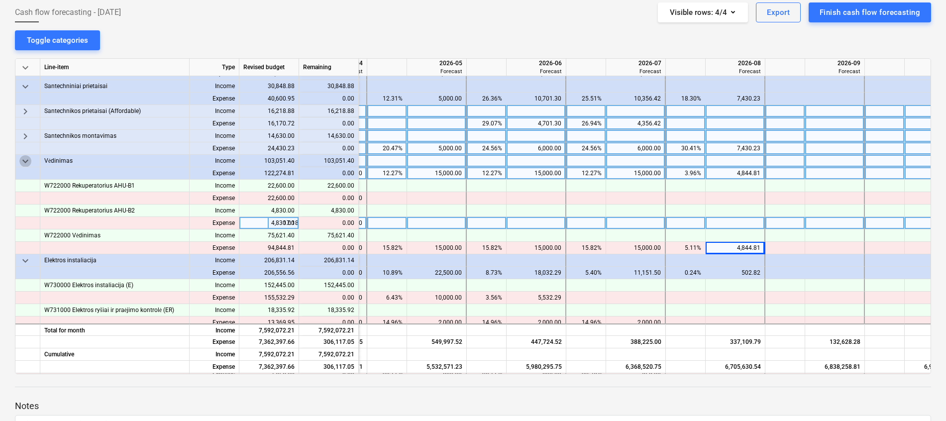
click at [27, 159] on span "keyboard_arrow_down" at bounding box center [25, 161] width 12 height 12
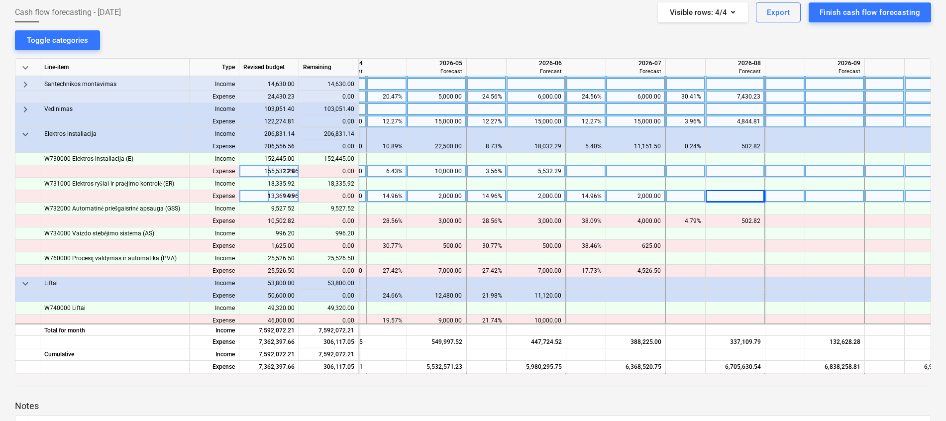
scroll to position [867, 1285]
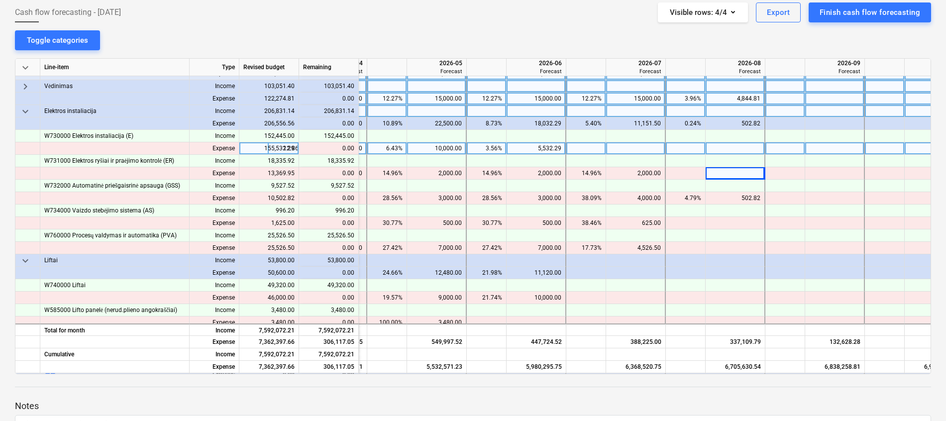
click at [23, 113] on span "keyboard_arrow_down" at bounding box center [25, 112] width 12 height 12
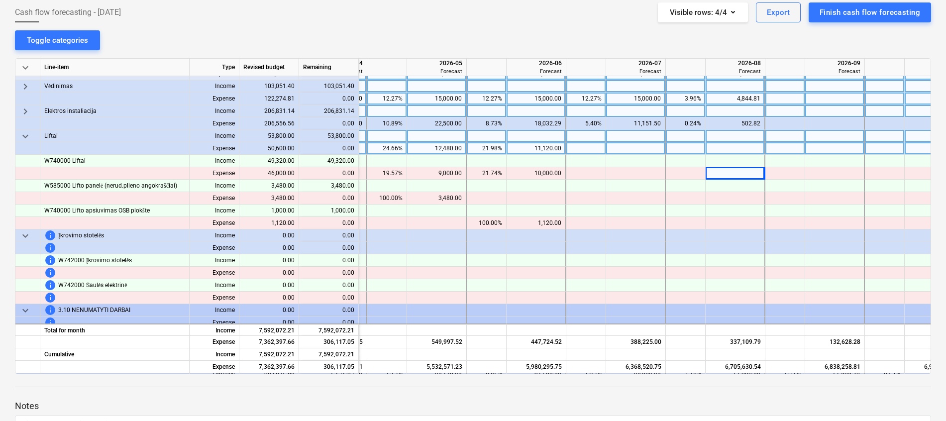
click at [23, 137] on span "keyboard_arrow_down" at bounding box center [25, 136] width 12 height 12
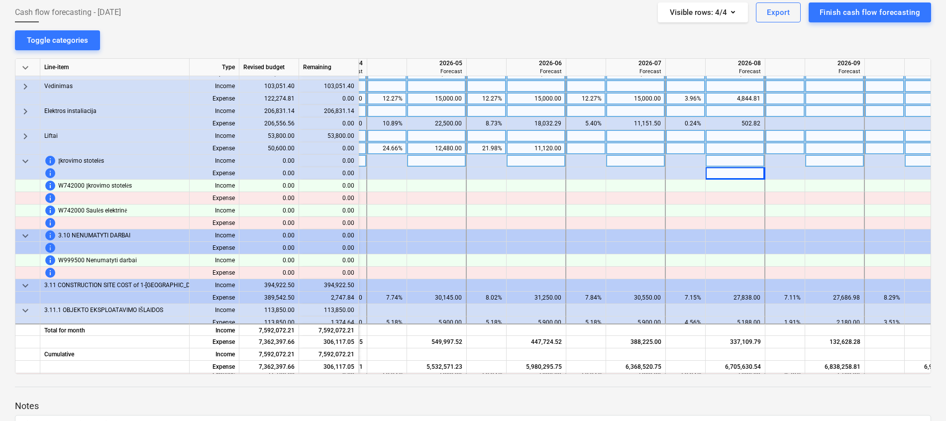
click at [26, 162] on span "keyboard_arrow_down" at bounding box center [25, 161] width 12 height 12
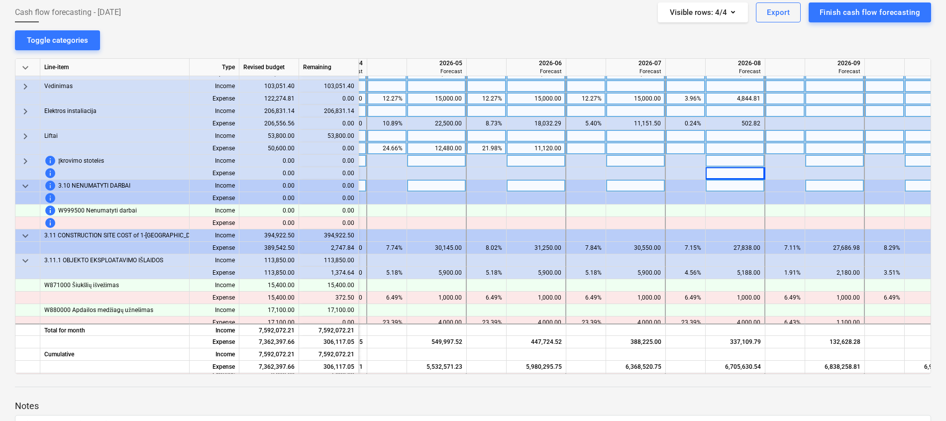
click at [26, 188] on span "keyboard_arrow_down" at bounding box center [25, 186] width 12 height 12
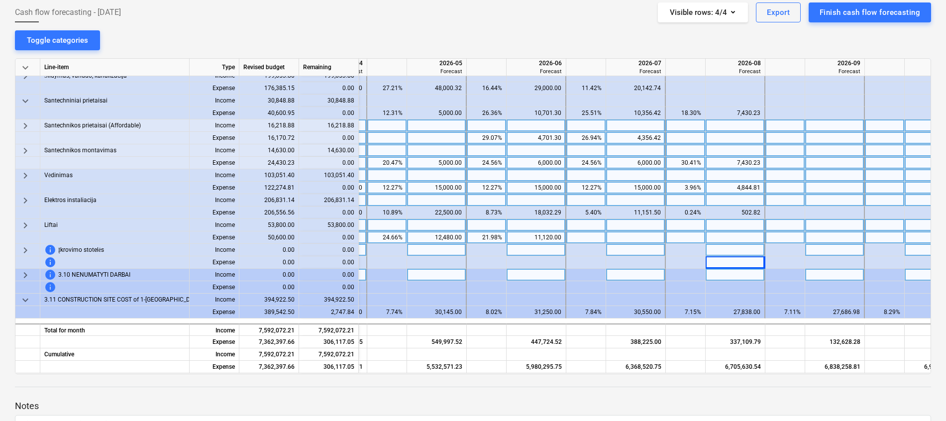
scroll to position [718, 1285]
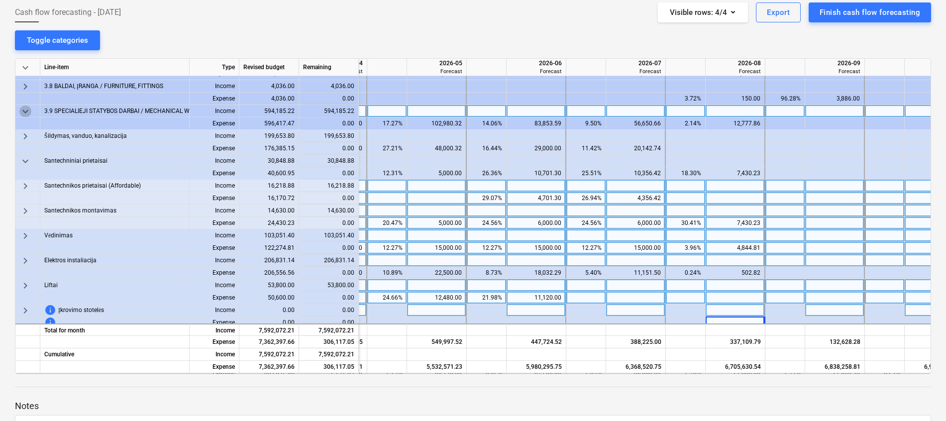
click at [23, 113] on span "keyboard_arrow_down" at bounding box center [25, 112] width 12 height 12
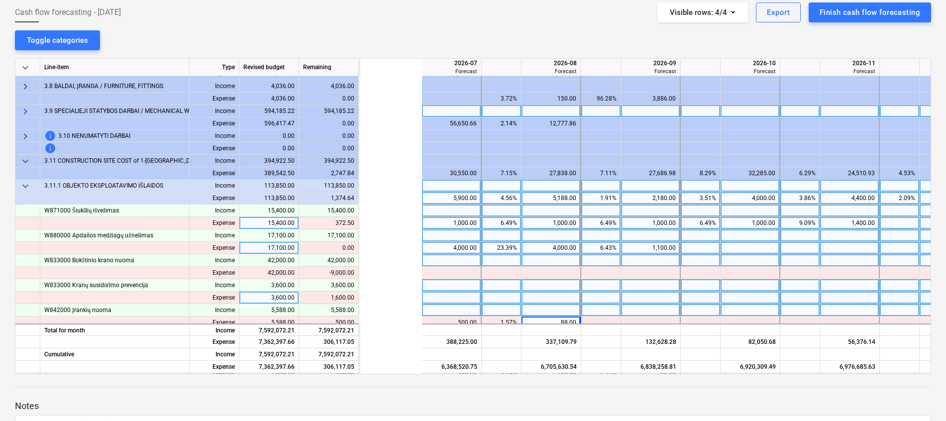
scroll to position [718, 1620]
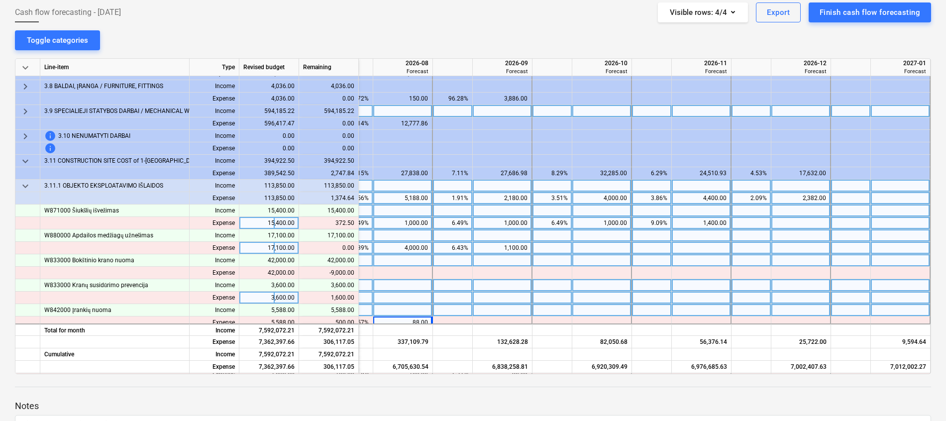
click at [724, 224] on div "1,400.00" at bounding box center [701, 223] width 51 height 12
type input "1000"
type input "772.5"
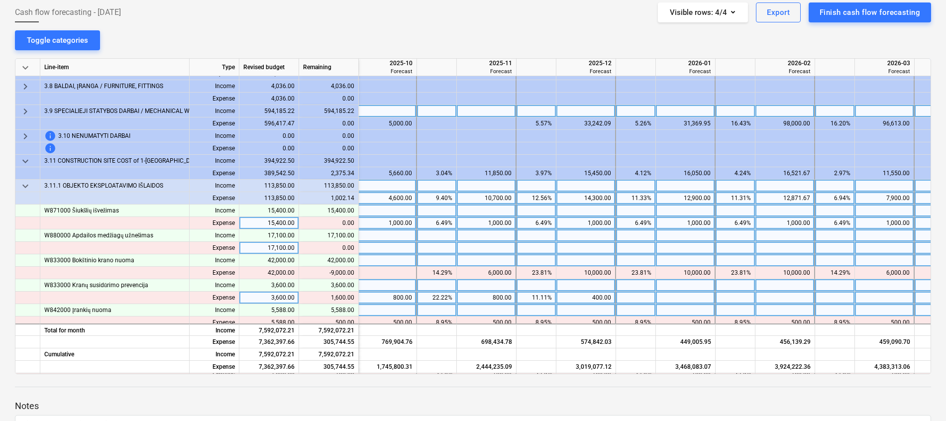
scroll to position [718, 643]
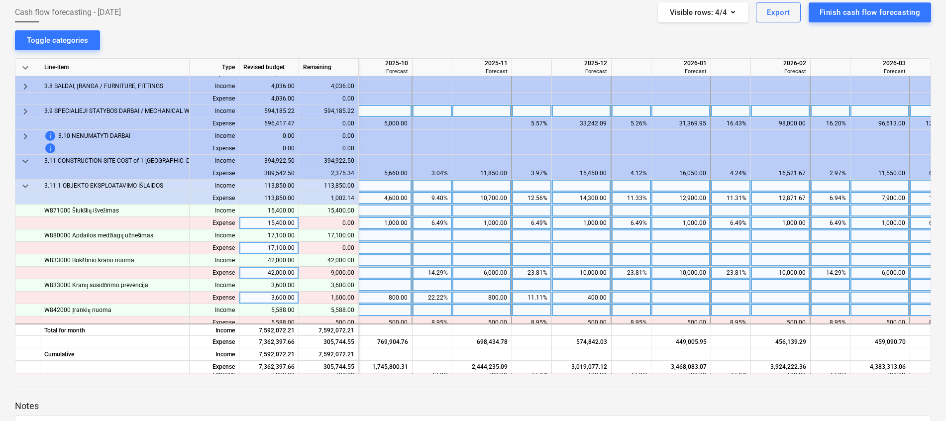
click at [574, 272] on div "10,000.00" at bounding box center [581, 273] width 51 height 12
type input "7000"
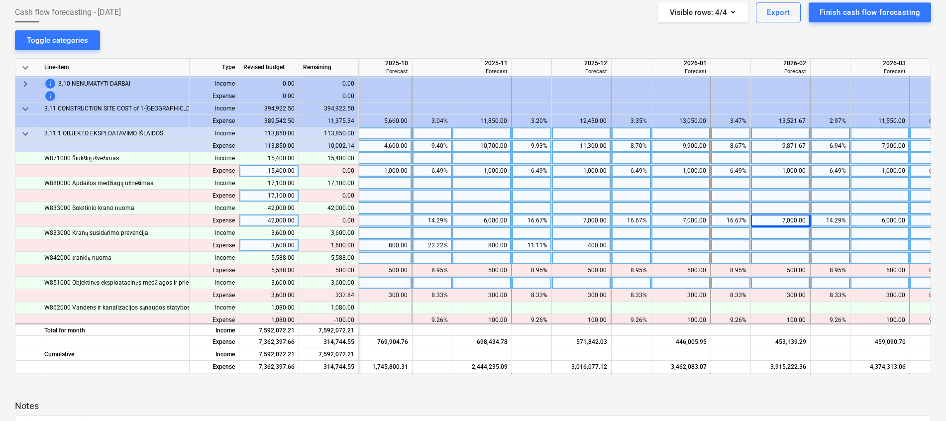
scroll to position [792, 643]
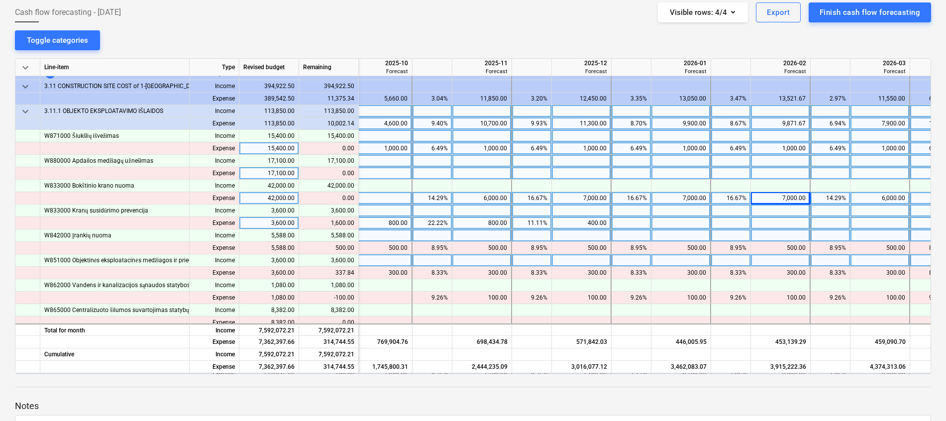
click at [577, 220] on div "400.00" at bounding box center [581, 223] width 51 height 12
type input "800"
click at [386, 222] on div "800.00" at bounding box center [382, 223] width 51 height 12
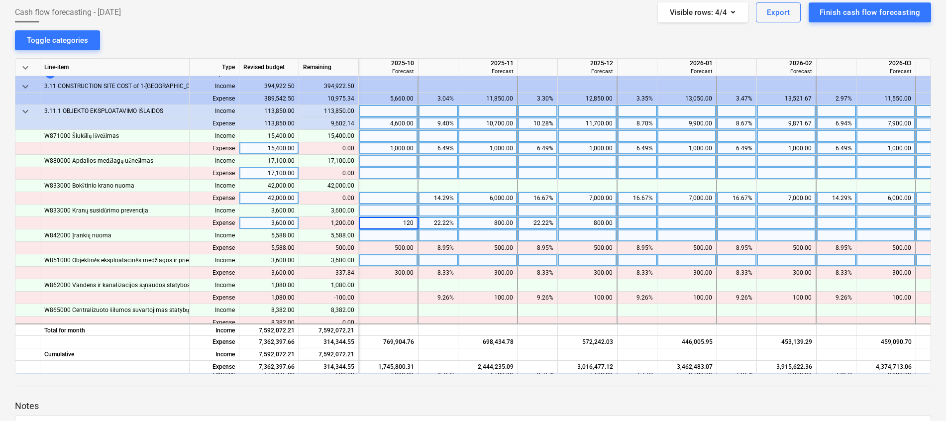
type input "1200"
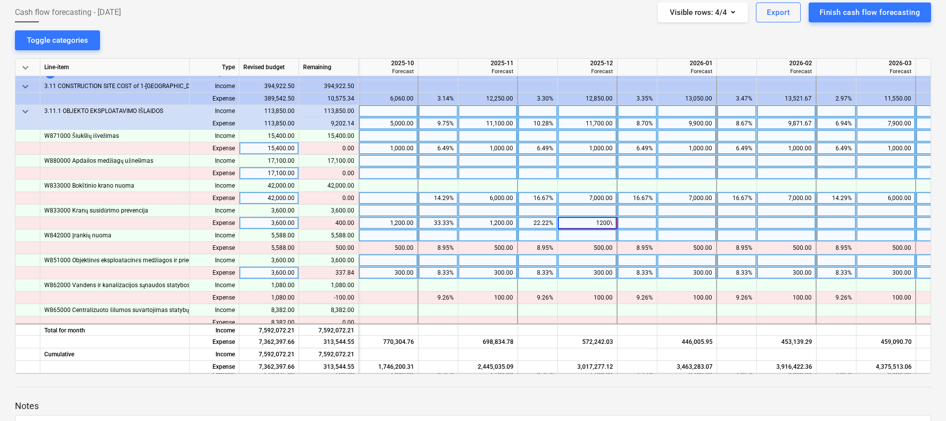
type input "1200"
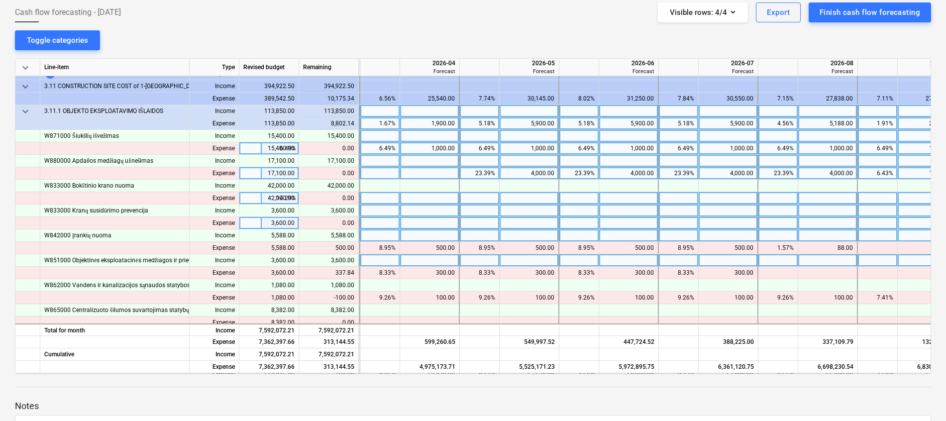
scroll to position [792, 1194]
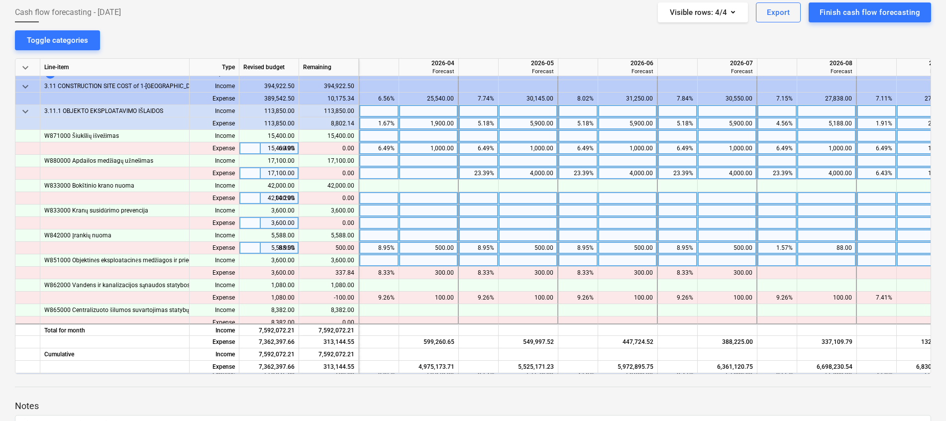
click at [848, 245] on div "88.00" at bounding box center [826, 248] width 51 height 12
type input "500"
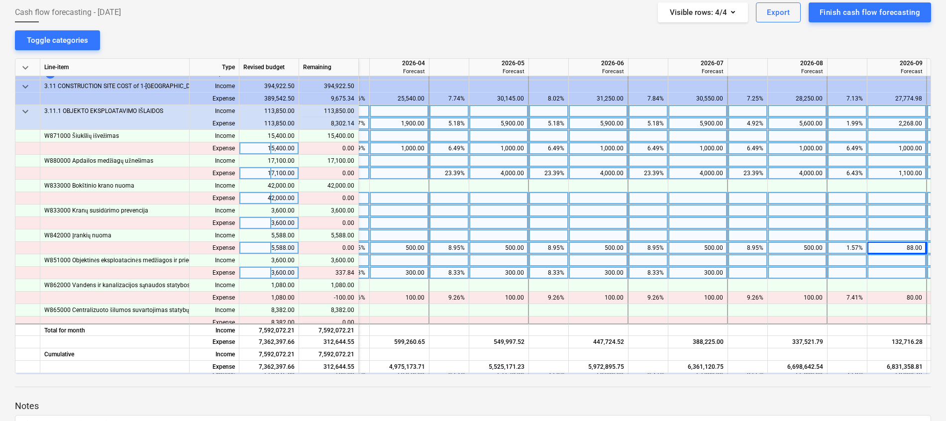
click at [799, 273] on div at bounding box center [798, 273] width 60 height 12
type input "300"
type input "37.84"
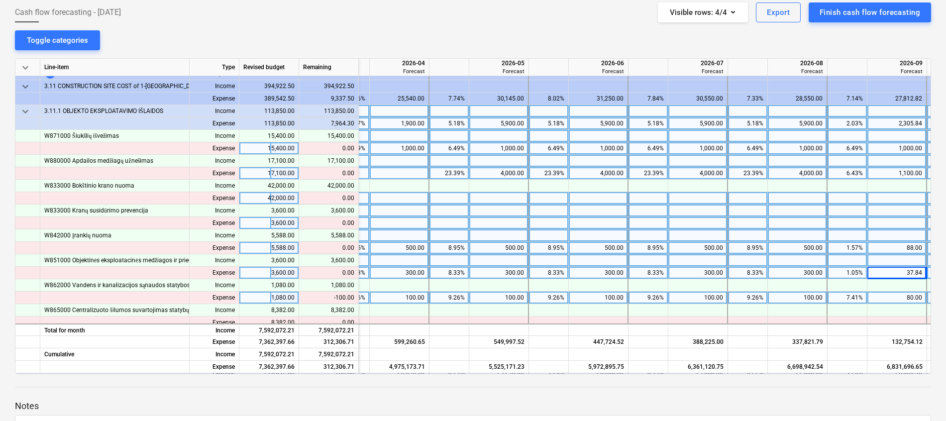
click at [807, 295] on div "100.00" at bounding box center [797, 298] width 51 height 12
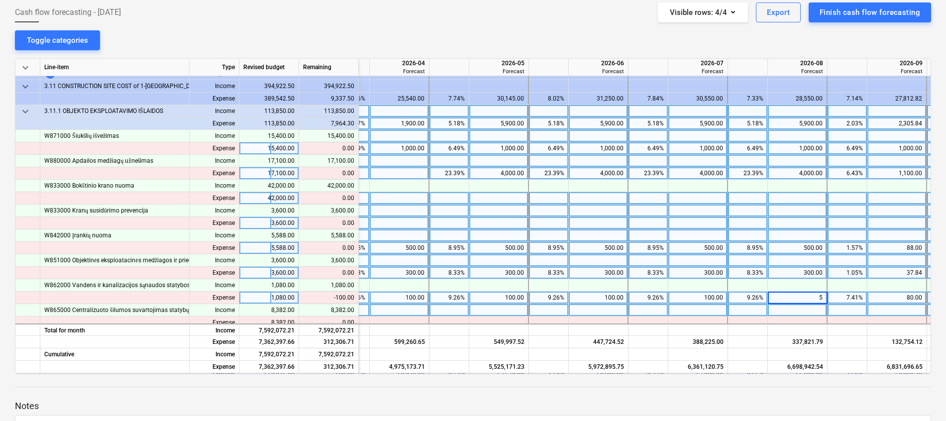
type input "50"
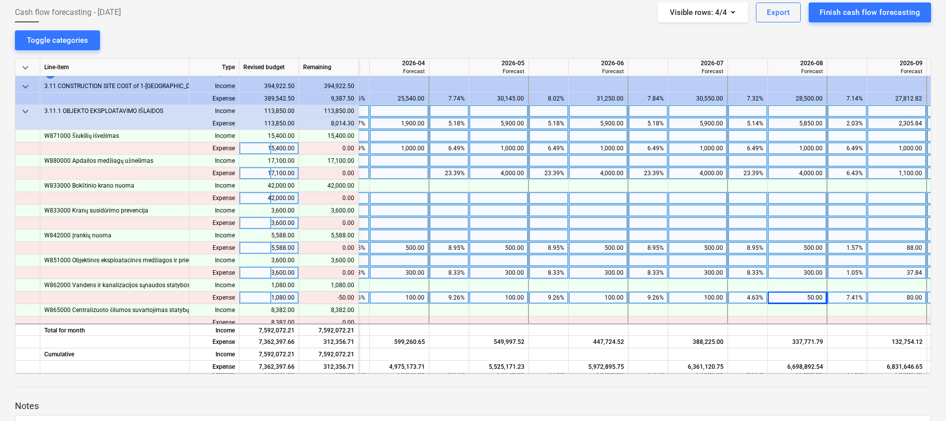
click at [711, 297] on div "100.00" at bounding box center [697, 298] width 51 height 12
type input "50"
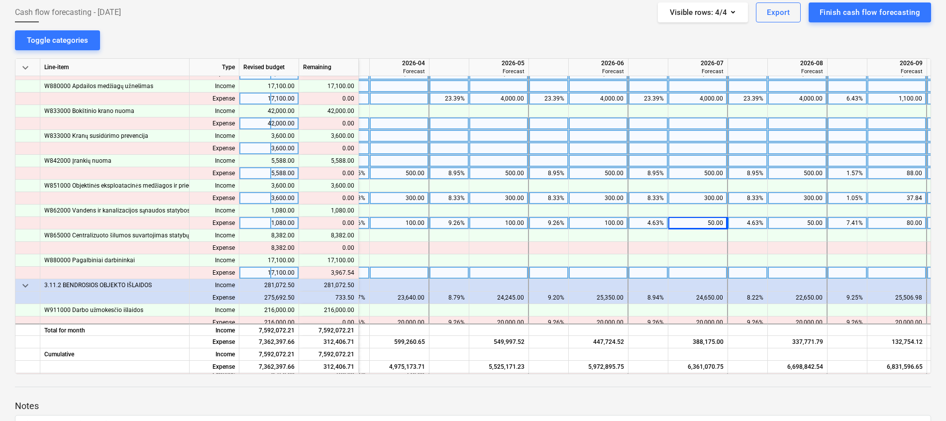
click at [692, 270] on div at bounding box center [698, 273] width 60 height 12
type input "1000"
type input "00"
type input "1000"
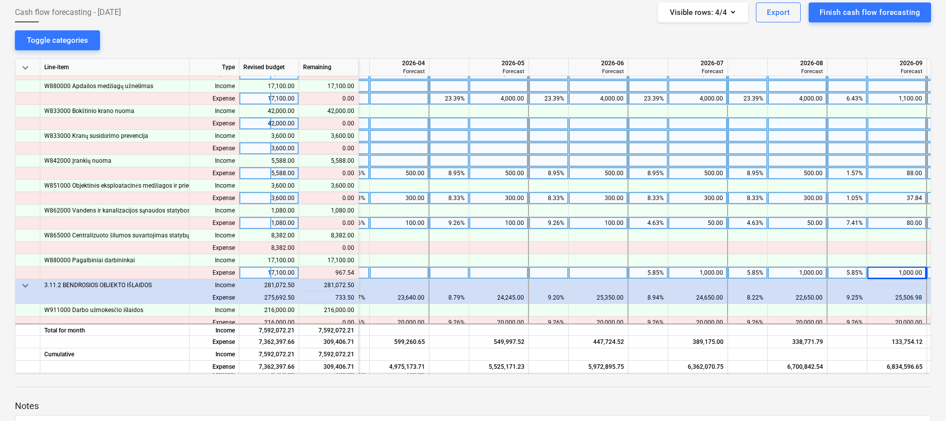
click at [583, 271] on div at bounding box center [599, 273] width 60 height 12
type input "967.54"
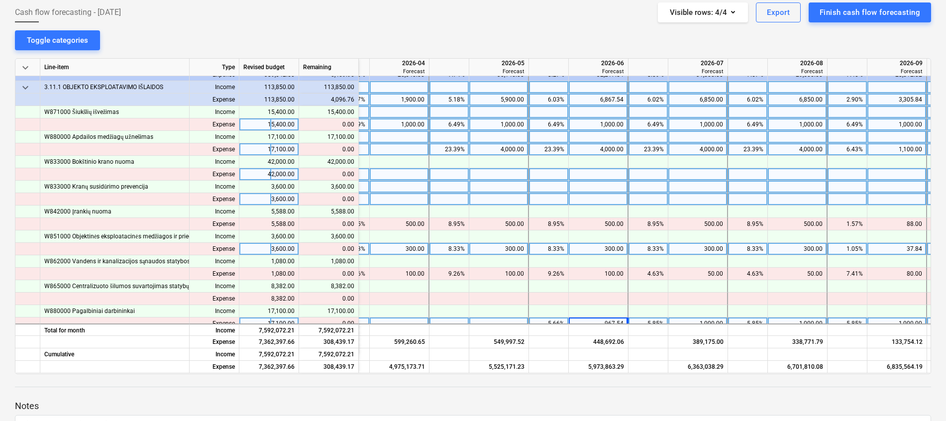
scroll to position [792, 1223]
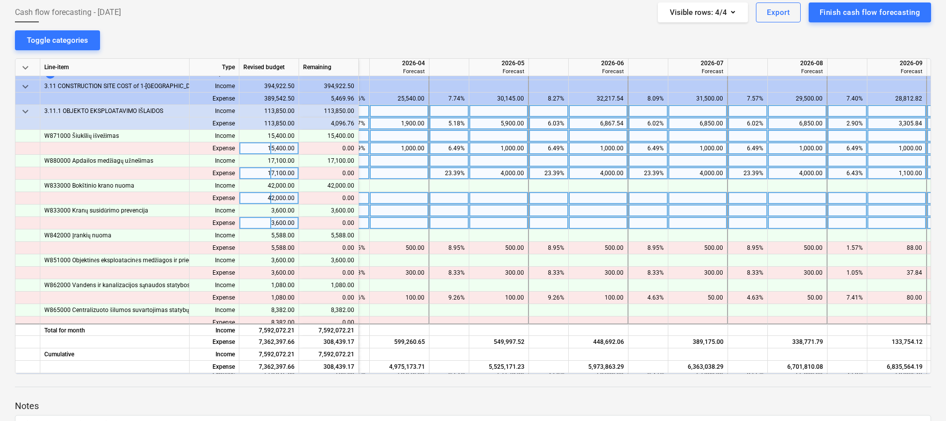
click at [26, 109] on span "keyboard_arrow_down" at bounding box center [25, 112] width 12 height 12
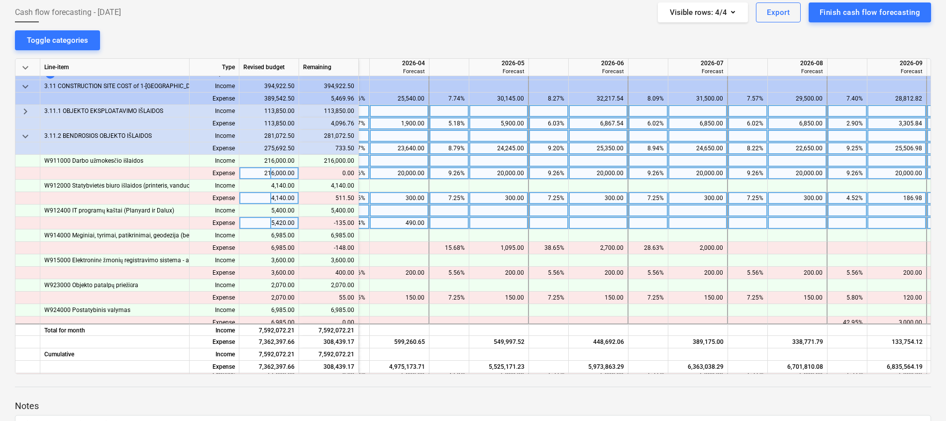
click at [411, 222] on div "490.00" at bounding box center [399, 223] width 51 height 12
click at [411, 222] on div at bounding box center [400, 223] width 60 height 12
type input "355"
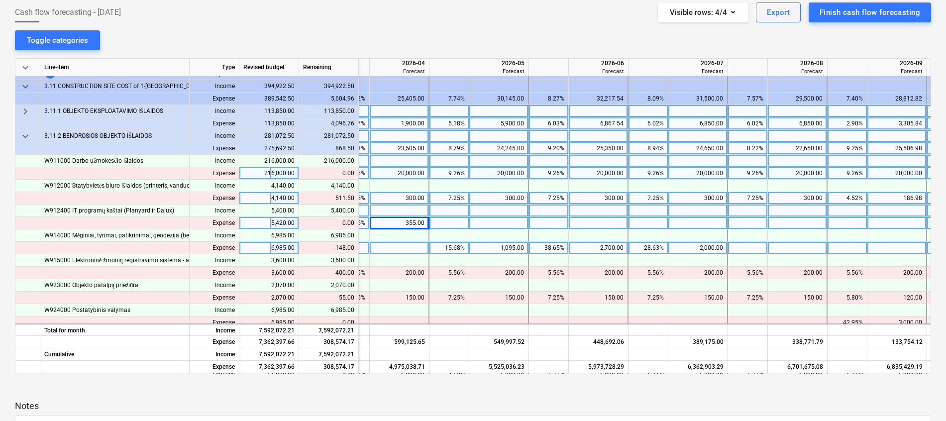
click at [712, 251] on div "2,000.00" at bounding box center [697, 248] width 51 height 12
click at [617, 249] on div "2,700.00" at bounding box center [598, 248] width 51 height 12
click at [617, 249] on div at bounding box center [599, 248] width 60 height 12
type input "2552"
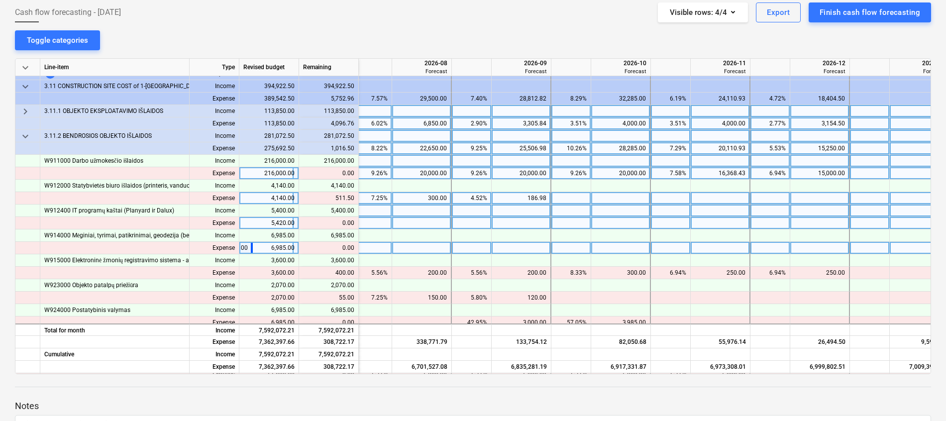
scroll to position [792, 1599]
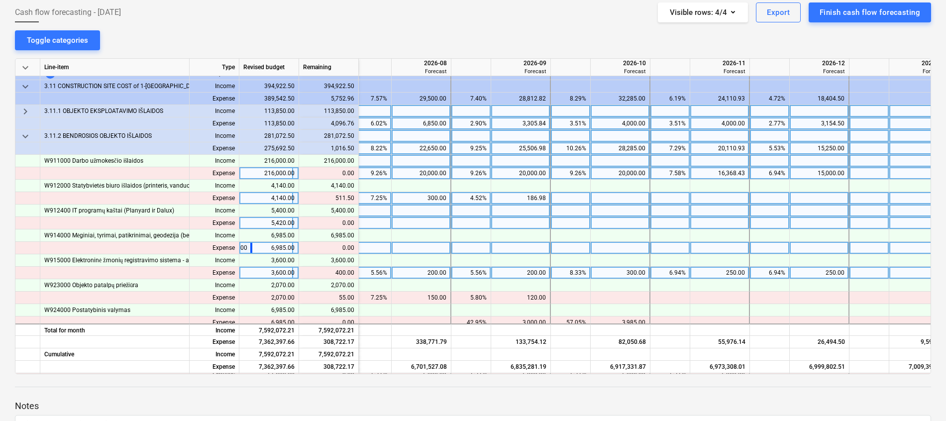
click at [631, 273] on div "300.00" at bounding box center [620, 273] width 51 height 12
type input "200"
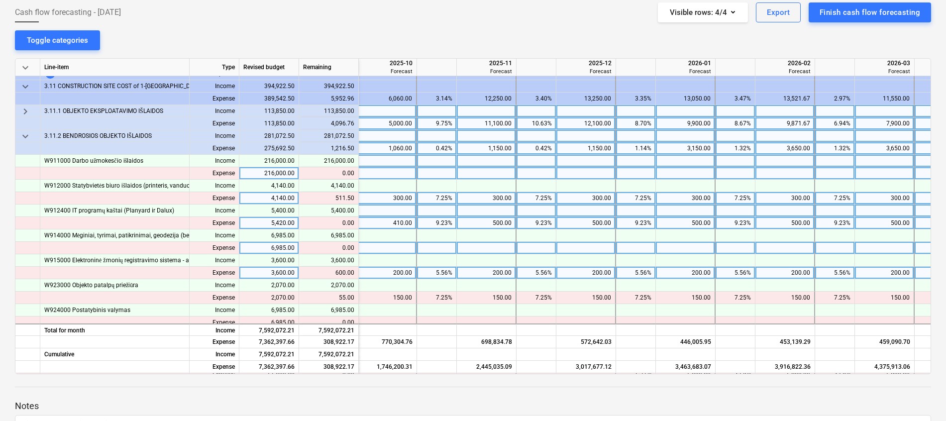
scroll to position [792, 687]
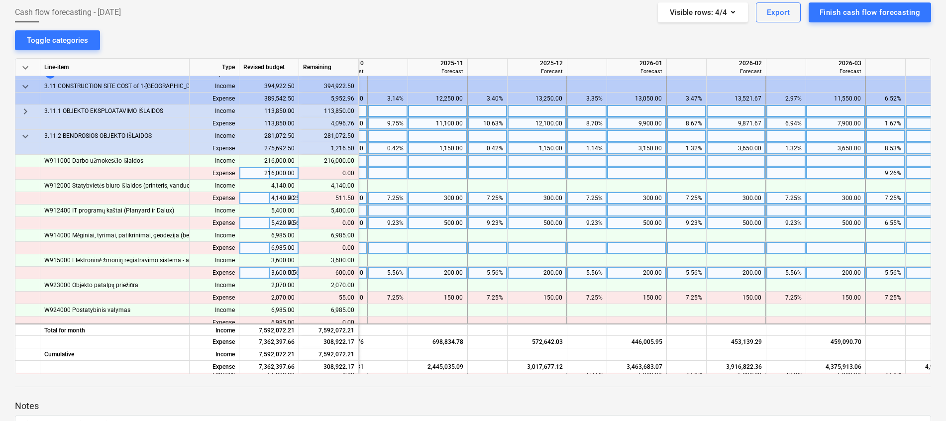
click at [432, 274] on div "200.00" at bounding box center [437, 273] width 51 height 12
type input "250"
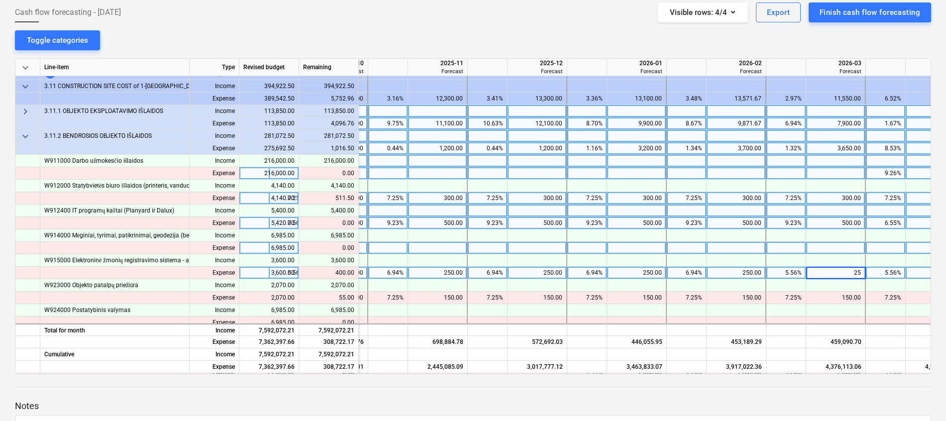
type input "250"
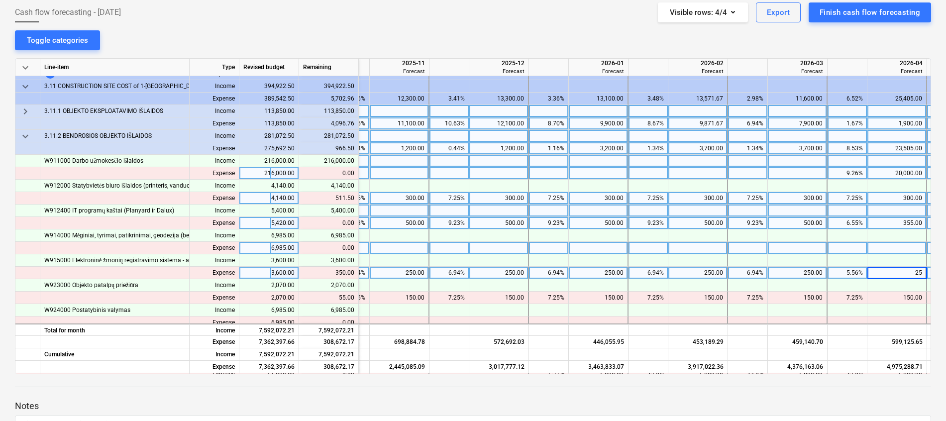
type input "250"
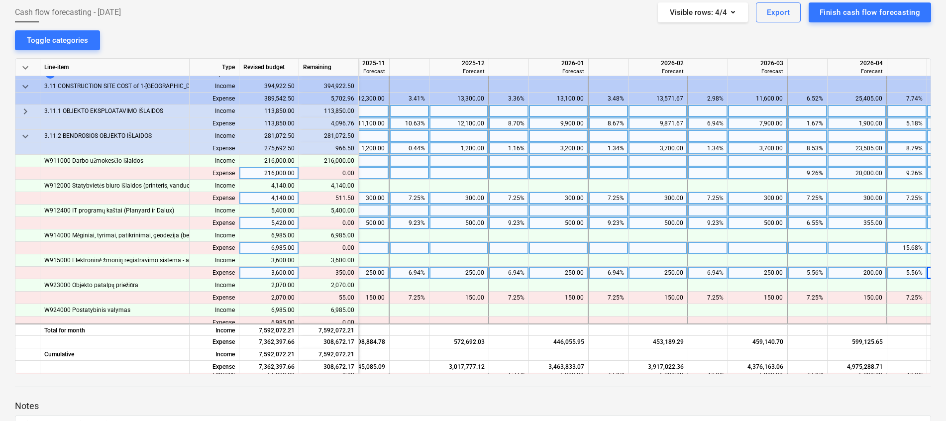
scroll to position [792, 825]
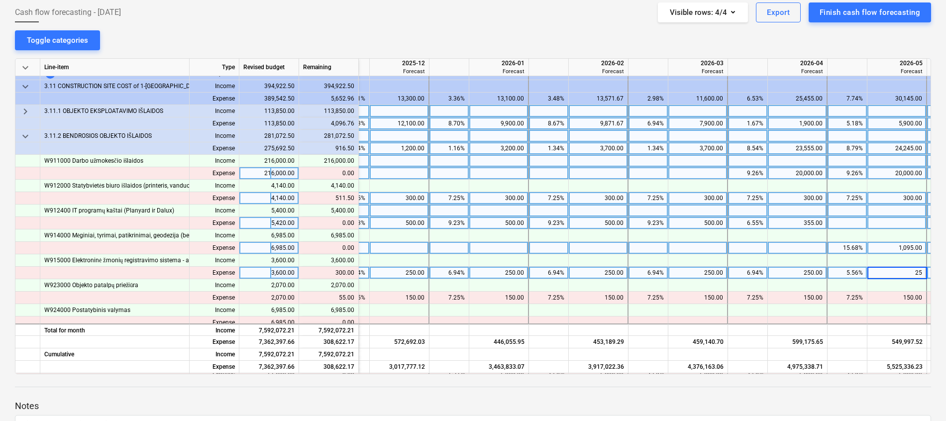
type input "250"
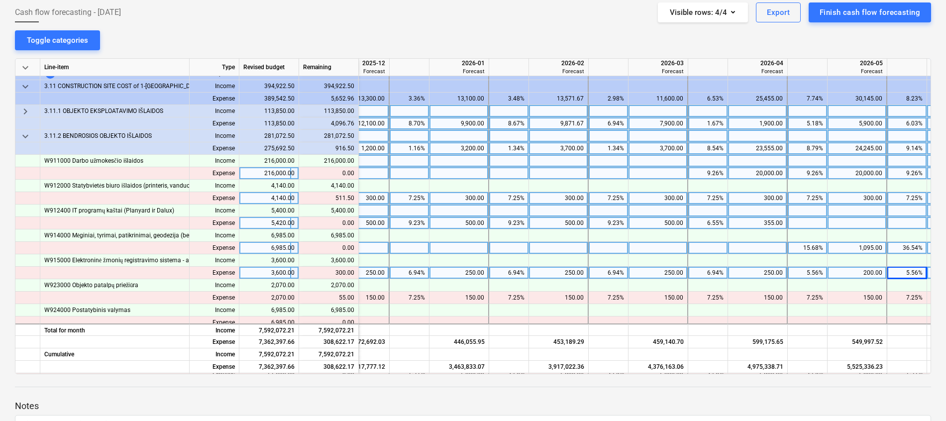
scroll to position [792, 925]
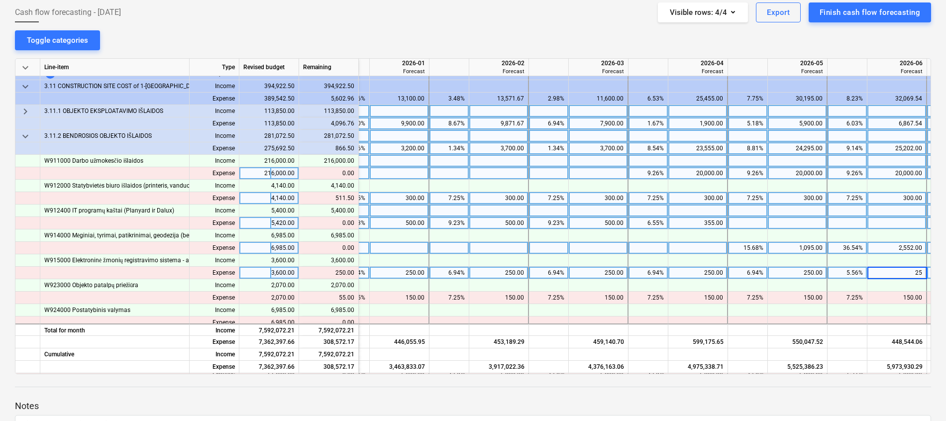
type input "250"
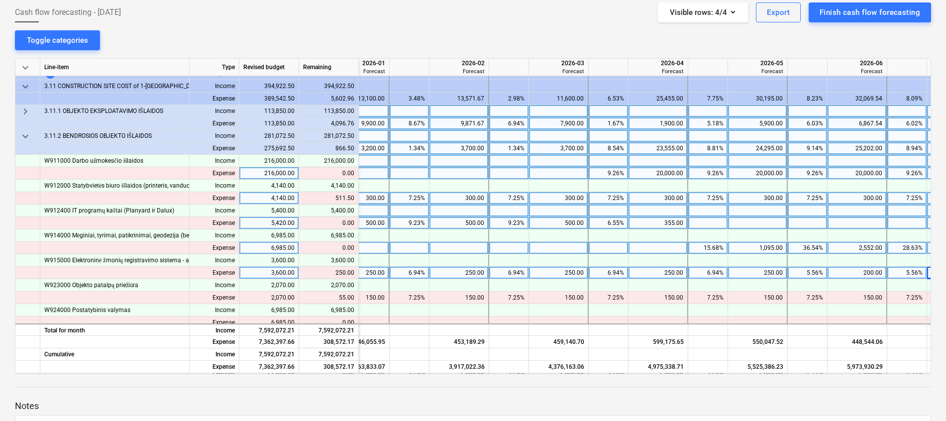
scroll to position [792, 1024]
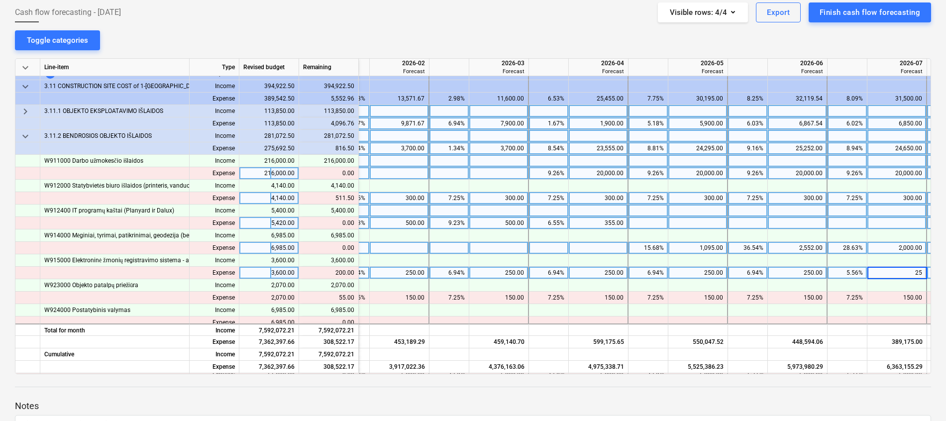
type input "250"
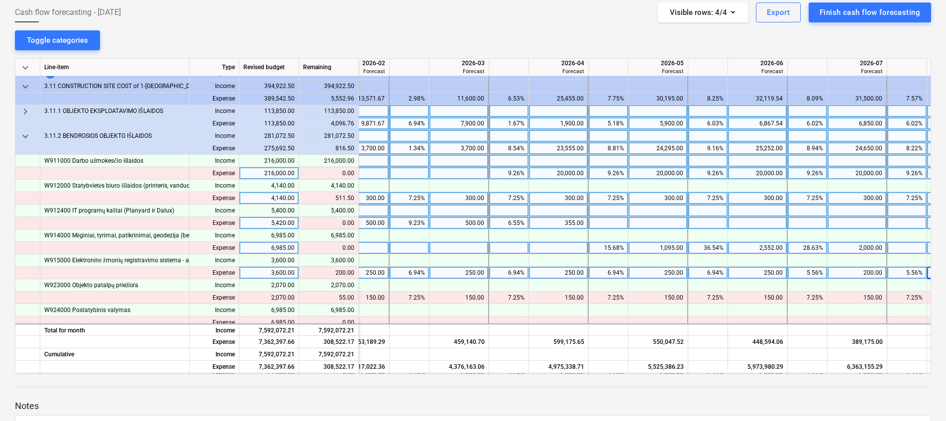
scroll to position [792, 1124]
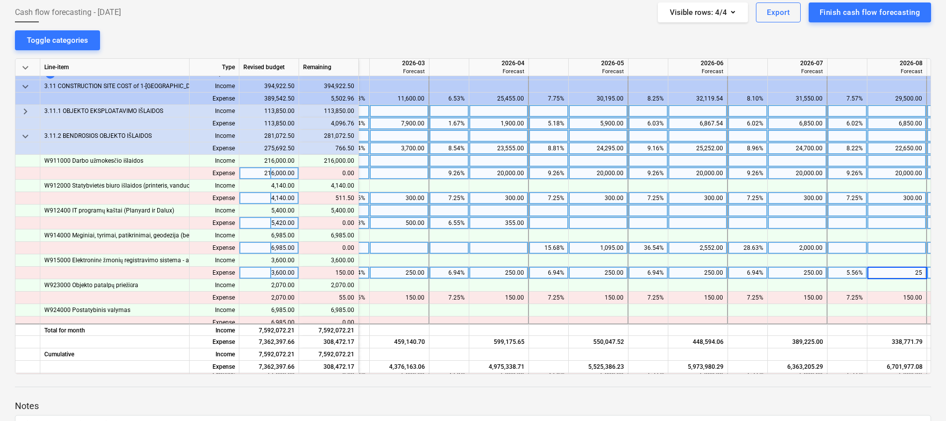
type input "250"
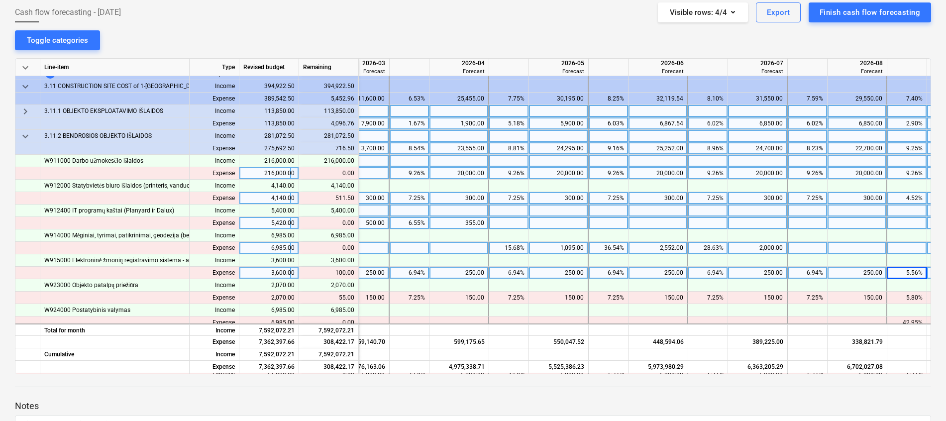
scroll to position [792, 1223]
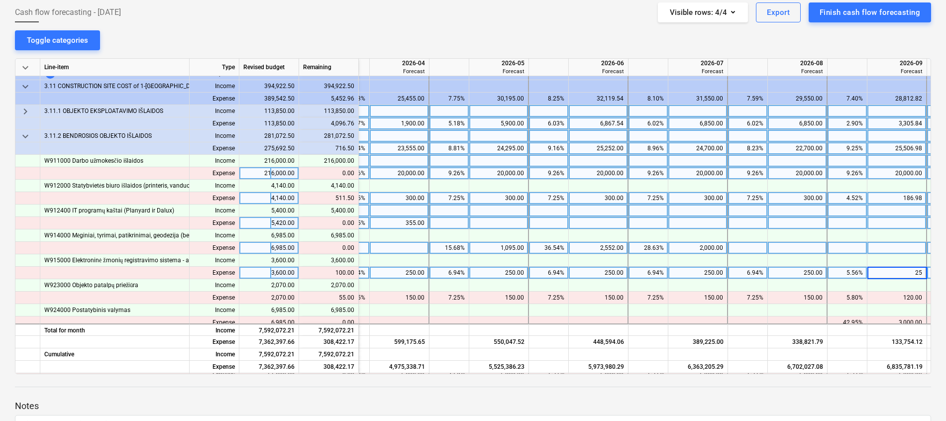
type input "250"
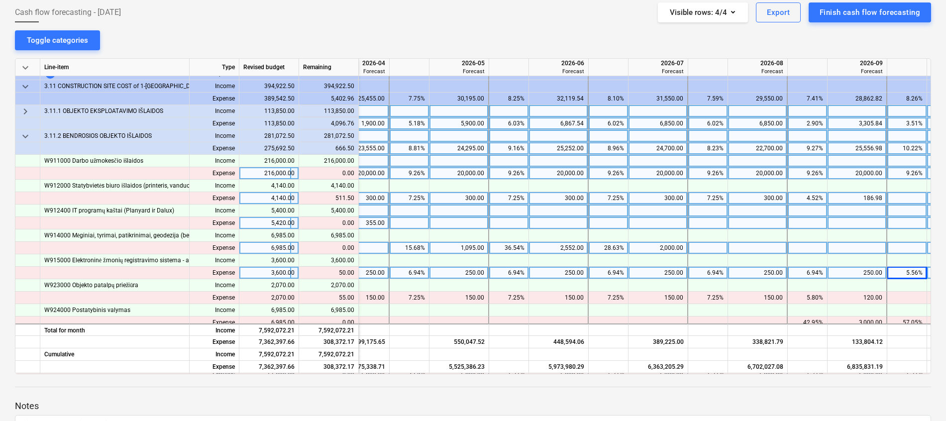
scroll to position [792, 1323]
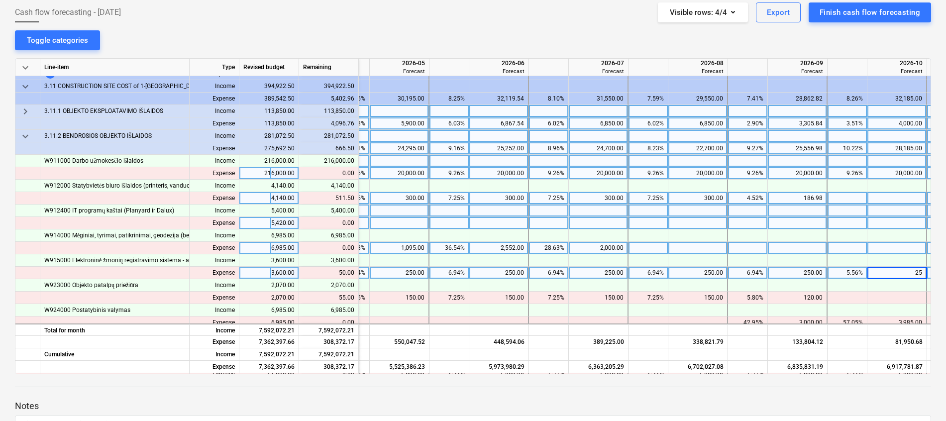
type input "250"
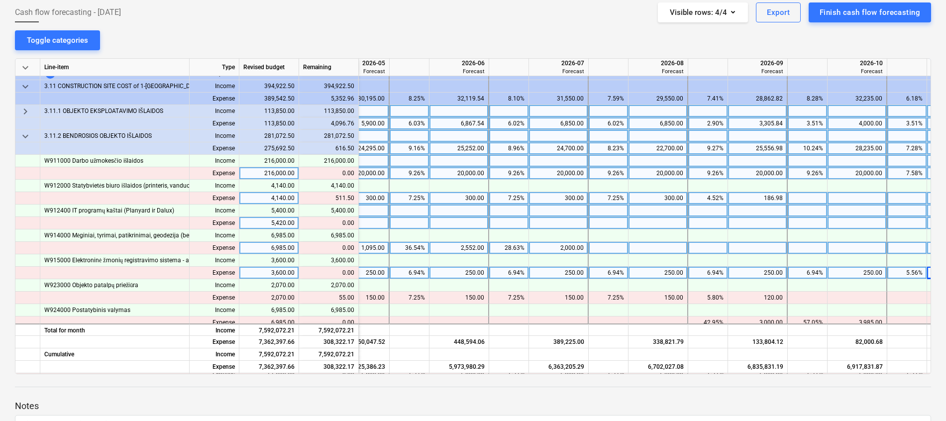
scroll to position [792, 1422]
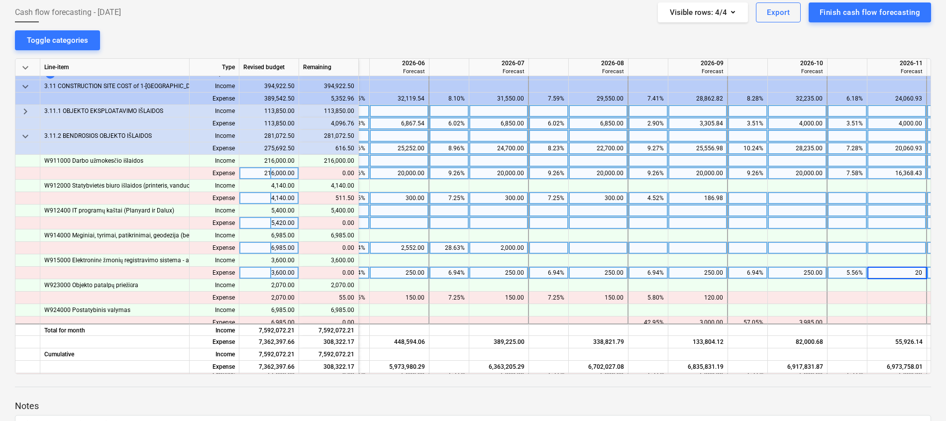
type input "200"
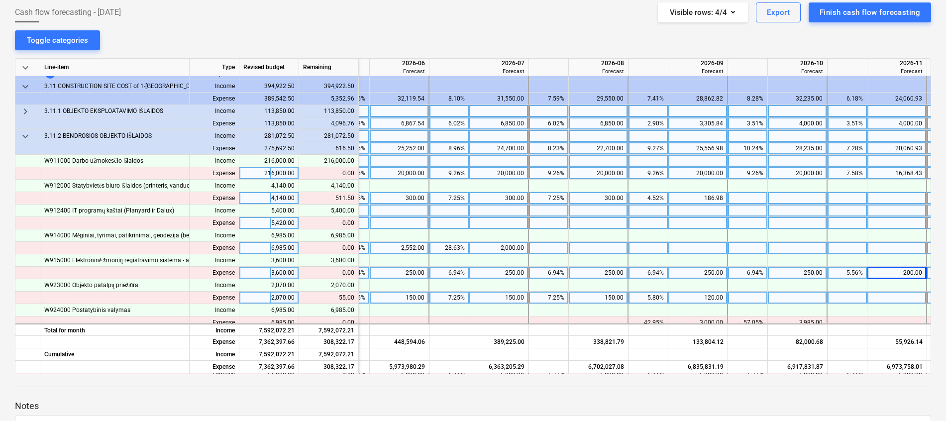
click at [605, 296] on div "150.00" at bounding box center [598, 298] width 51 height 12
type input "100"
click at [507, 298] on div "150.00" at bounding box center [498, 298] width 51 height 12
click at [597, 297] on div "100.00" at bounding box center [598, 298] width 51 height 12
click at [708, 296] on div "120.00" at bounding box center [697, 298] width 51 height 12
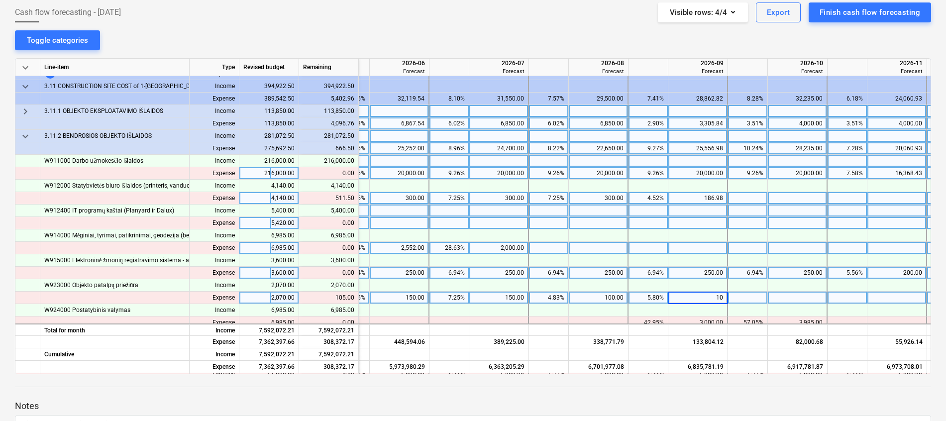
type input "100"
type input "125"
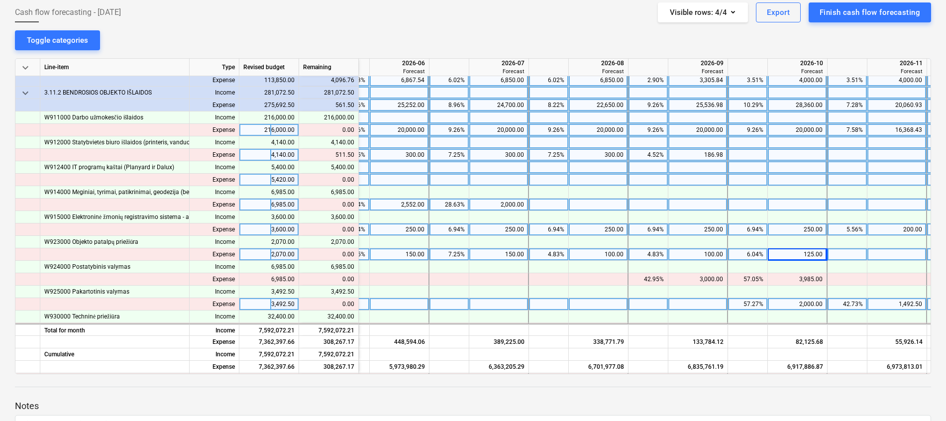
scroll to position [867, 1422]
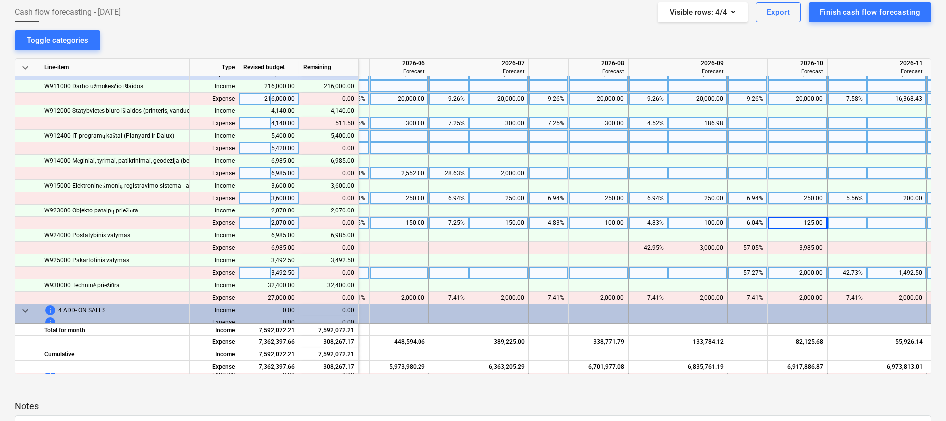
click at [721, 122] on div "186.98" at bounding box center [697, 123] width 51 height 12
type input "300"
type input "98.48"
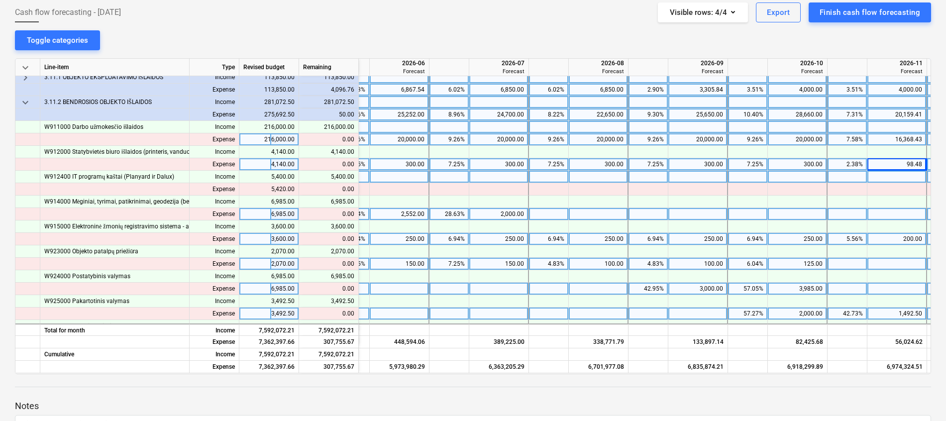
scroll to position [792, 1422]
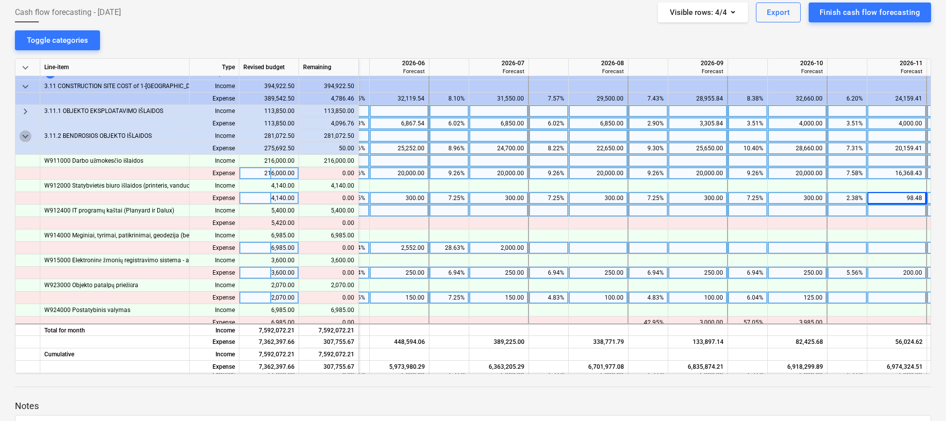
click at [28, 132] on span "keyboard_arrow_down" at bounding box center [25, 136] width 12 height 12
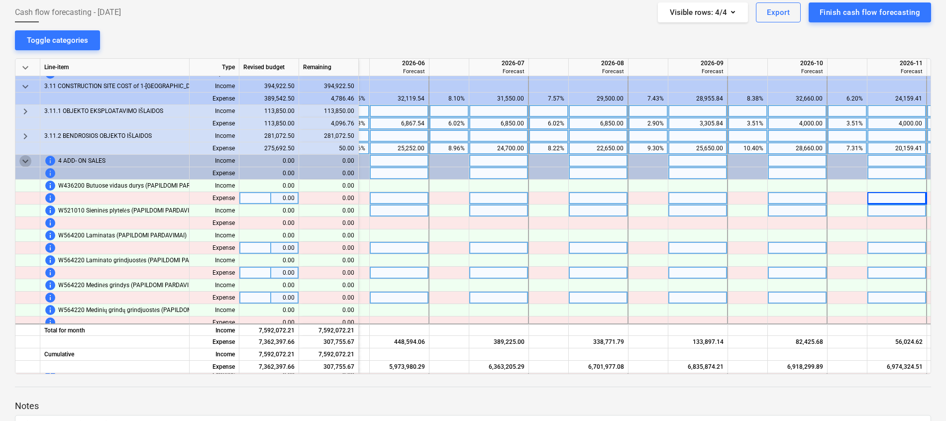
click at [25, 158] on span "keyboard_arrow_down" at bounding box center [25, 161] width 12 height 12
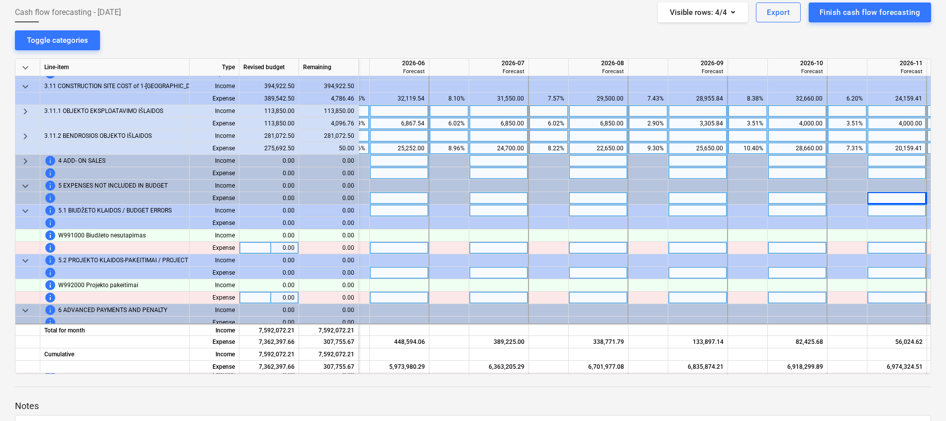
click at [23, 184] on span "keyboard_arrow_down" at bounding box center [25, 186] width 12 height 12
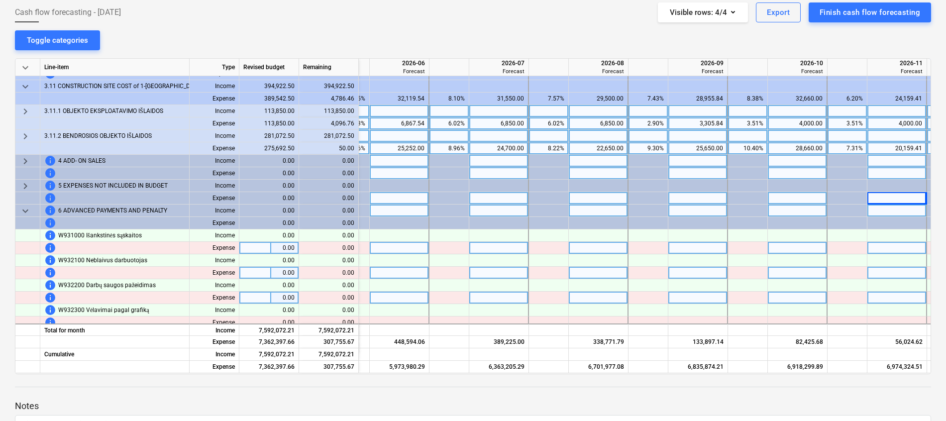
click at [23, 210] on span "keyboard_arrow_down" at bounding box center [25, 211] width 12 height 12
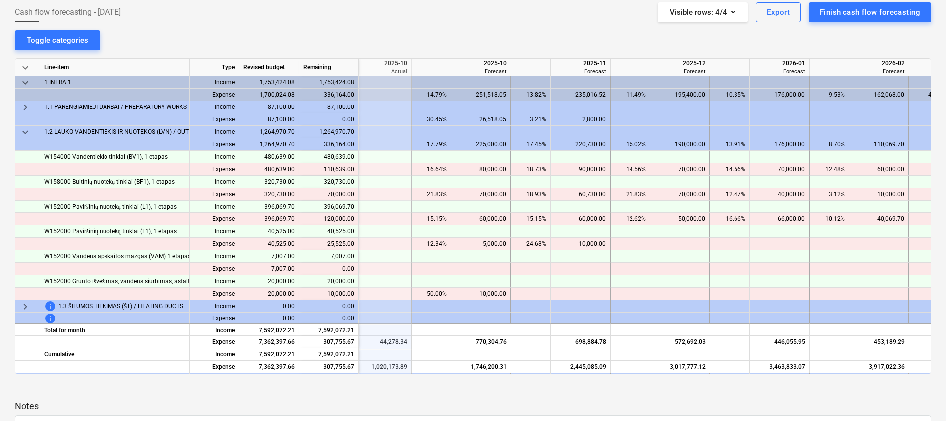
scroll to position [0, 559]
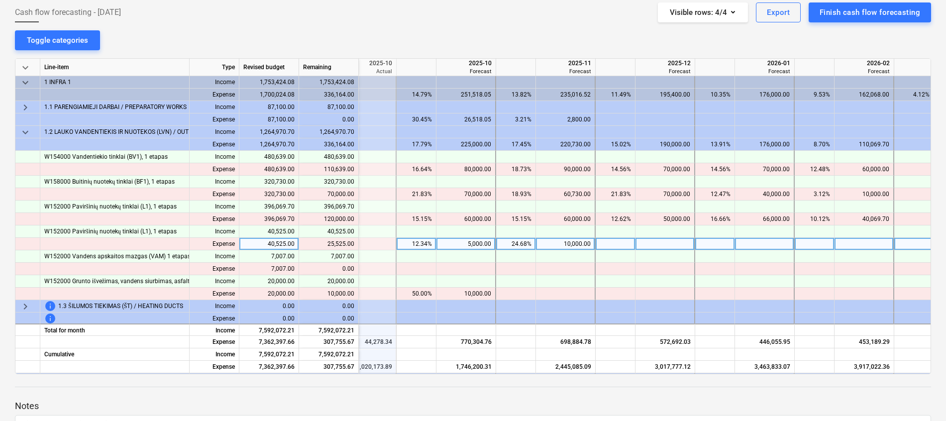
click at [651, 243] on div at bounding box center [666, 244] width 60 height 12
type input "15000"
type input "10525"
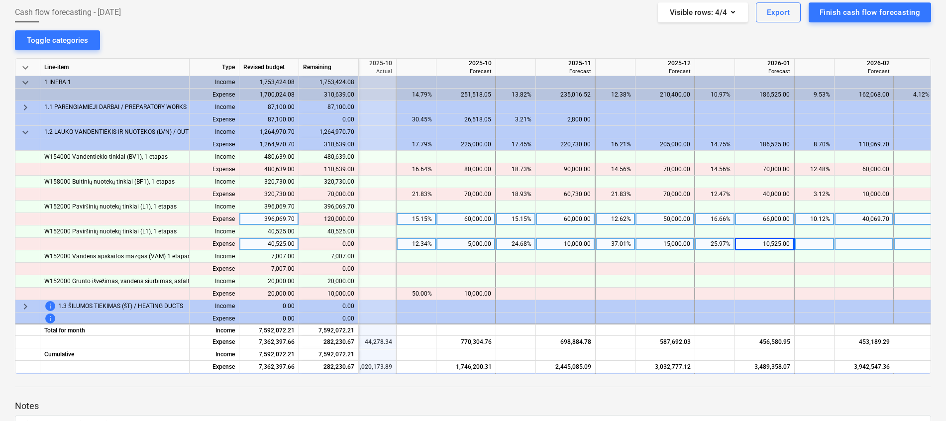
click at [682, 217] on div "50,000.00" at bounding box center [664, 219] width 51 height 12
type input "60000"
type input "70000"
type input "80000"
click at [914, 218] on div at bounding box center [914, 219] width 40 height 12
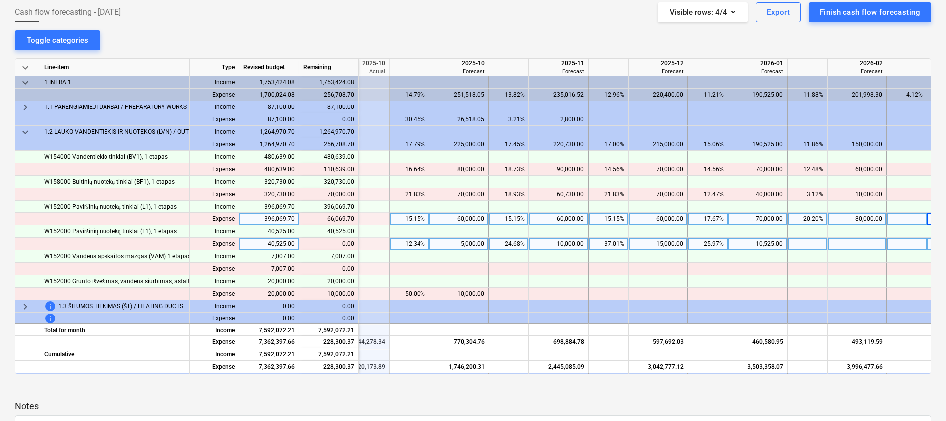
scroll to position [0, 626]
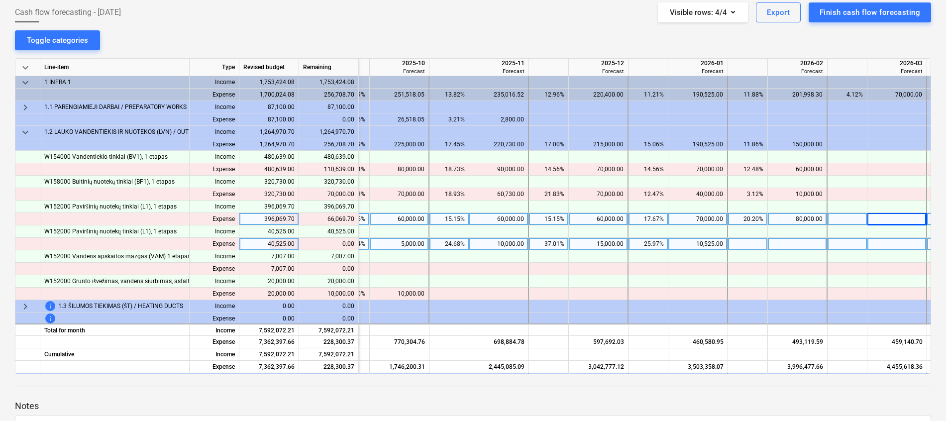
click at [914, 218] on div at bounding box center [897, 219] width 60 height 12
type input "66069.7"
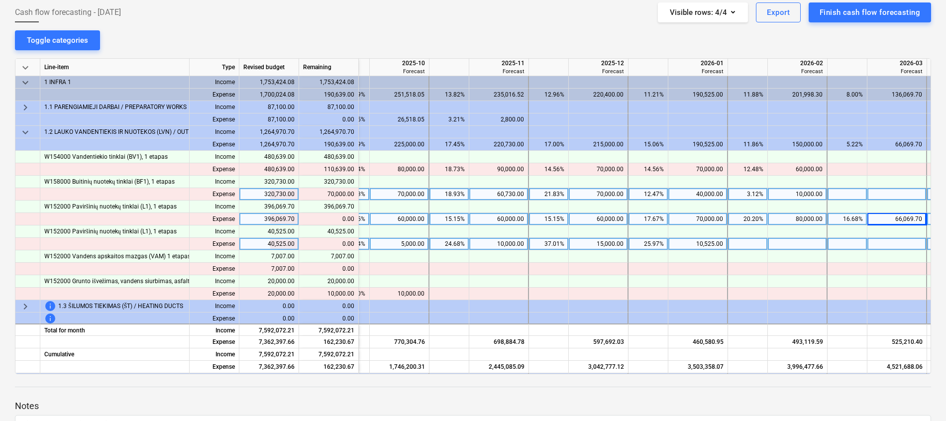
click at [713, 192] on div "40,000.00" at bounding box center [697, 194] width 51 height 12
type input "60000"
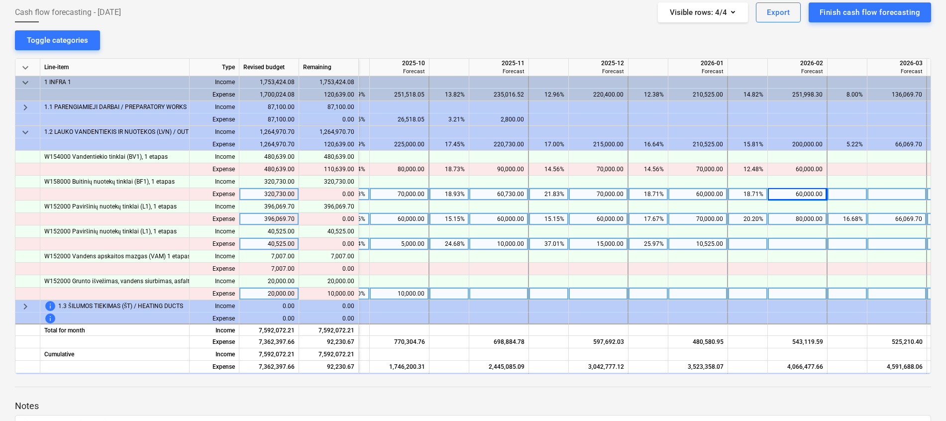
click at [498, 291] on div at bounding box center [499, 294] width 60 height 12
type input "5000"
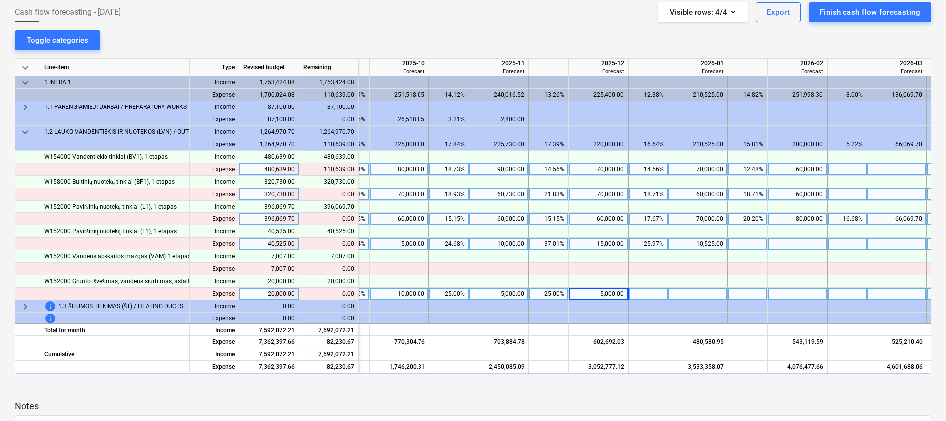
click at [892, 167] on div at bounding box center [897, 169] width 60 height 12
type input "8"
type input "60000"
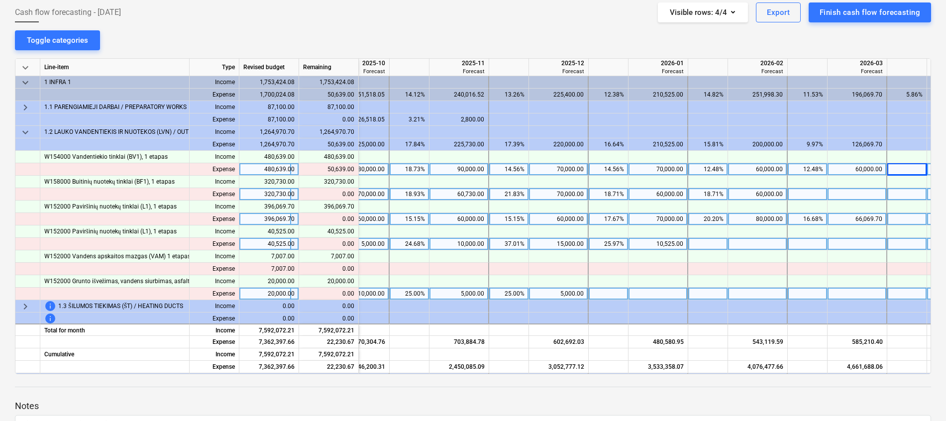
scroll to position [0, 726]
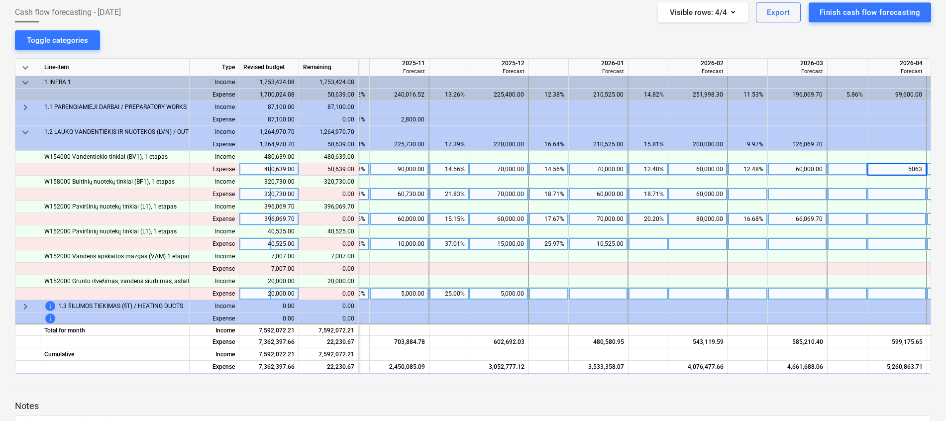
type input "50639"
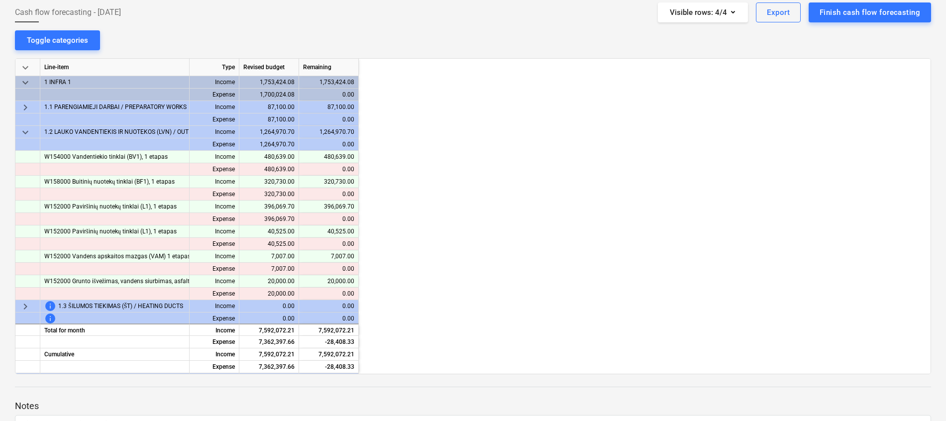
scroll to position [0, 726]
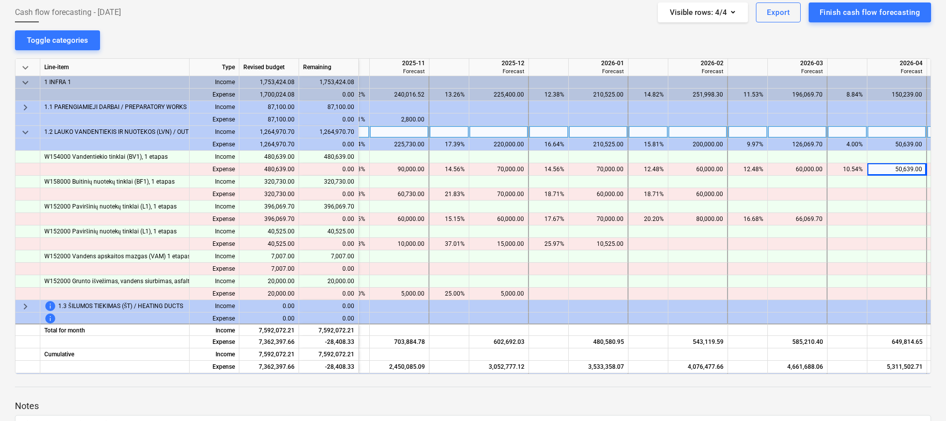
click at [19, 132] on span "keyboard_arrow_down" at bounding box center [25, 132] width 12 height 12
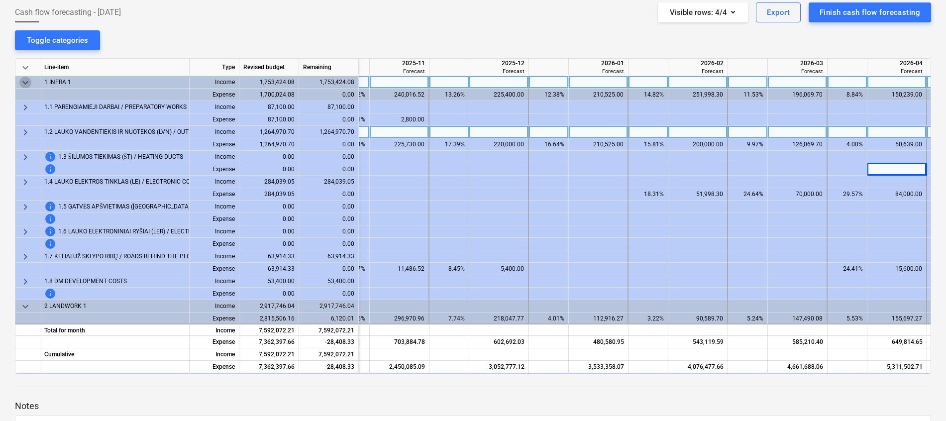
click at [24, 81] on span "keyboard_arrow_down" at bounding box center [25, 83] width 12 height 12
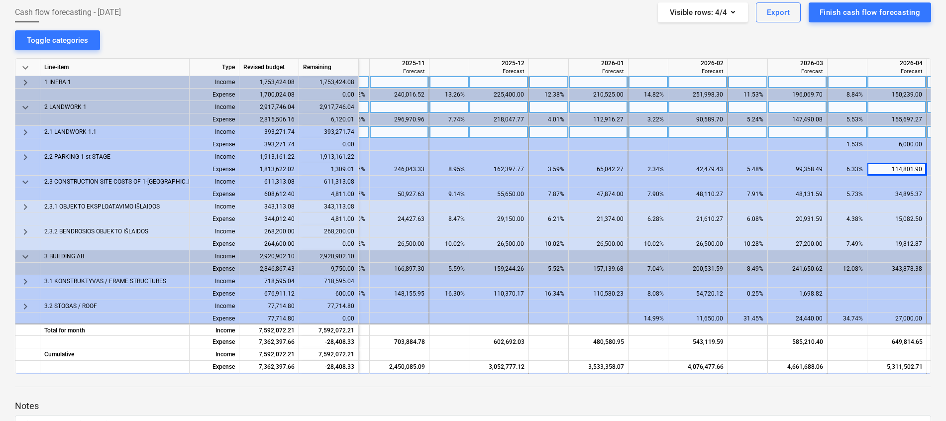
click at [24, 106] on span "keyboard_arrow_down" at bounding box center [25, 108] width 12 height 12
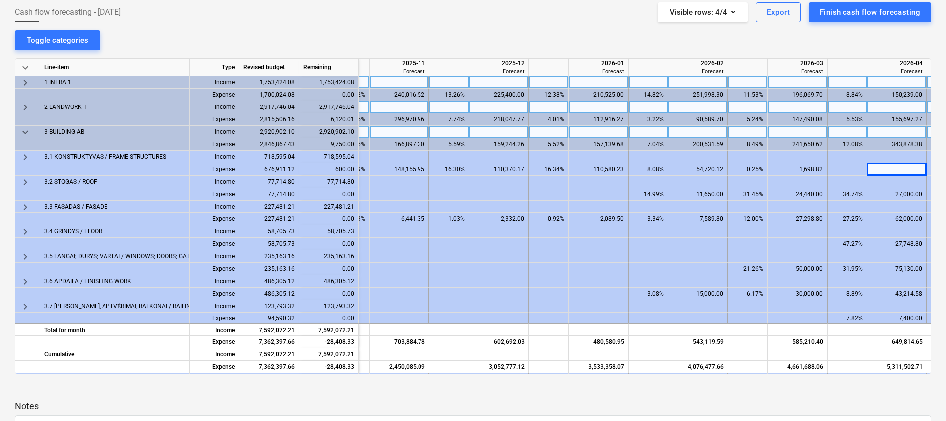
click at [21, 133] on span "keyboard_arrow_down" at bounding box center [25, 132] width 12 height 12
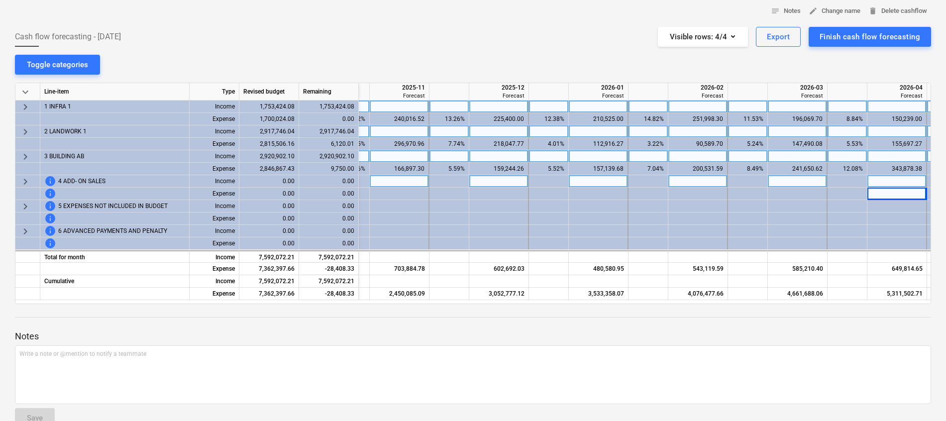
scroll to position [73, 0]
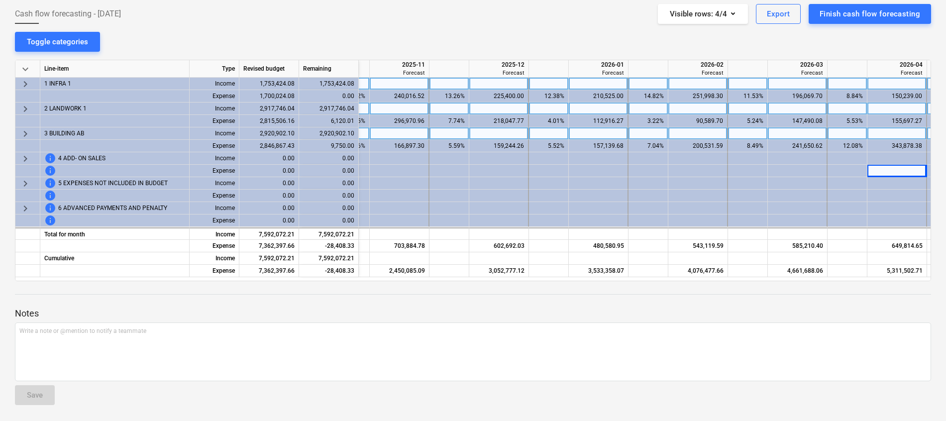
click at [23, 85] on span "keyboard_arrow_right" at bounding box center [25, 84] width 12 height 12
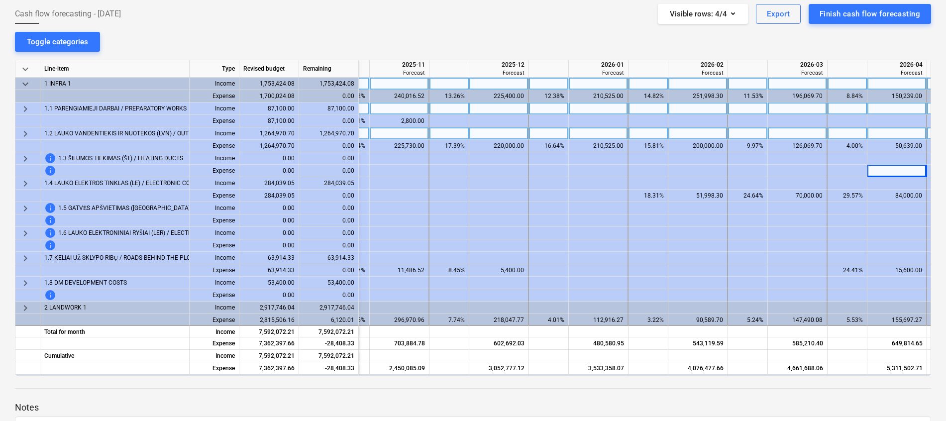
click at [27, 129] on span "keyboard_arrow_right" at bounding box center [25, 134] width 12 height 12
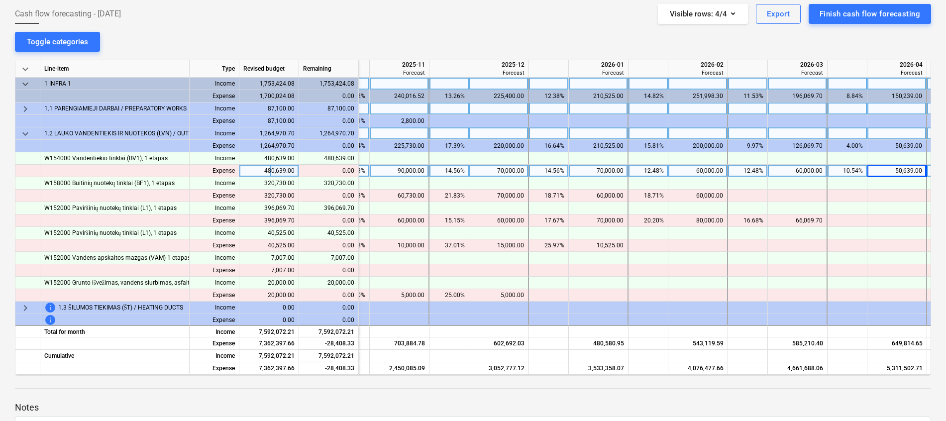
click at [400, 171] on div "90,000.00" at bounding box center [399, 171] width 51 height 12
type input "80000"
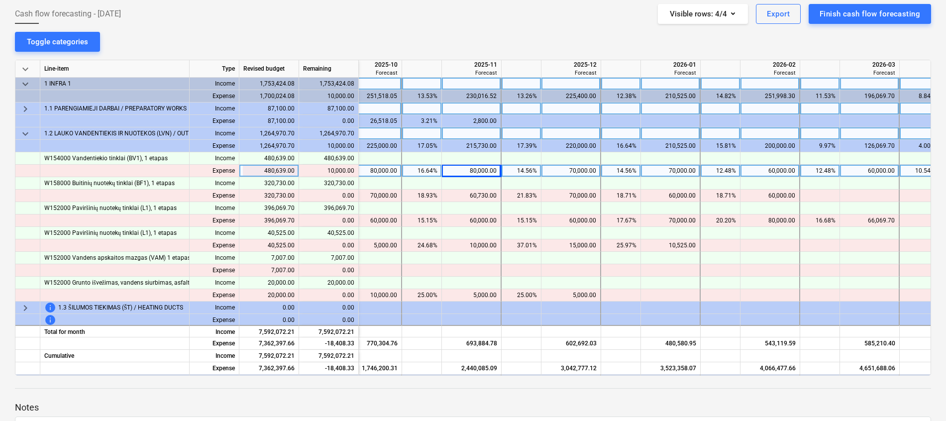
scroll to position [0, 583]
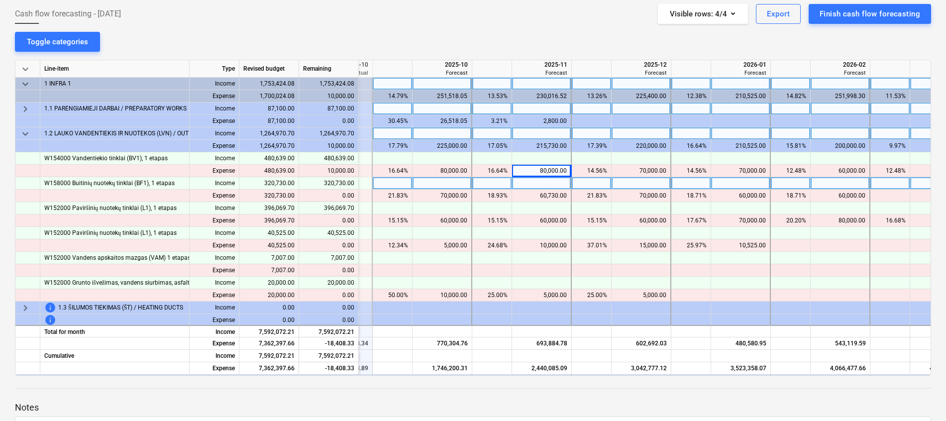
drag, startPoint x: 444, startPoint y: 170, endPoint x: 553, endPoint y: 182, distance: 109.6
click at [445, 171] on div "80,000.00" at bounding box center [442, 171] width 51 height 12
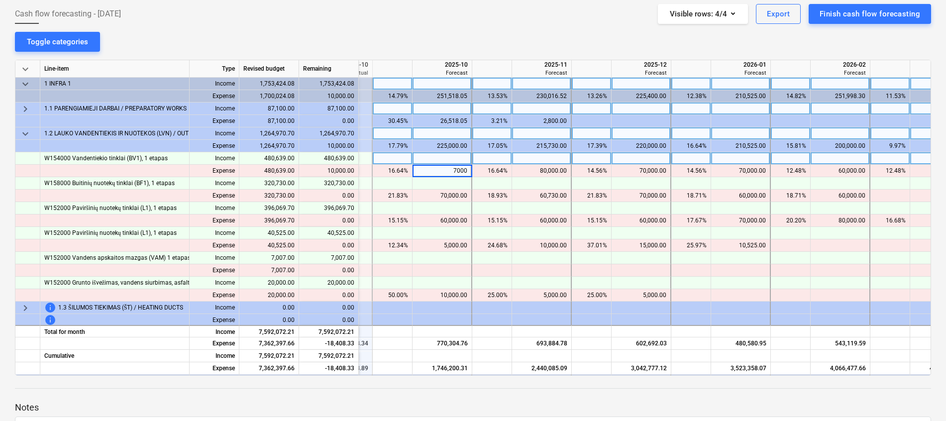
type input "70000"
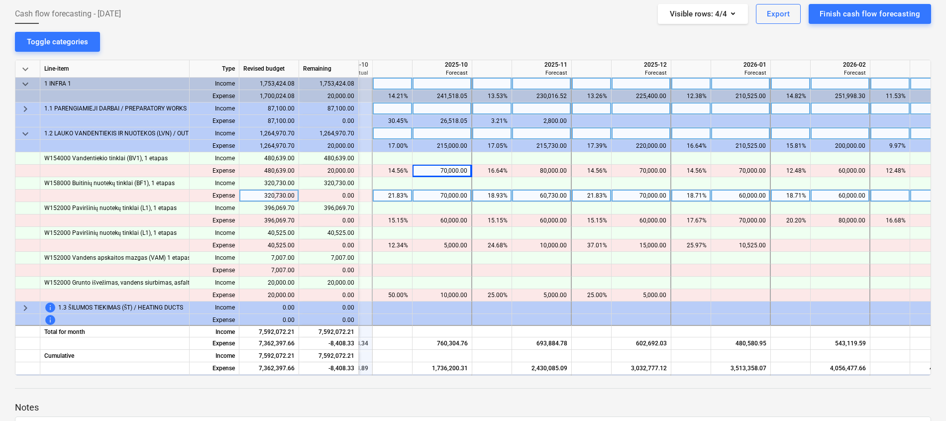
click at [443, 194] on div "70,000.00" at bounding box center [442, 196] width 51 height 12
type input "57000"
click at [443, 193] on div "57,000.00" at bounding box center [442, 196] width 51 height 12
click at [445, 195] on input "57000" at bounding box center [442, 196] width 59 height 12
drag, startPoint x: 454, startPoint y: 194, endPoint x: 469, endPoint y: 195, distance: 14.5
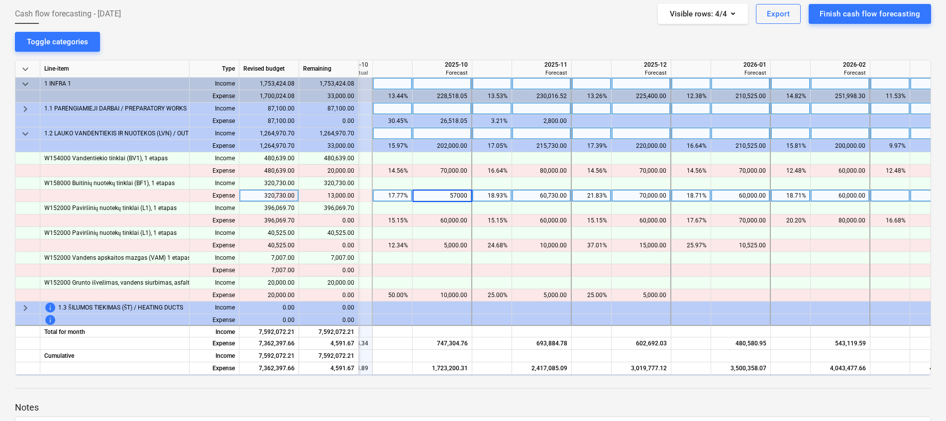
click at [469, 195] on input "57000" at bounding box center [442, 196] width 59 height 12
drag, startPoint x: 438, startPoint y: 199, endPoint x: 487, endPoint y: 198, distance: 48.3
click at [0, 0] on div "Expense 320,730.00 content_copy 13,000.00 17.77% 57000 18.93% 60,730.00 21.83% …" at bounding box center [0, 0] width 0 height 0
type input "61591.67"
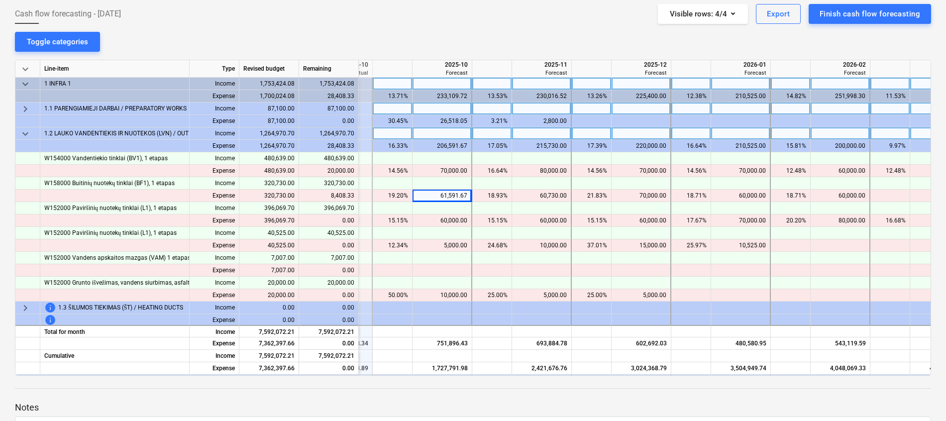
click at [22, 83] on span "keyboard_arrow_down" at bounding box center [25, 84] width 12 height 12
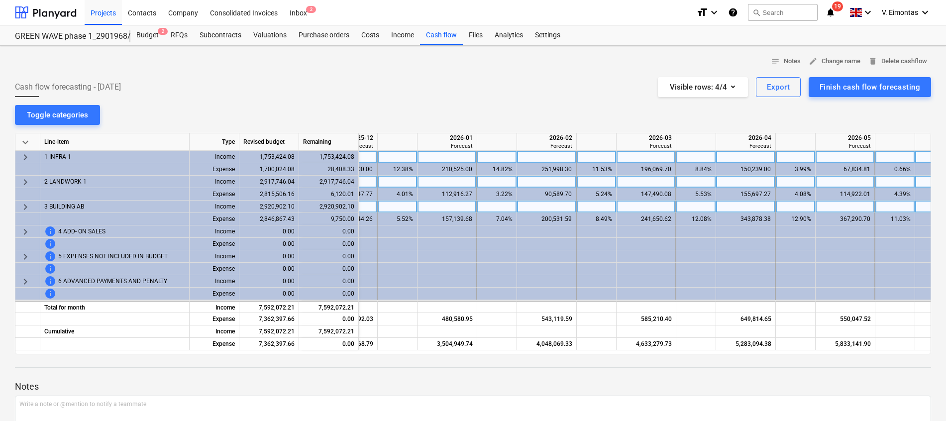
scroll to position [0, 781]
click at [893, 93] on div "Finish cash flow forecasting" at bounding box center [870, 87] width 101 height 13
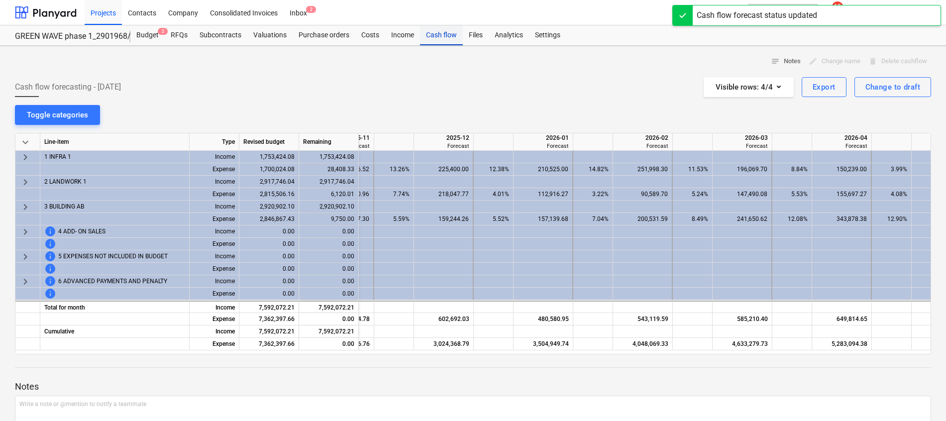
click at [432, 34] on div "Cash flow" at bounding box center [441, 35] width 43 height 20
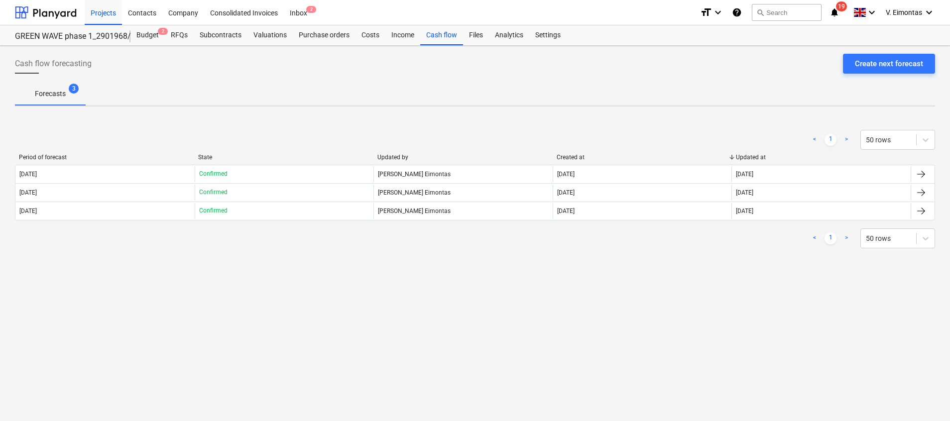
click at [39, 271] on div "Cash flow forecasting Create next forecast Forecasts 3 < 1 > 50 rows Period of …" at bounding box center [475, 233] width 950 height 375
click at [101, 17] on div "Projects" at bounding box center [103, 12] width 37 height 25
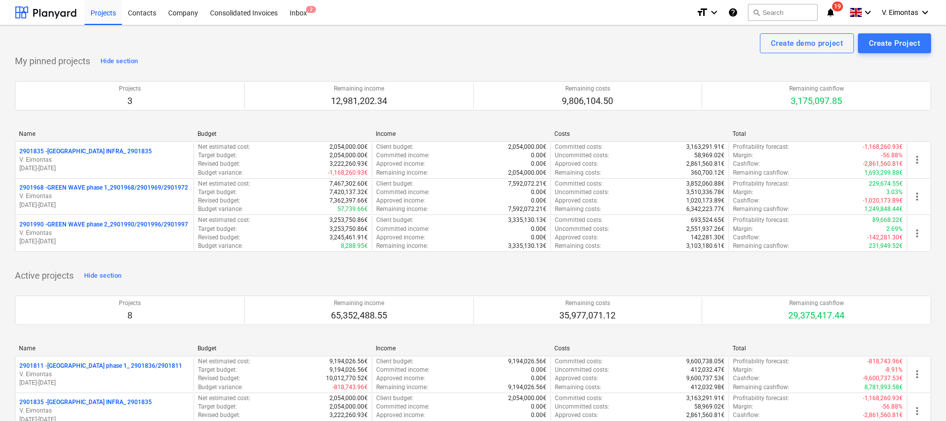
click at [571, 65] on div "My pinned projects Hide section Projects 3 Remaining income 12,981,202.34 Remai…" at bounding box center [473, 158] width 916 height 211
click at [536, 57] on div "My pinned projects Hide section Projects 3 Remaining income 12,981,202.34 Remai…" at bounding box center [473, 158] width 916 height 211
click at [227, 47] on div "Create demo project Create Project" at bounding box center [473, 43] width 916 height 20
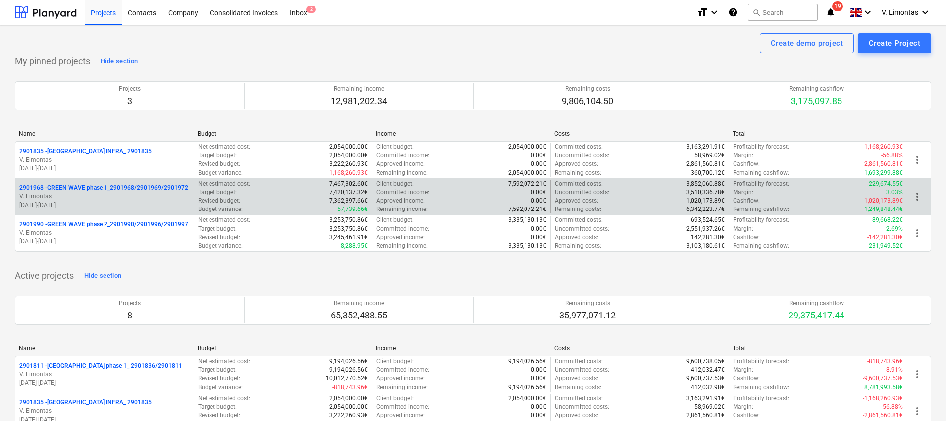
click at [159, 183] on div "2901968 - GREEN WAVE phase 1_2901968/2901969/2901972 V. Eimontas 09.06.2025 - 3…" at bounding box center [104, 197] width 178 height 34
click at [161, 187] on p "2901968 - GREEN WAVE phase 1_2901968/2901969/2901972" at bounding box center [103, 188] width 169 height 8
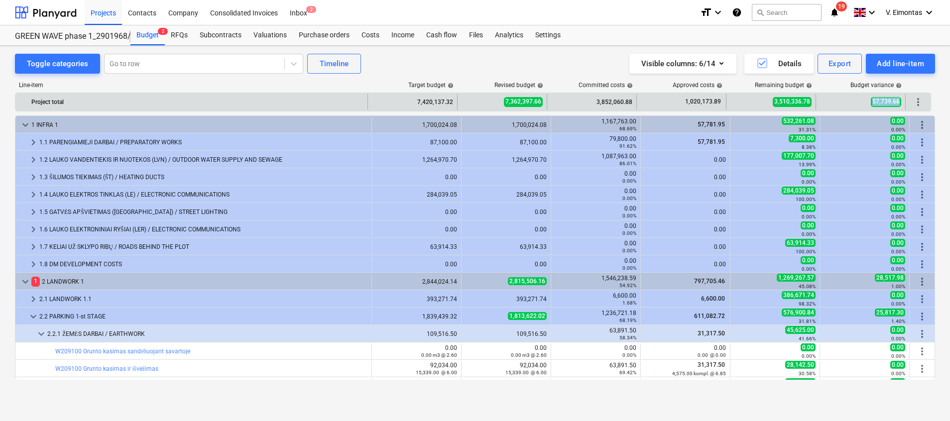
drag, startPoint x: 899, startPoint y: 102, endPoint x: 865, endPoint y: 99, distance: 33.9
click at [865, 99] on div "57,739.66" at bounding box center [860, 102] width 81 height 16
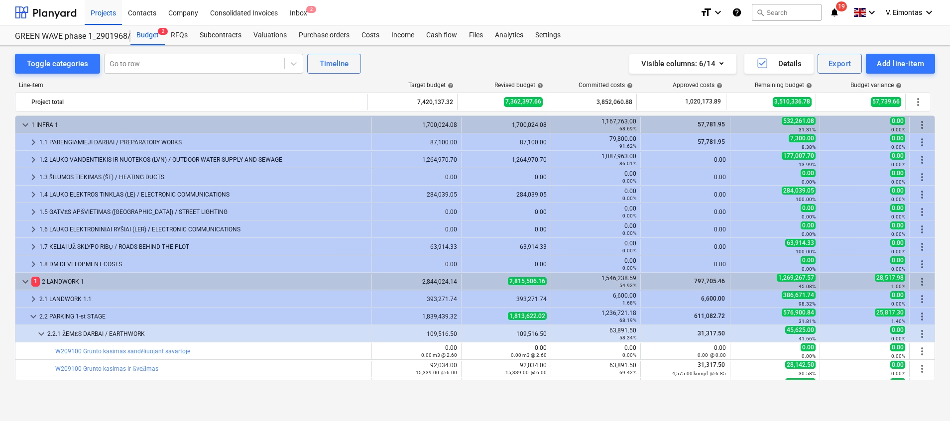
click at [510, 59] on div "Visible columns : 6/14 Details Export Add line-item" at bounding box center [716, 64] width 438 height 20
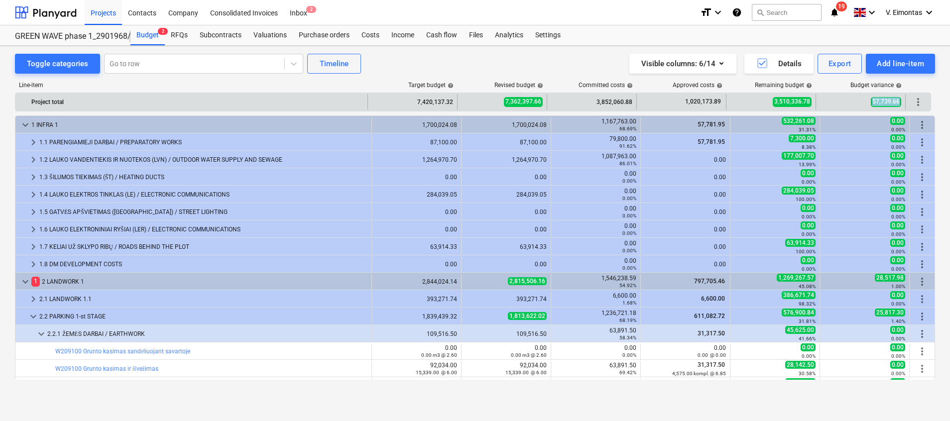
drag, startPoint x: 899, startPoint y: 101, endPoint x: 872, endPoint y: 101, distance: 26.9
click at [872, 101] on span "57,739.66" at bounding box center [885, 101] width 30 height 9
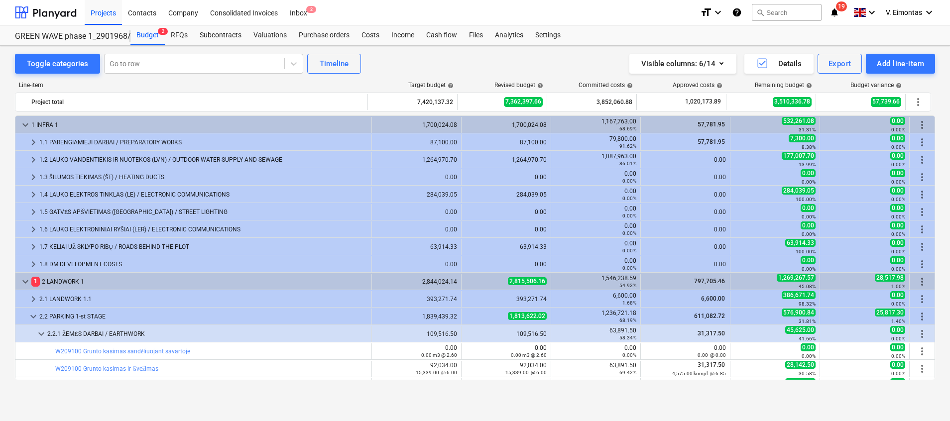
click at [557, 66] on div "Visible columns : 6/14 Details Export Add line-item" at bounding box center [716, 64] width 438 height 20
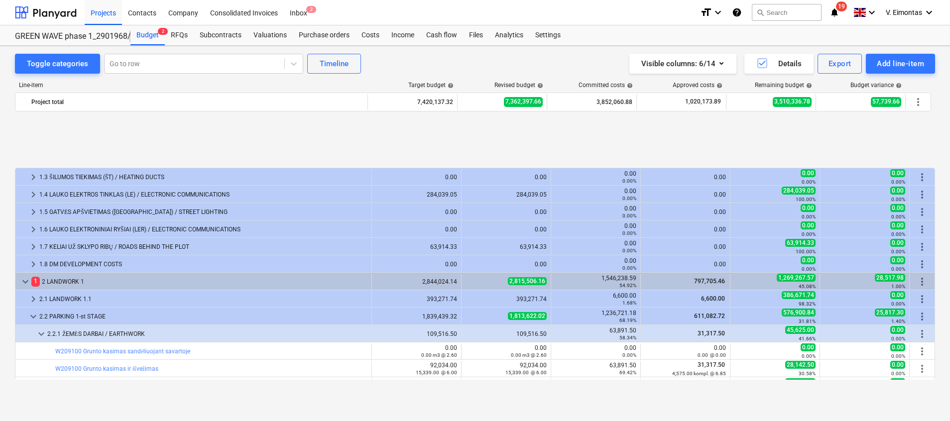
scroll to position [75, 0]
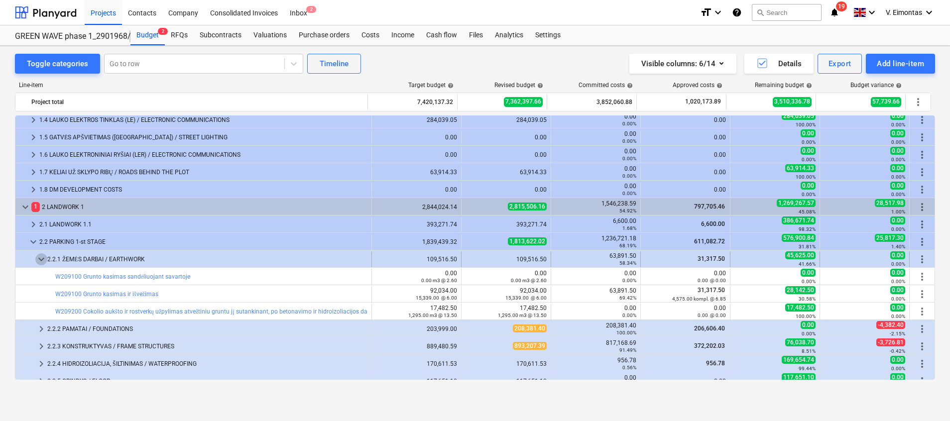
click at [41, 258] on span "keyboard_arrow_down" at bounding box center [41, 259] width 12 height 12
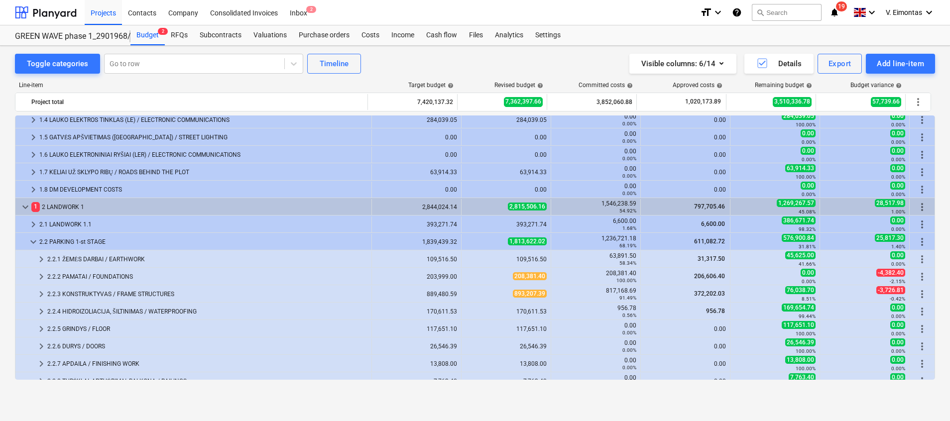
click at [41, 258] on span "keyboard_arrow_right" at bounding box center [41, 259] width 12 height 12
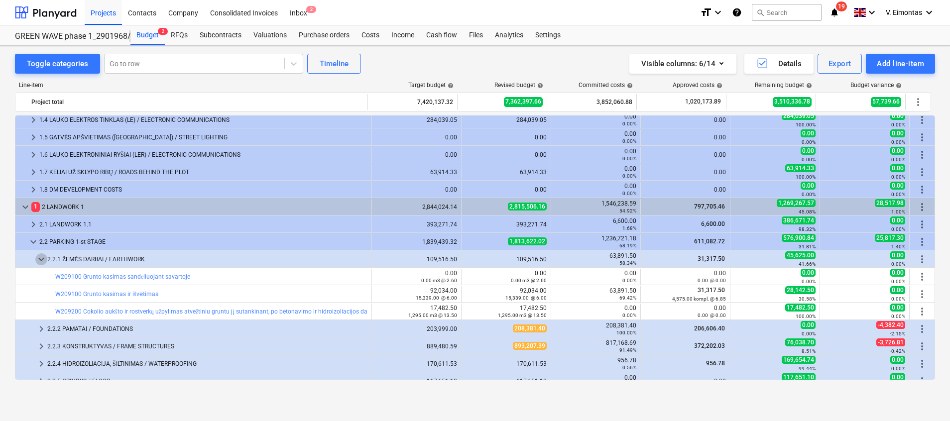
click at [41, 258] on span "keyboard_arrow_down" at bounding box center [41, 259] width 12 height 12
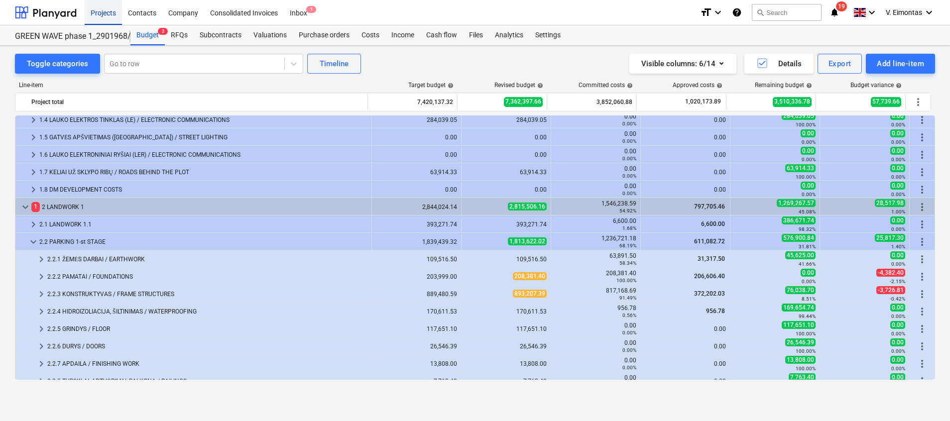
click at [103, 17] on div "Projects" at bounding box center [103, 12] width 37 height 25
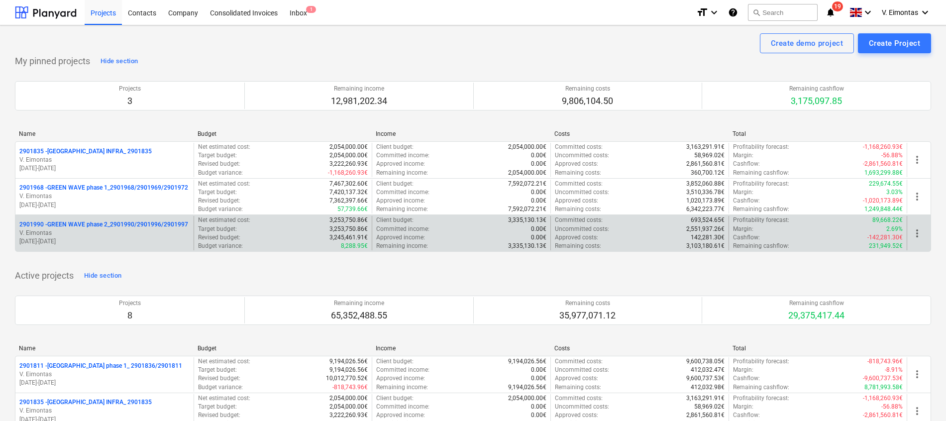
click at [145, 233] on p "V. Eimontas" at bounding box center [104, 233] width 170 height 8
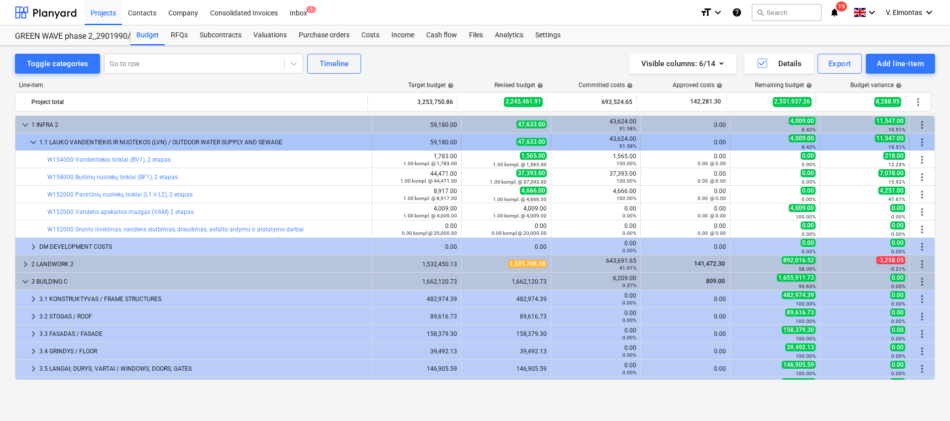
click at [31, 141] on span "keyboard_arrow_down" at bounding box center [33, 142] width 12 height 12
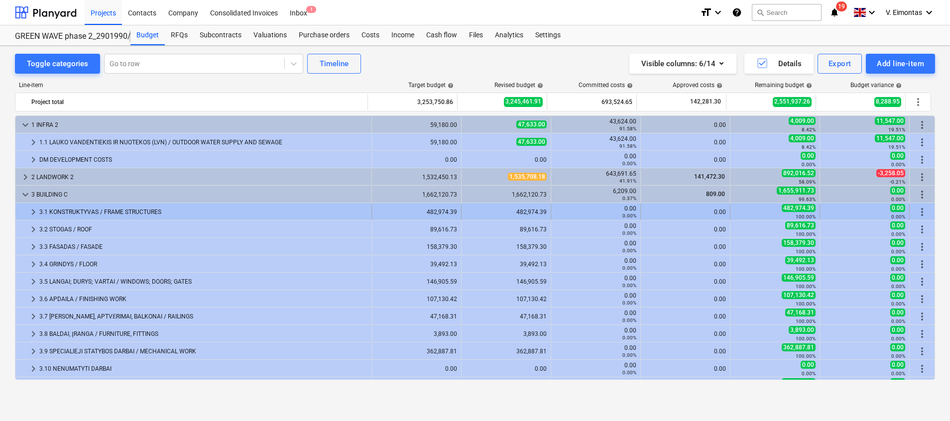
click at [128, 204] on div "keyboard_arrow_right 3.1 KONSTRUKTYVAS / FRAME STRUCTURES 482,974.39 482,974.39…" at bounding box center [474, 211] width 919 height 17
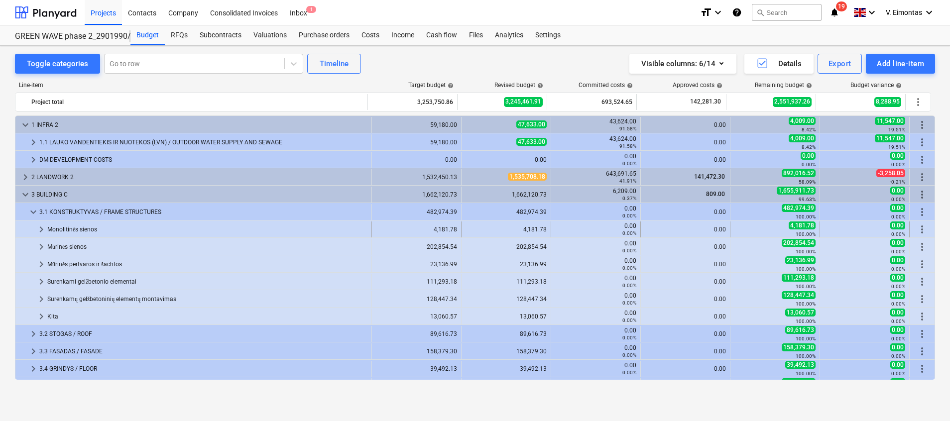
click at [91, 229] on div "Monolitinės sienos" at bounding box center [207, 229] width 320 height 16
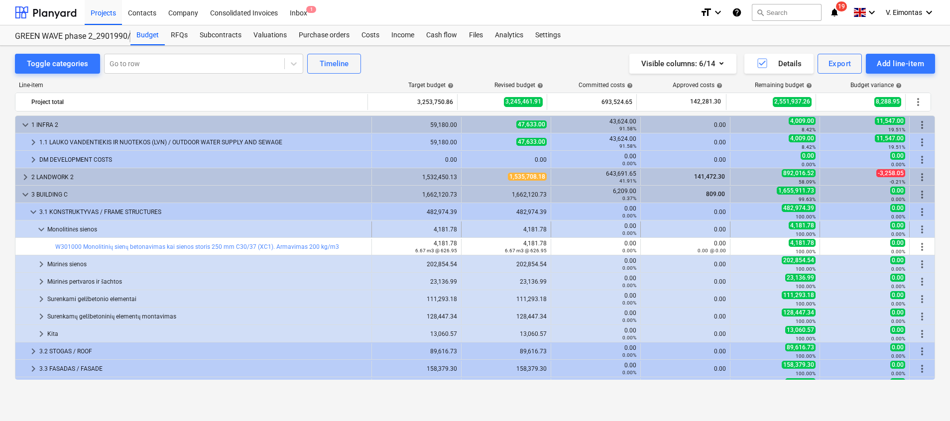
click at [95, 227] on div "Monolitinės sienos" at bounding box center [207, 229] width 320 height 16
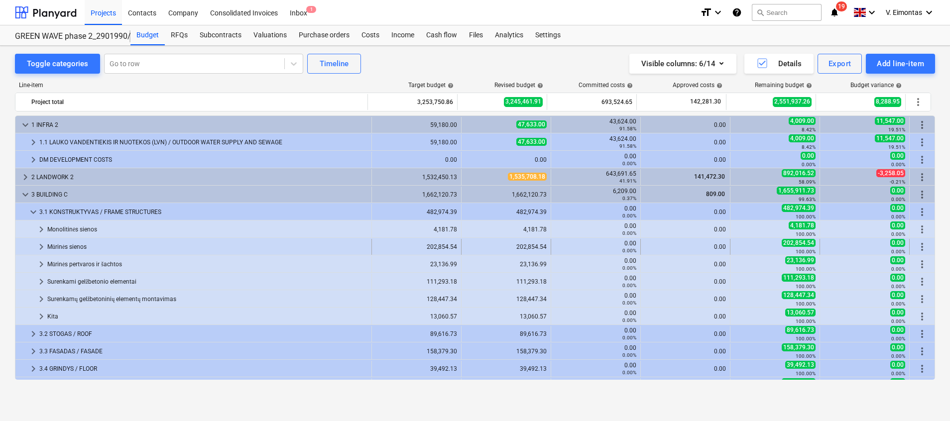
click at [78, 247] on div "Mūrinės sienos" at bounding box center [207, 247] width 320 height 16
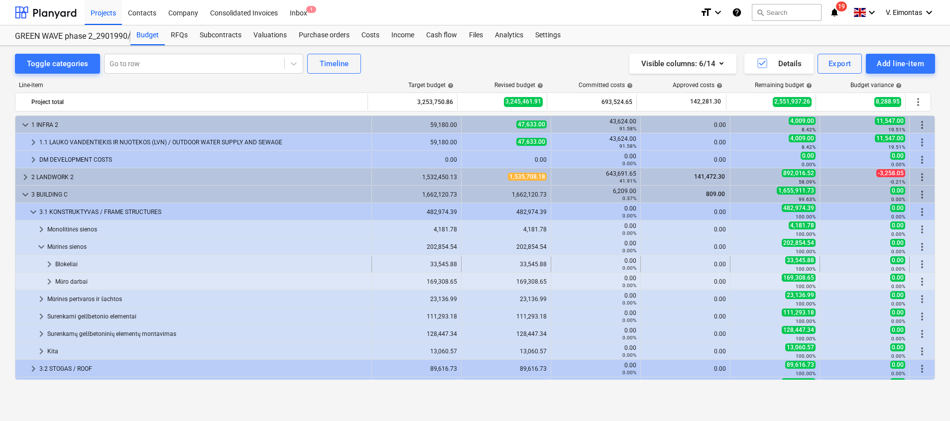
click at [85, 263] on div "Blokeliai" at bounding box center [211, 264] width 312 height 16
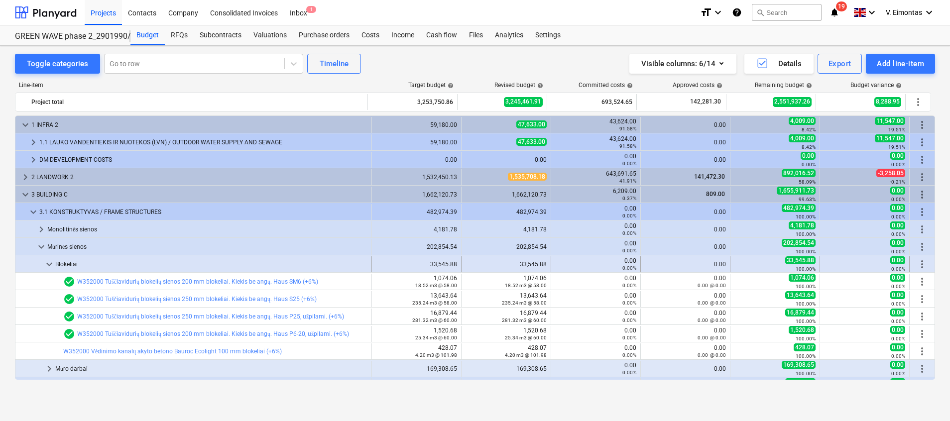
click at [69, 260] on div "Blokeliai" at bounding box center [211, 264] width 312 height 16
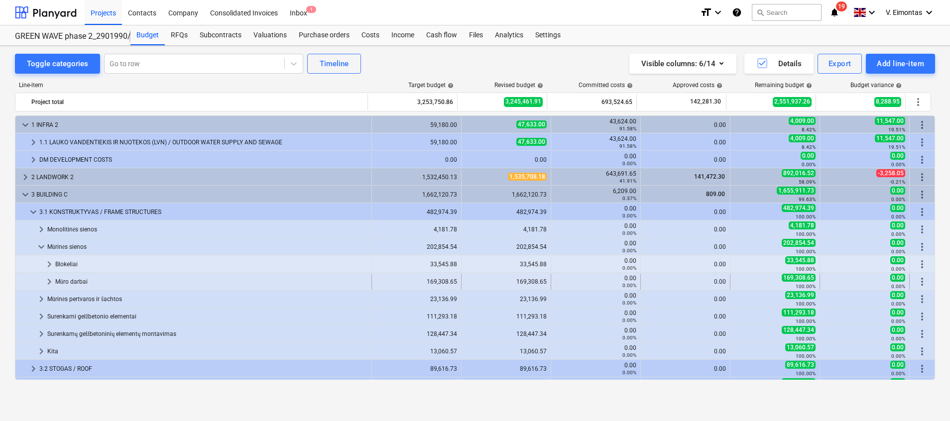
click at [83, 280] on div "Mūro darbai" at bounding box center [211, 282] width 312 height 16
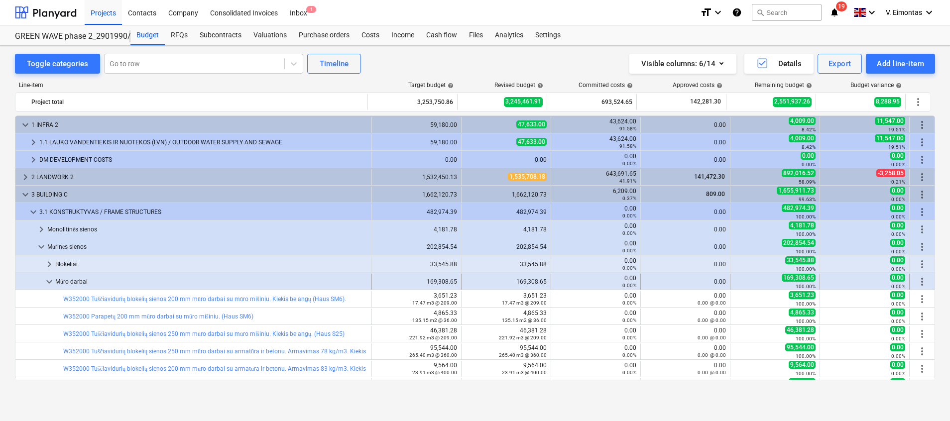
click at [46, 285] on span "keyboard_arrow_down" at bounding box center [49, 282] width 12 height 12
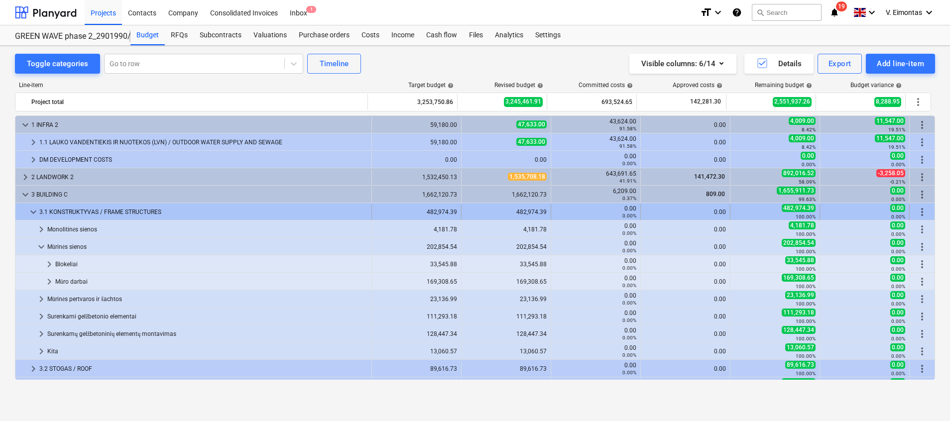
click at [29, 215] on span "keyboard_arrow_down" at bounding box center [33, 212] width 12 height 12
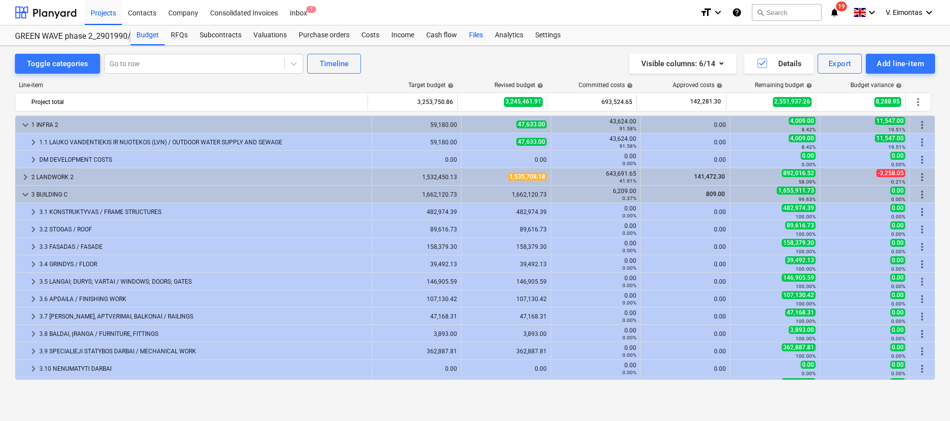
click at [474, 39] on div "Files" at bounding box center [476, 35] width 26 height 20
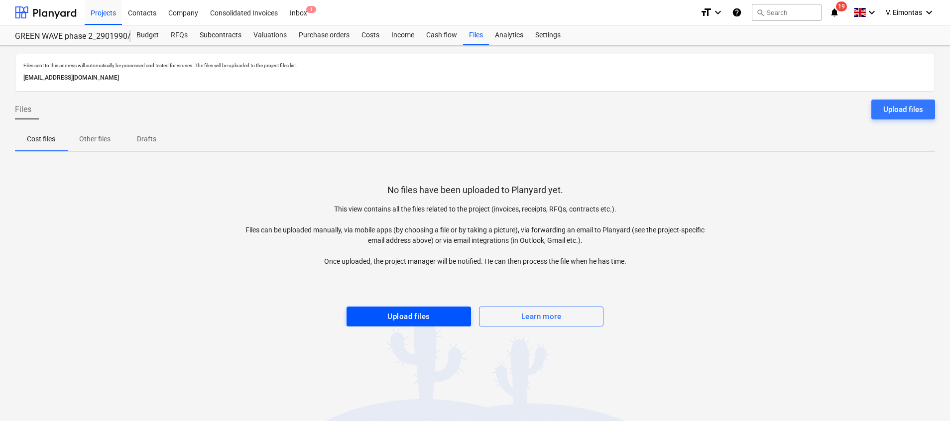
click at [428, 316] on div "Upload files" at bounding box center [408, 316] width 42 height 13
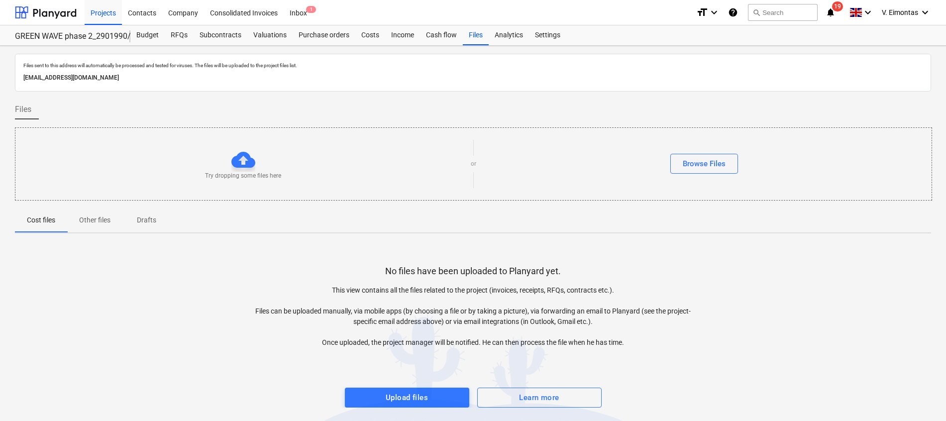
click at [761, 16] on div "Project fetching failed" at bounding box center [735, 10] width 85 height 20
click at [792, 14] on div "Project fetching failed" at bounding box center [806, 10] width 269 height 21
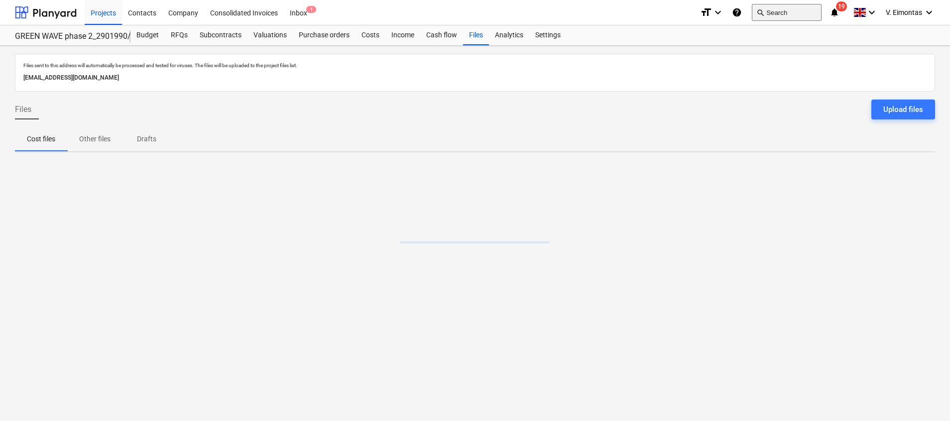
click at [778, 11] on button "search Search" at bounding box center [786, 12] width 70 height 17
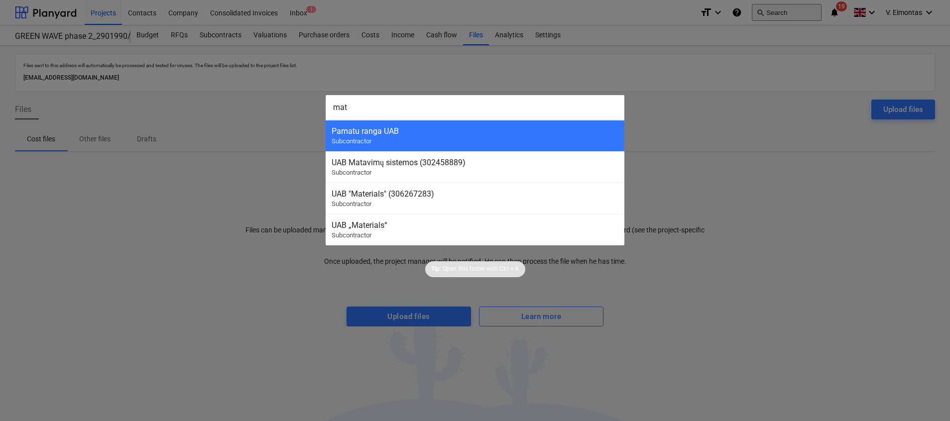
type input "mate"
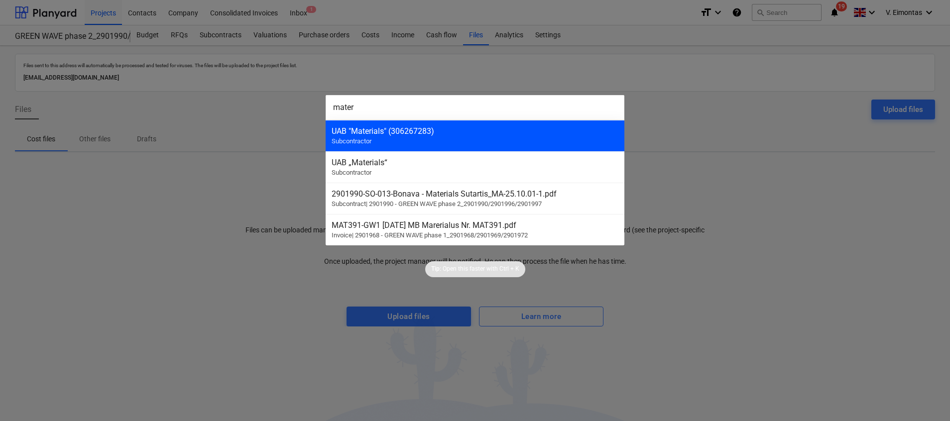
type input "mater"
click at [380, 129] on div "UAB "Materials" (306267283)" at bounding box center [474, 130] width 287 height 9
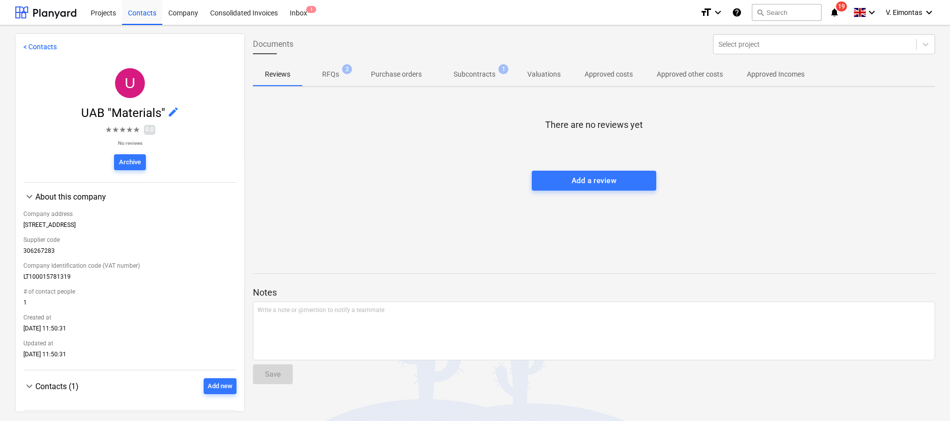
click at [488, 79] on p "Subcontracts" at bounding box center [474, 74] width 42 height 10
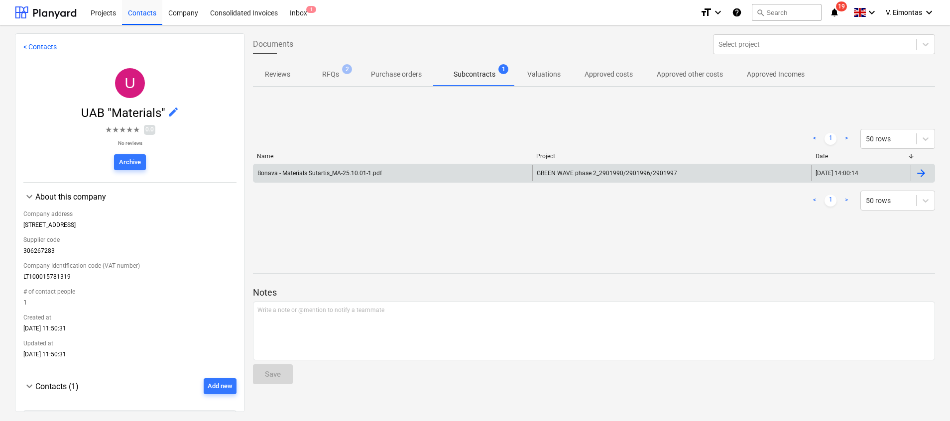
click at [612, 177] on div "GREEN WAVE phase 2_2901990/2901996/2901997" at bounding box center [671, 173] width 279 height 16
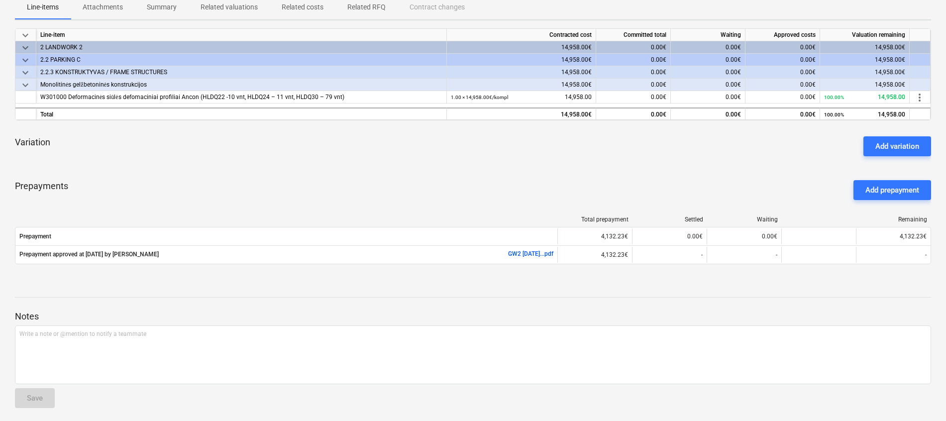
scroll to position [162, 0]
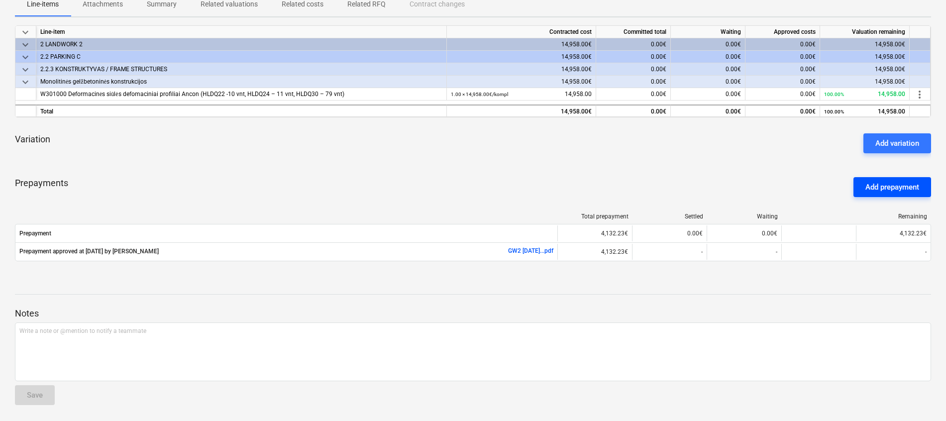
click at [887, 185] on div "Add prepayment" at bounding box center [892, 187] width 54 height 13
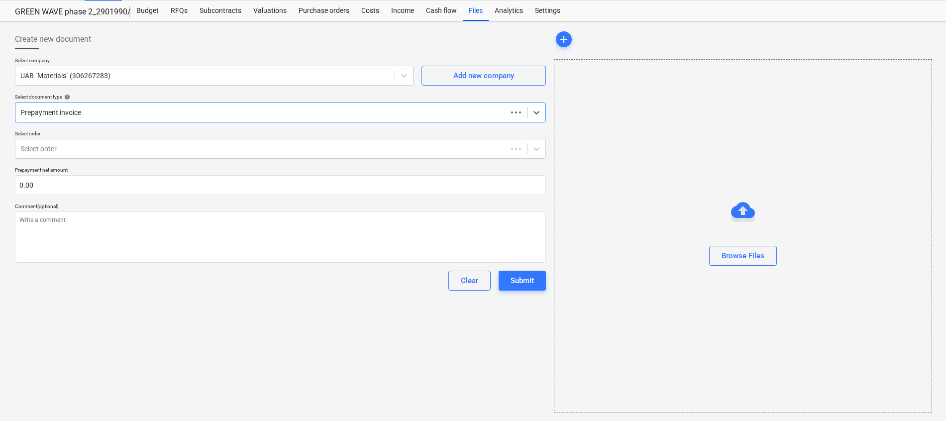
scroll to position [24, 0]
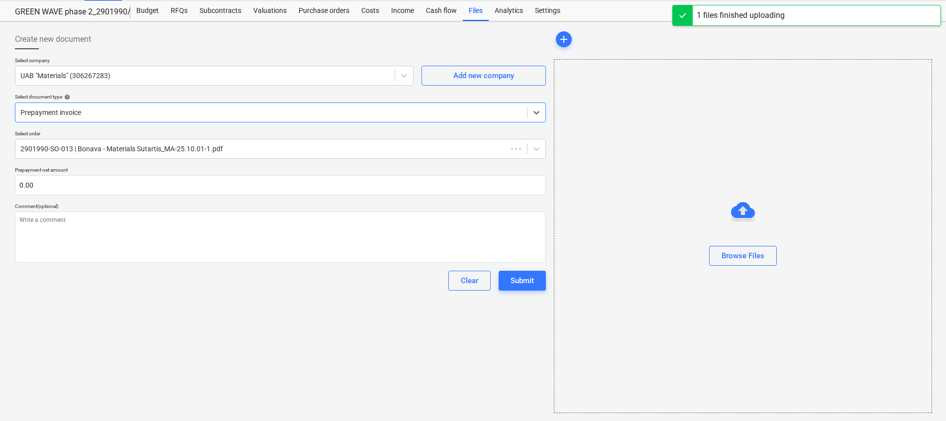
type textarea "x"
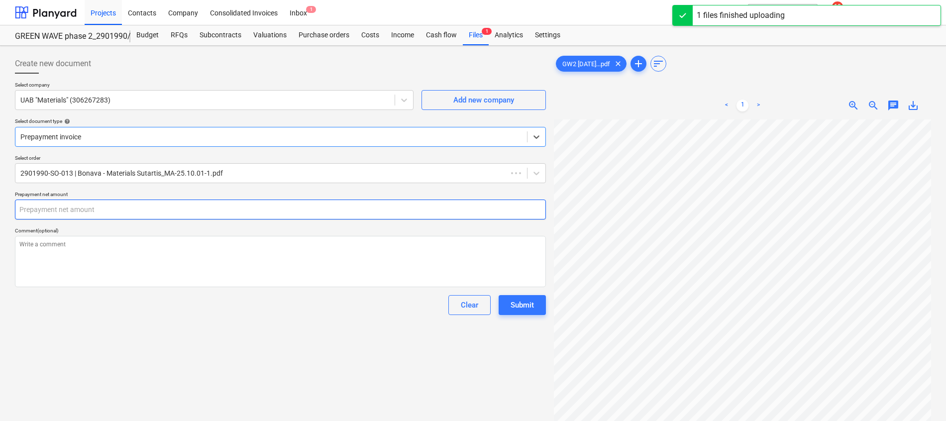
click at [116, 207] on input "text" at bounding box center [280, 210] width 531 height 20
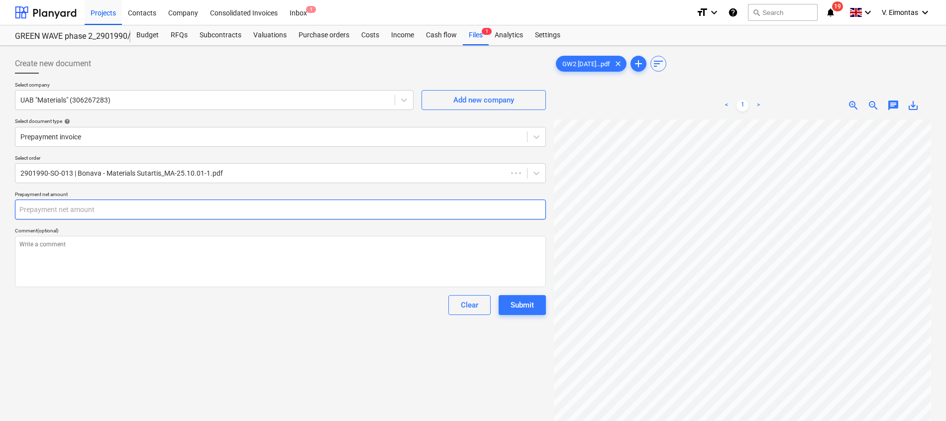
scroll to position [243, 0]
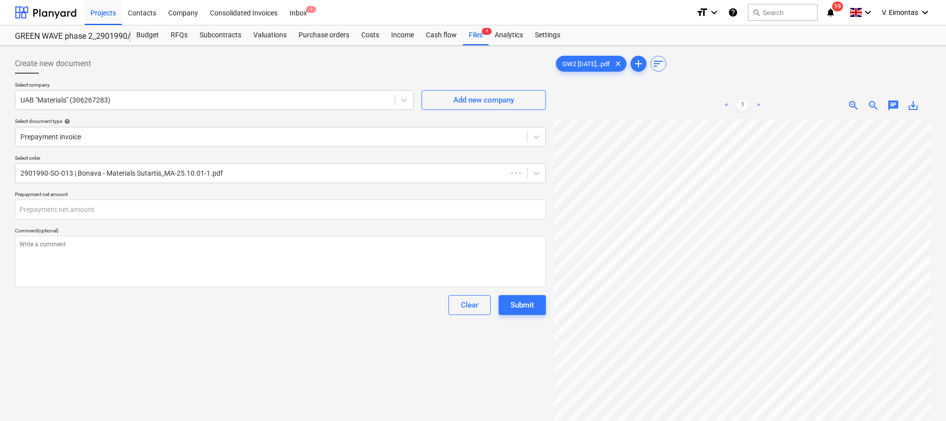
type textarea "x"
type input "0.00"
click at [374, 214] on input "text" at bounding box center [280, 210] width 531 height 20
type textarea "x"
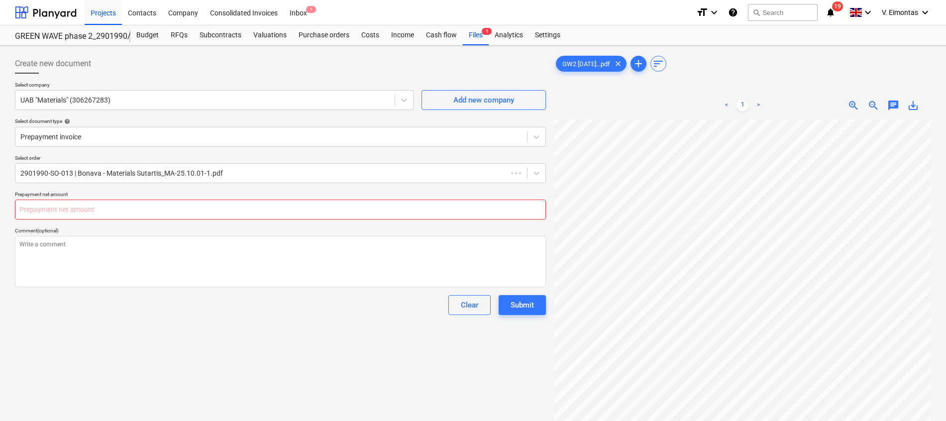
type input "8"
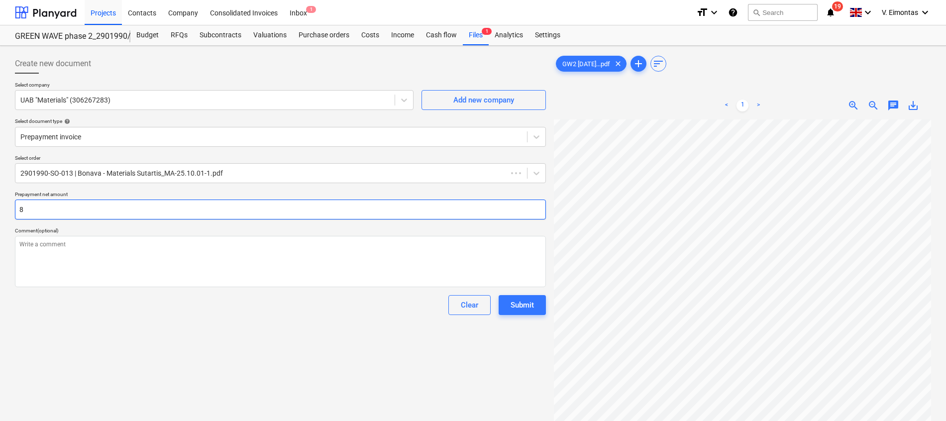
type textarea "x"
type input "89"
type textarea "x"
type input "898"
type textarea "x"
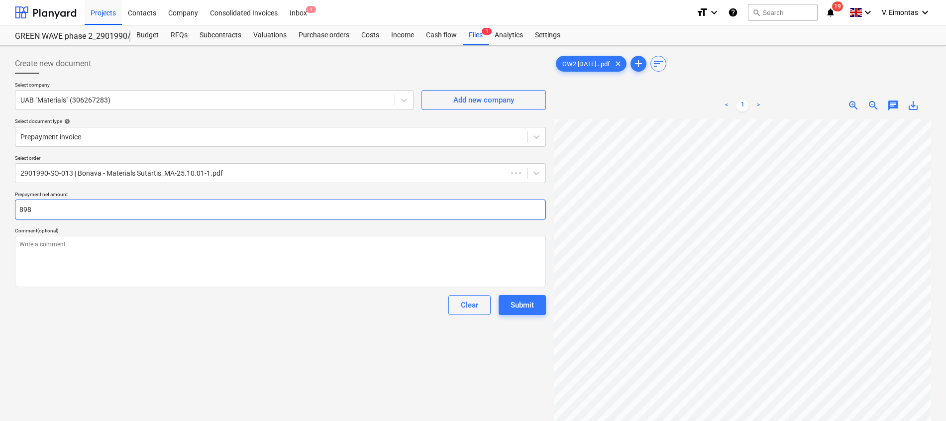
type input "8981"
type textarea "x"
type input "8981."
type textarea "x"
type input "8981.5"
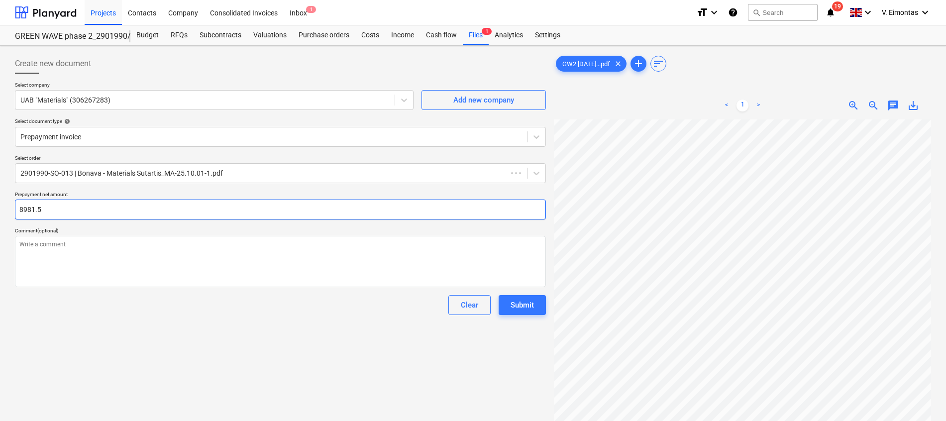
type textarea "x"
type input "8981.55"
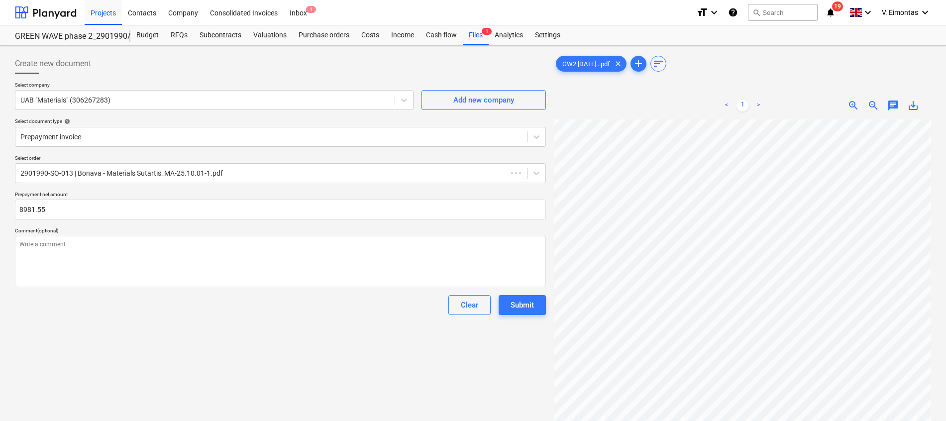
type textarea "x"
type input "8,981.55"
click at [252, 336] on div "Create new document Select company UAB "Materials" (306267283) Add new company …" at bounding box center [280, 283] width 539 height 467
click at [265, 336] on div "Create new document Select company UAB "Materials" (306267283) Add new company …" at bounding box center [280, 283] width 539 height 467
click at [532, 299] on div "Submit" at bounding box center [522, 305] width 23 height 13
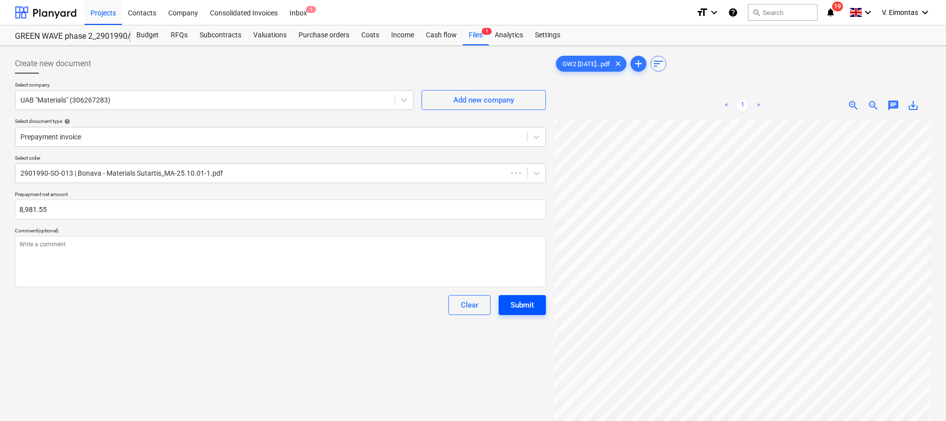
type textarea "x"
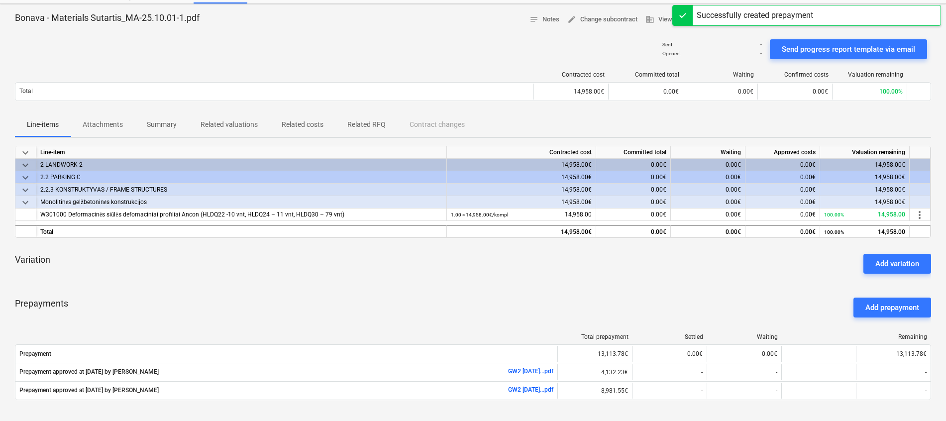
scroll to position [75, 0]
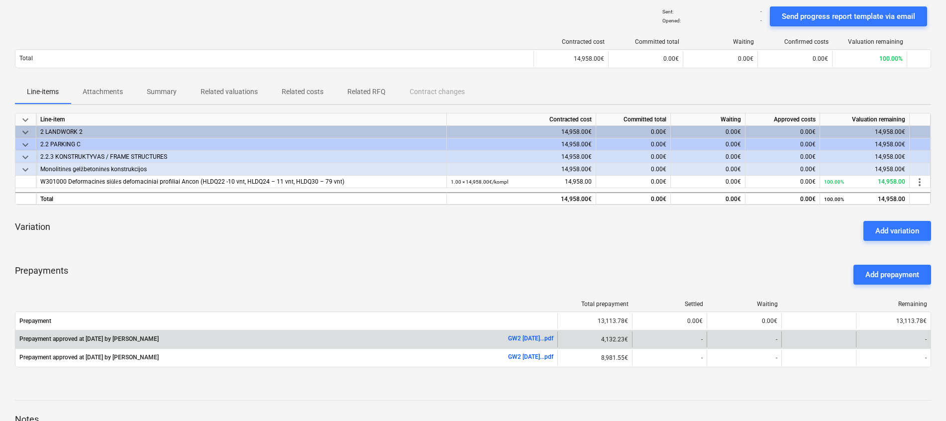
click at [543, 338] on link "GW2 2025-09-29...pdf" at bounding box center [530, 338] width 45 height 7
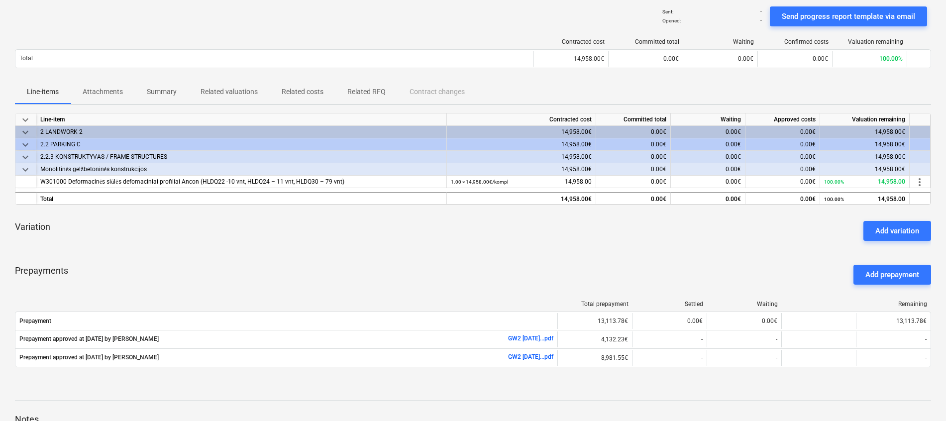
click at [555, 21] on div "Sent : - Opened : - Send progress report template via email" at bounding box center [473, 16] width 916 height 28
click at [597, 271] on div "Prepayments Add prepayment" at bounding box center [473, 275] width 916 height 36
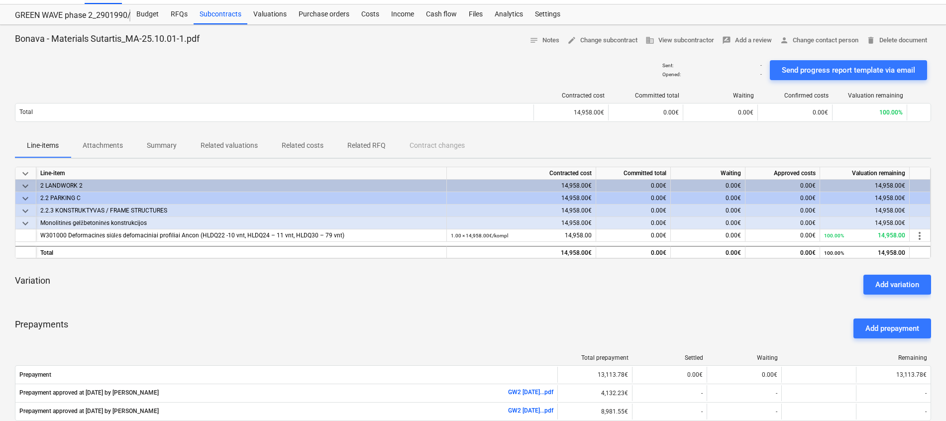
scroll to position [0, 0]
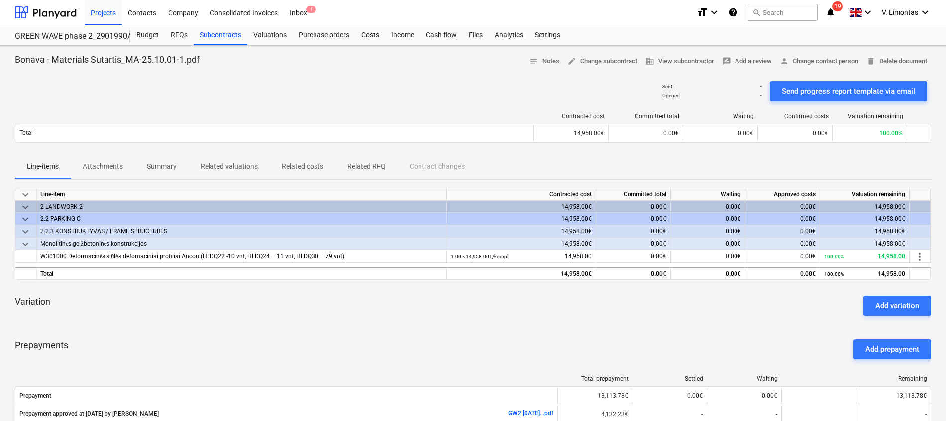
click at [391, 94] on div "Sent : - Opened : - Send progress report template via email" at bounding box center [473, 91] width 916 height 28
click at [97, 13] on div "Projects" at bounding box center [103, 12] width 37 height 25
